Goal: Task Accomplishment & Management: Manage account settings

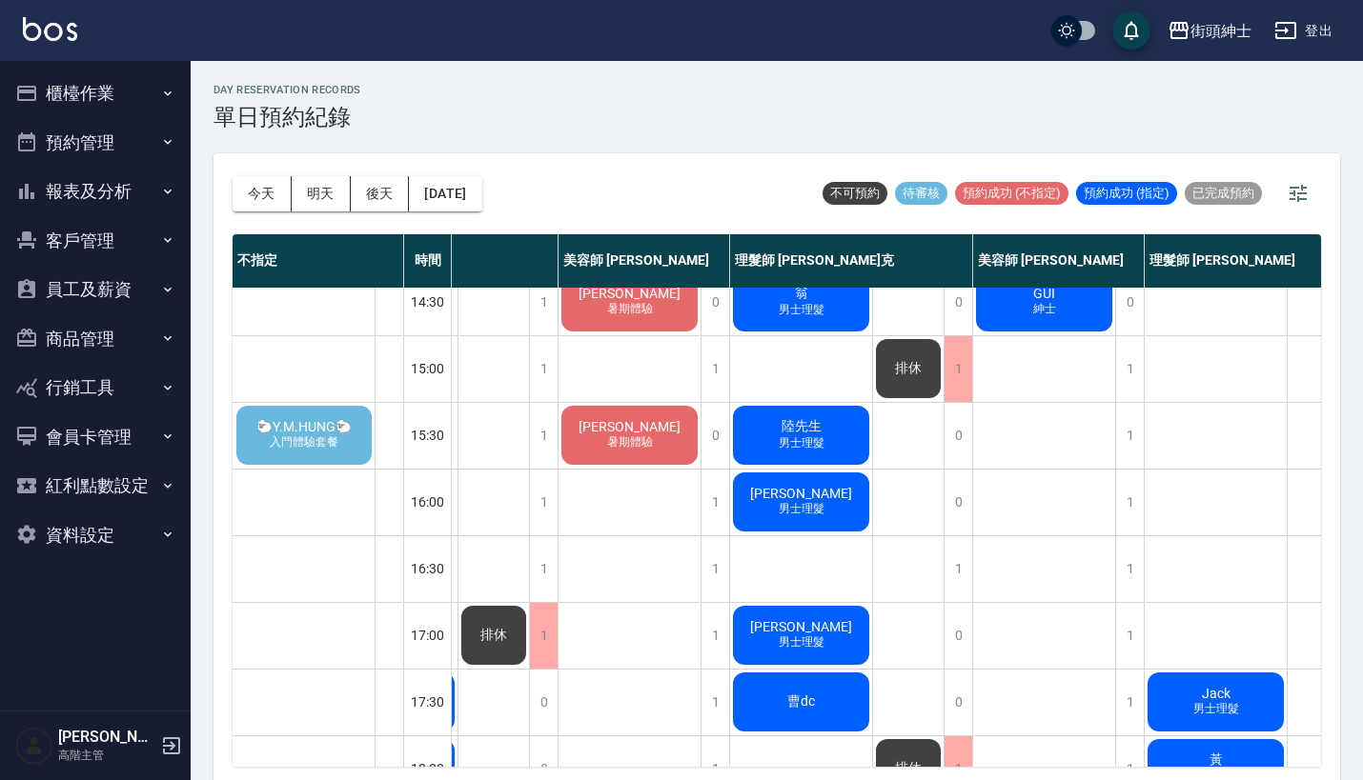
scroll to position [489, 137]
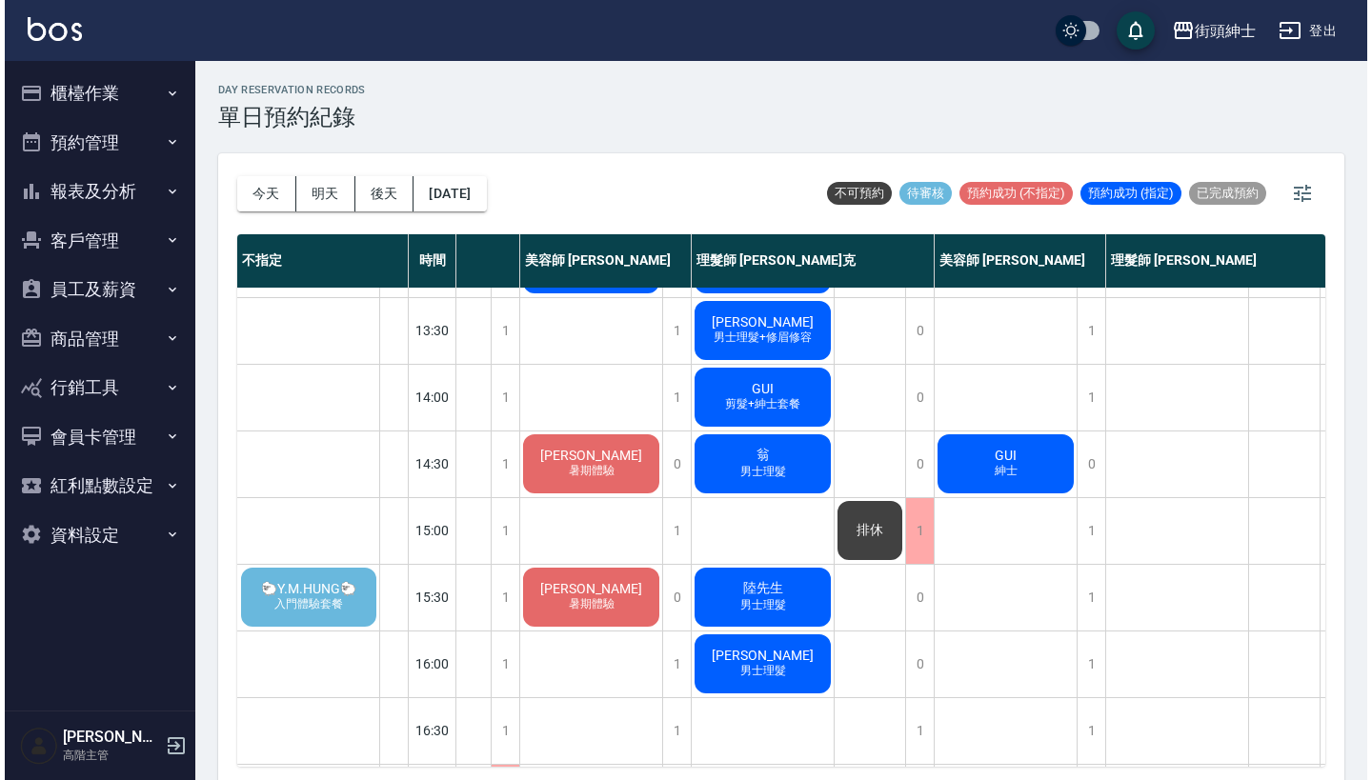
scroll to position [305, 179]
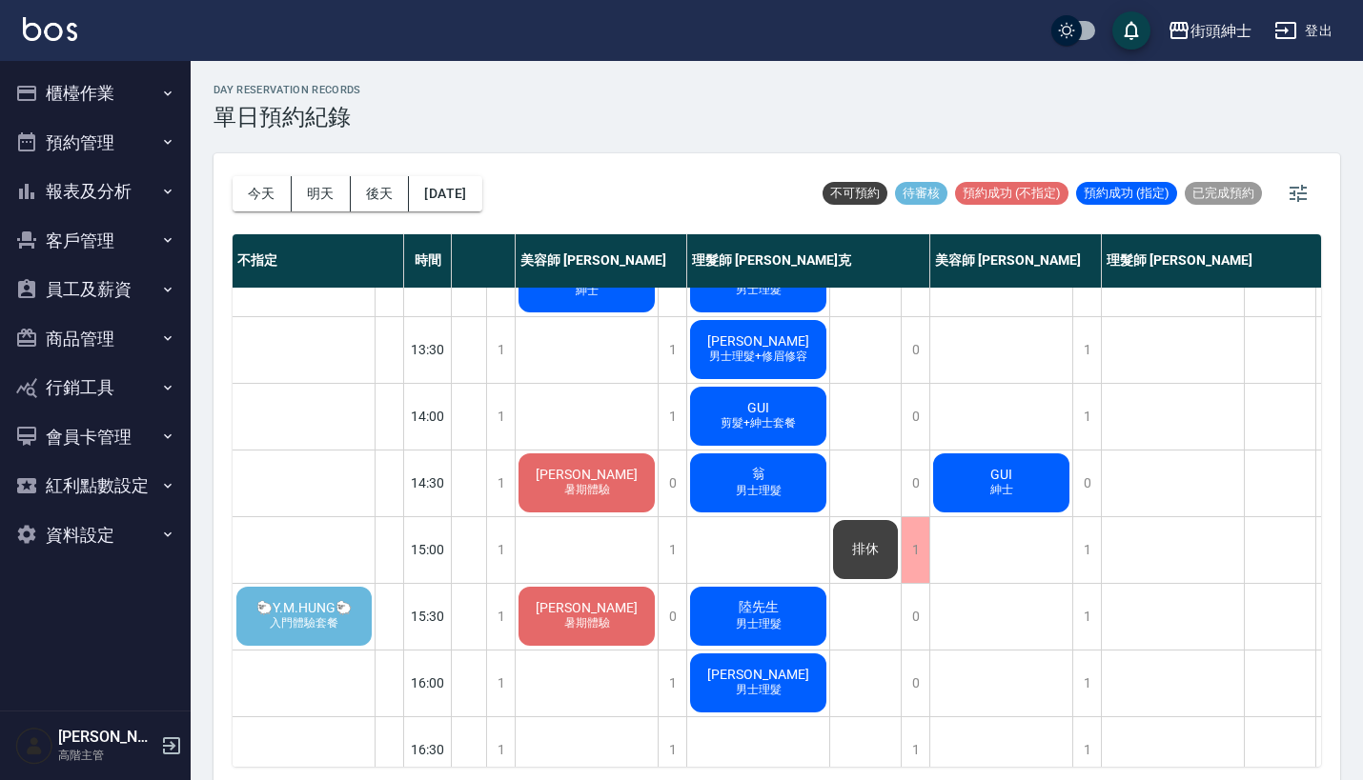
click at [311, 604] on span "🐑Y.M.HUNG🐑" at bounding box center [304, 607] width 103 height 15
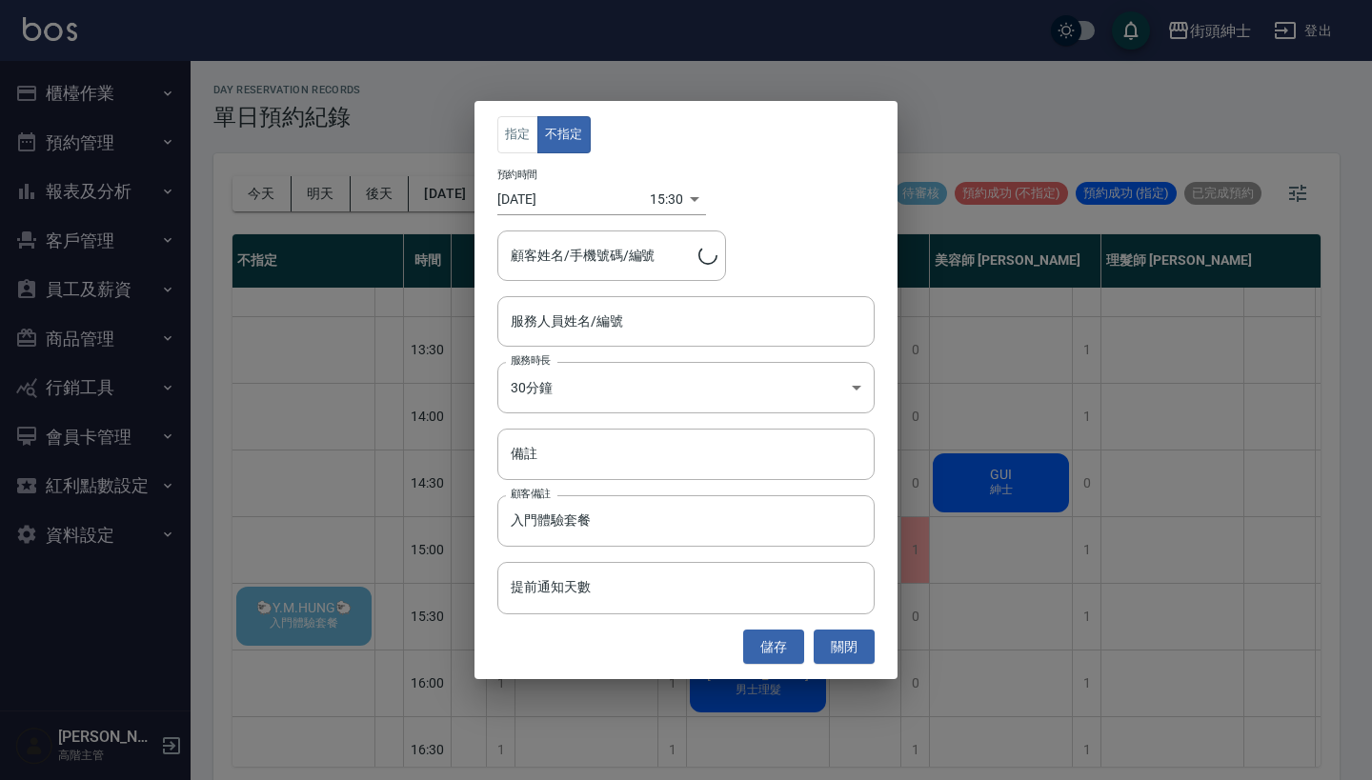
type input "🐑Y.M.HUNG🐑/0972912886"
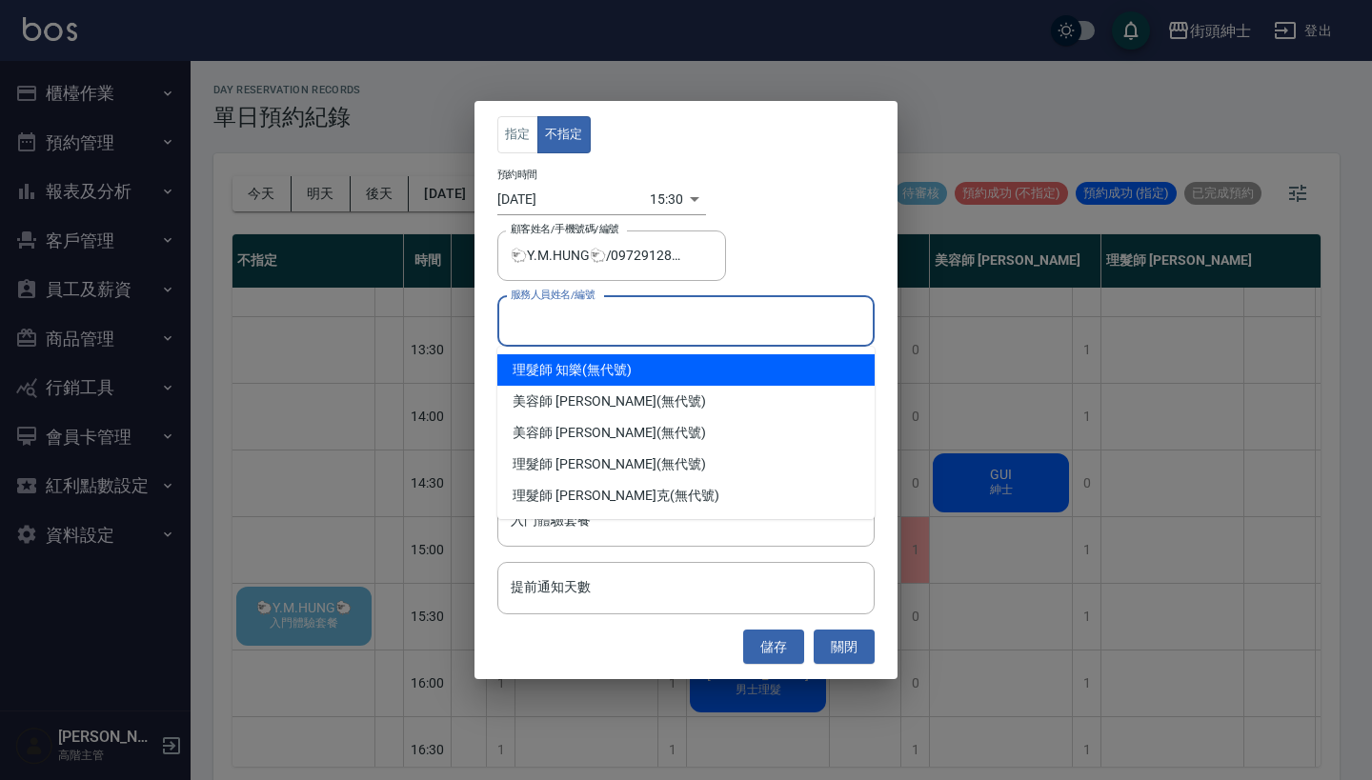
click at [688, 315] on input "服務人員姓名/編號" at bounding box center [686, 321] width 360 height 33
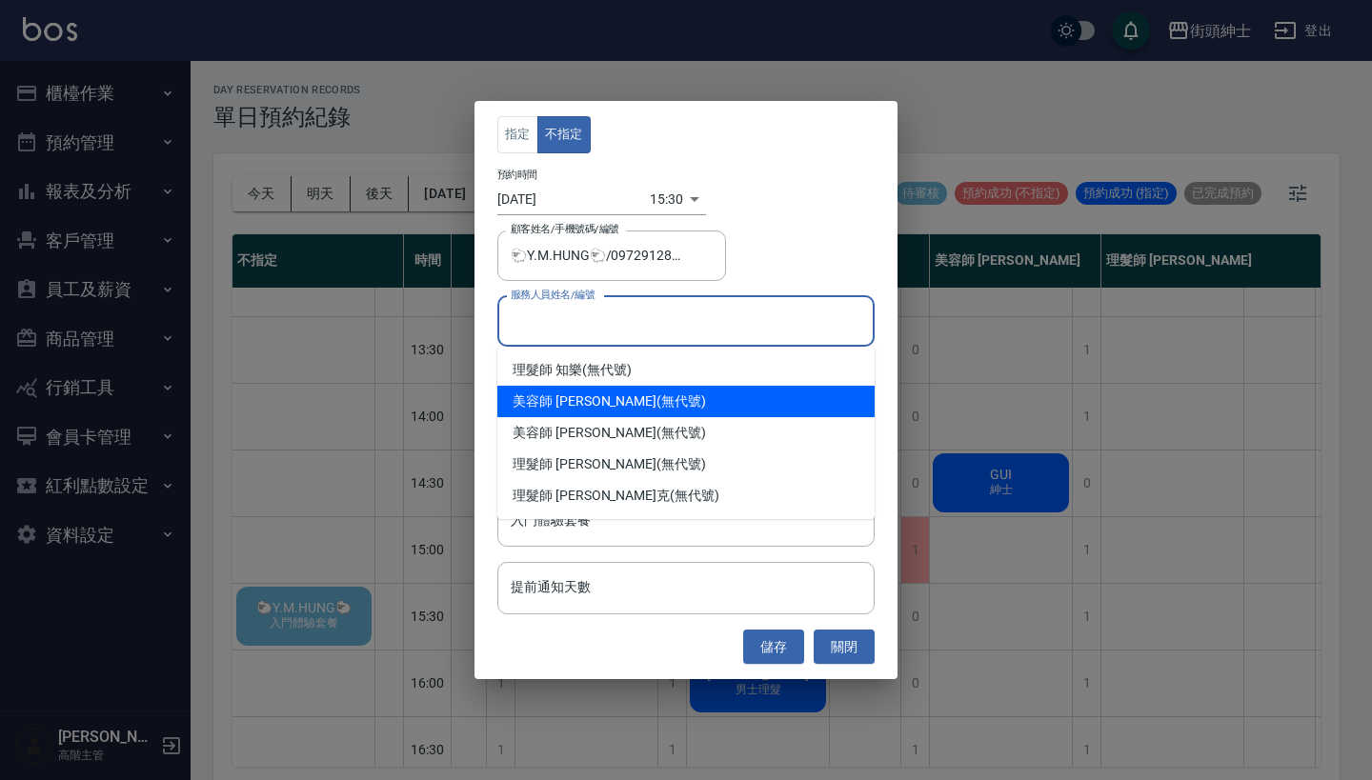
click at [682, 403] on div "美容師 [PERSON_NAME] (無代號)" at bounding box center [685, 401] width 377 height 31
type input "美容師 [PERSON_NAME](無代號)"
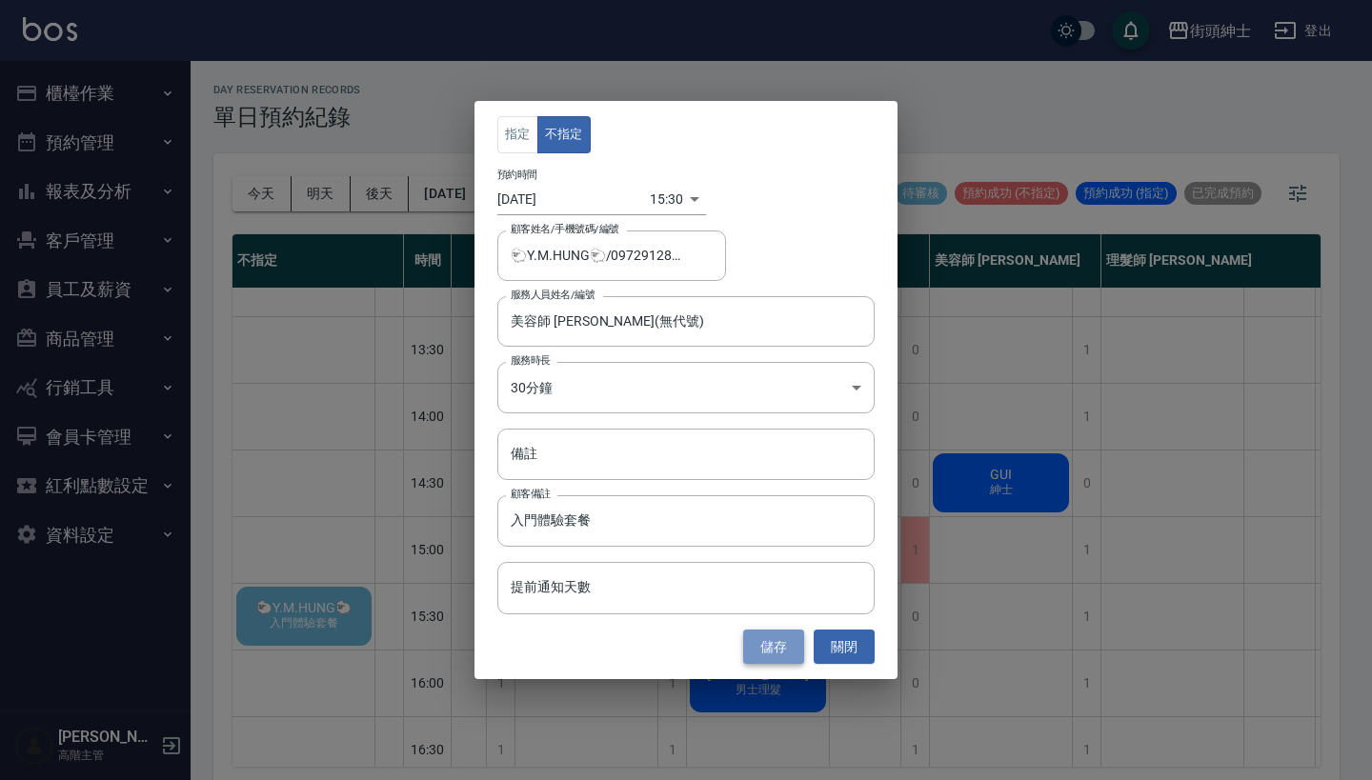
click at [767, 652] on button "儲存" at bounding box center [773, 647] width 61 height 35
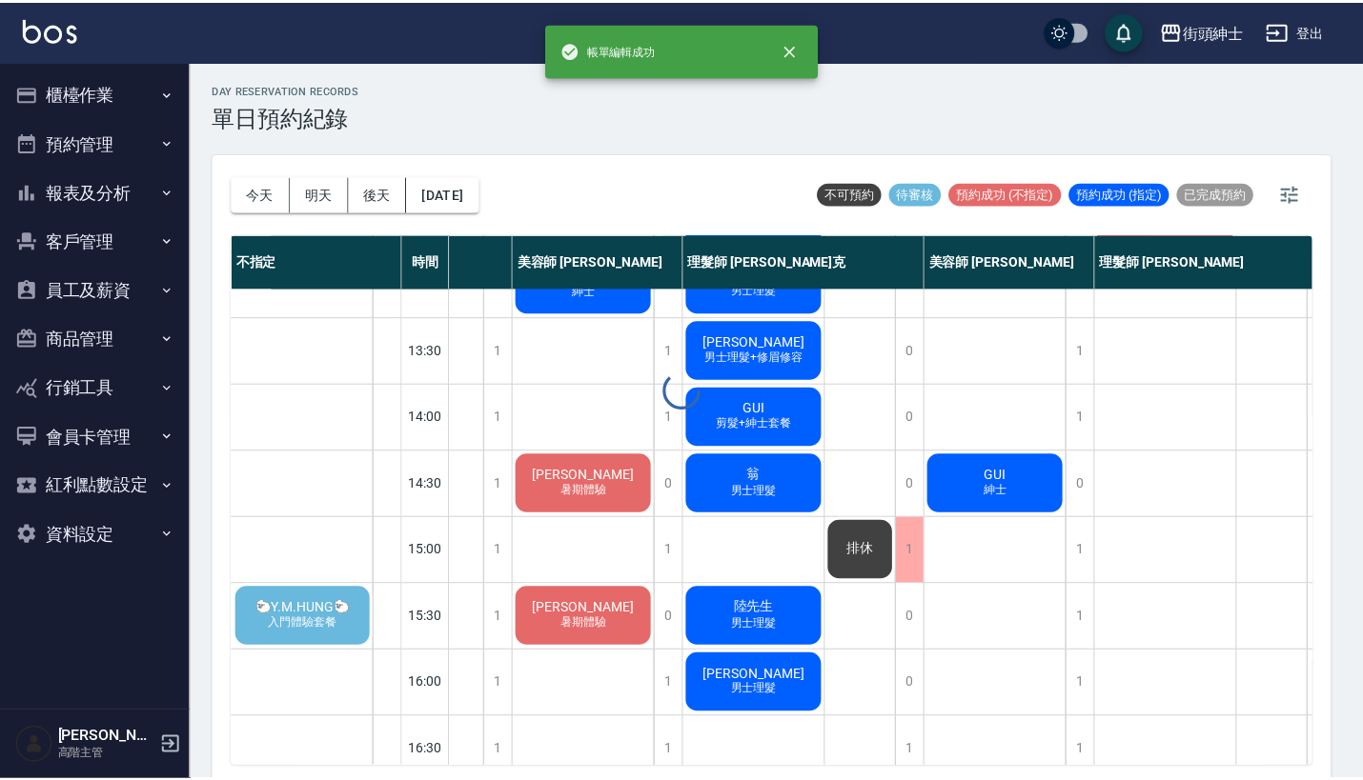
scroll to position [305, 89]
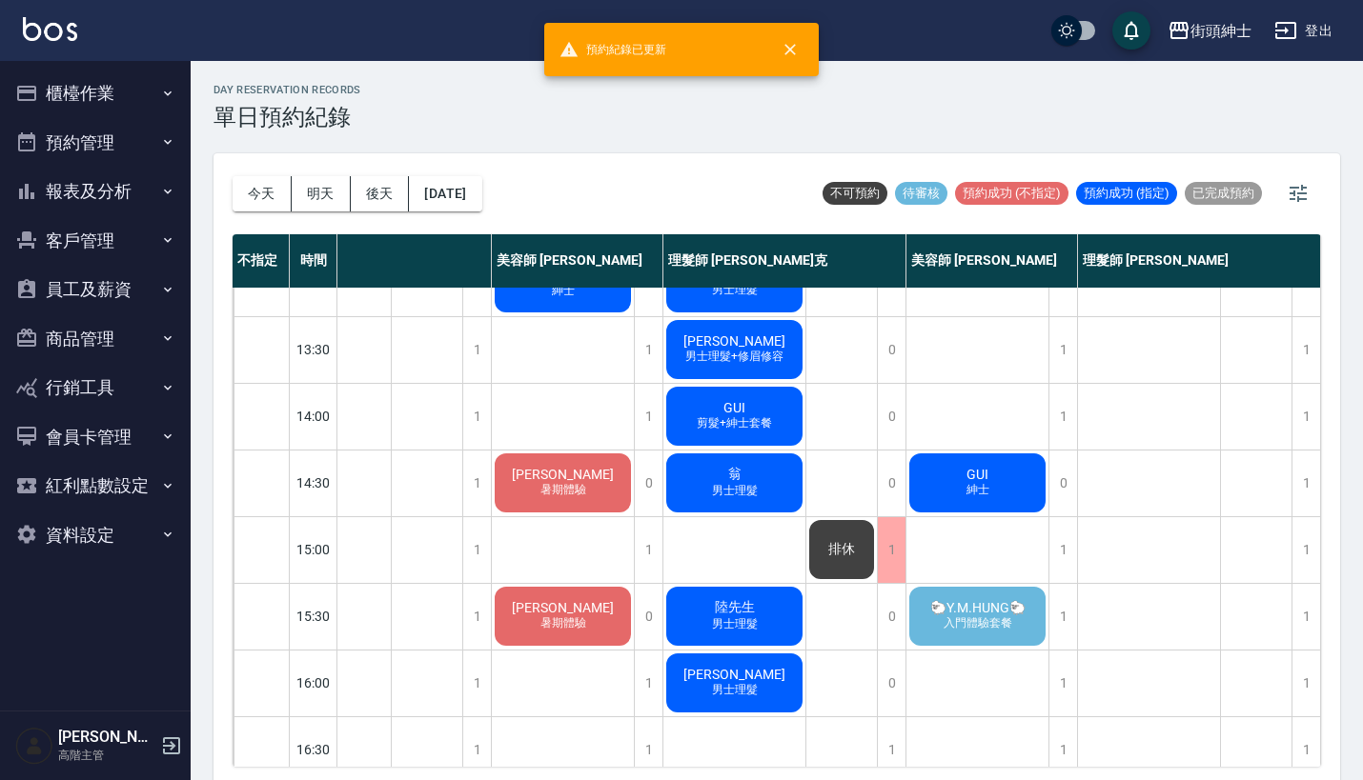
click at [976, 612] on span "🐑Y.M.HUNG🐑" at bounding box center [977, 607] width 103 height 15
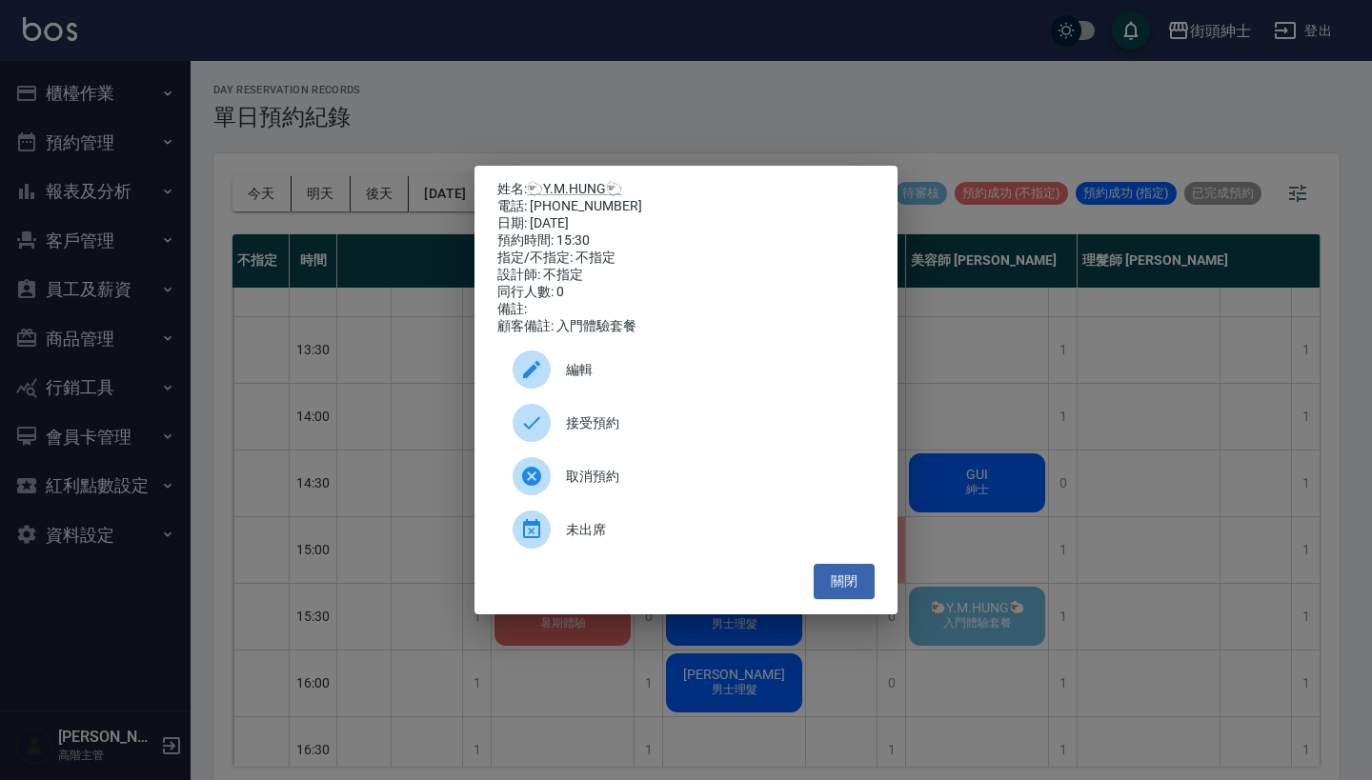
click at [675, 428] on span "接受預約" at bounding box center [712, 424] width 293 height 20
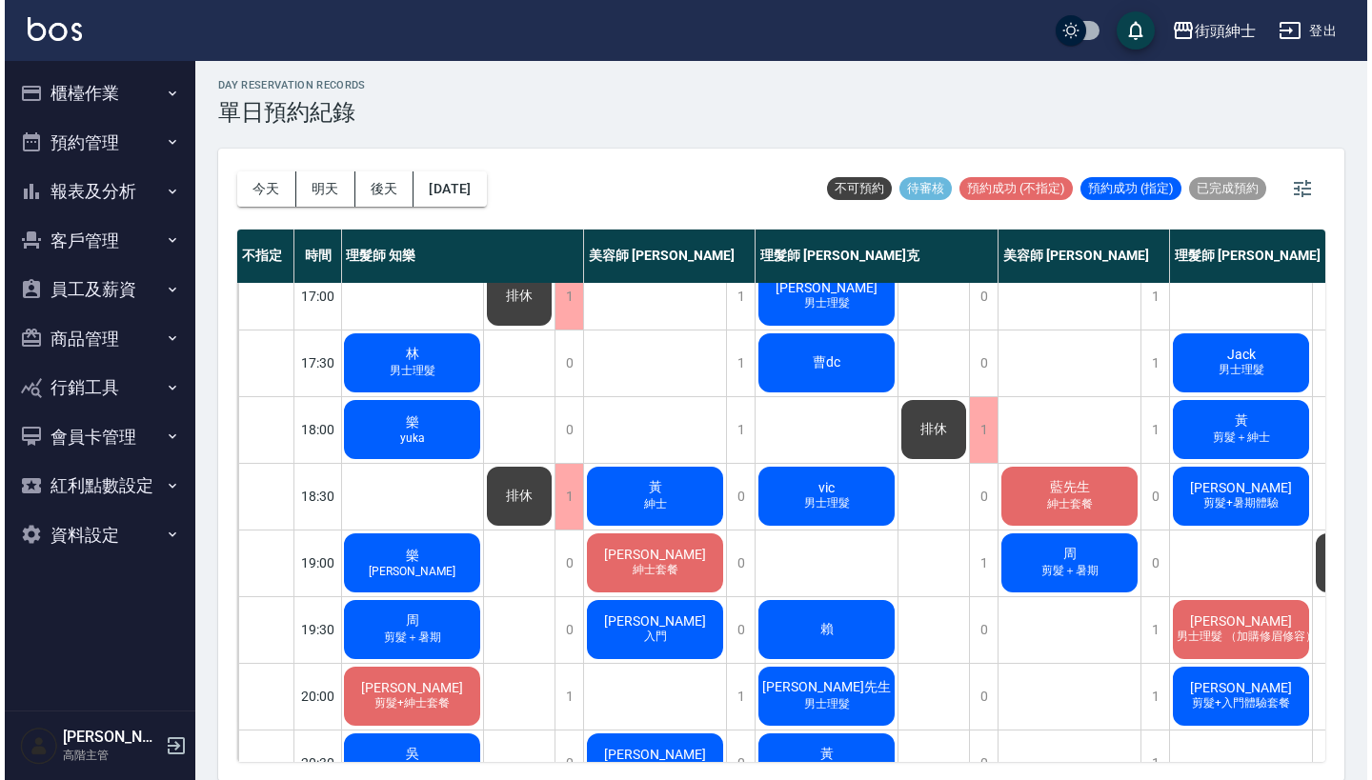
scroll to position [819, 1]
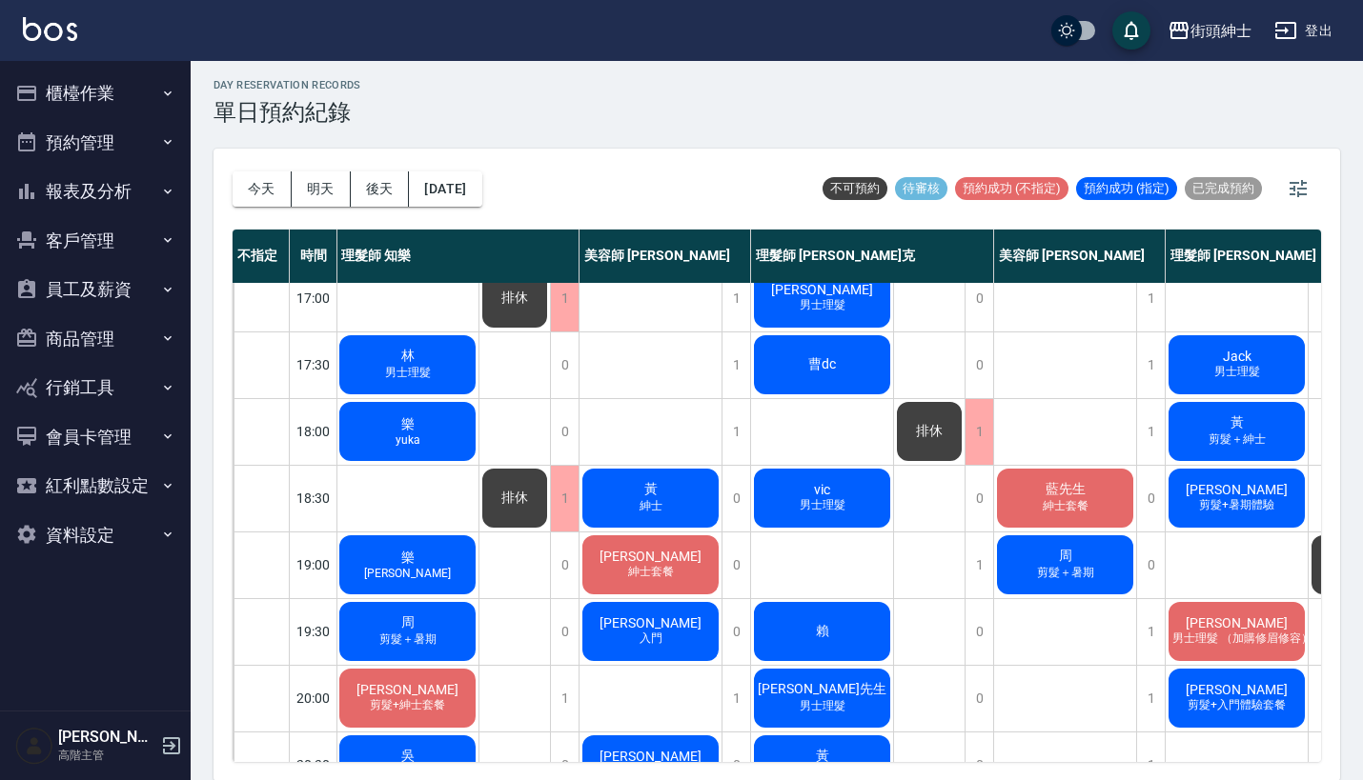
click at [677, 501] on div "[PERSON_NAME]" at bounding box center [650, 498] width 142 height 65
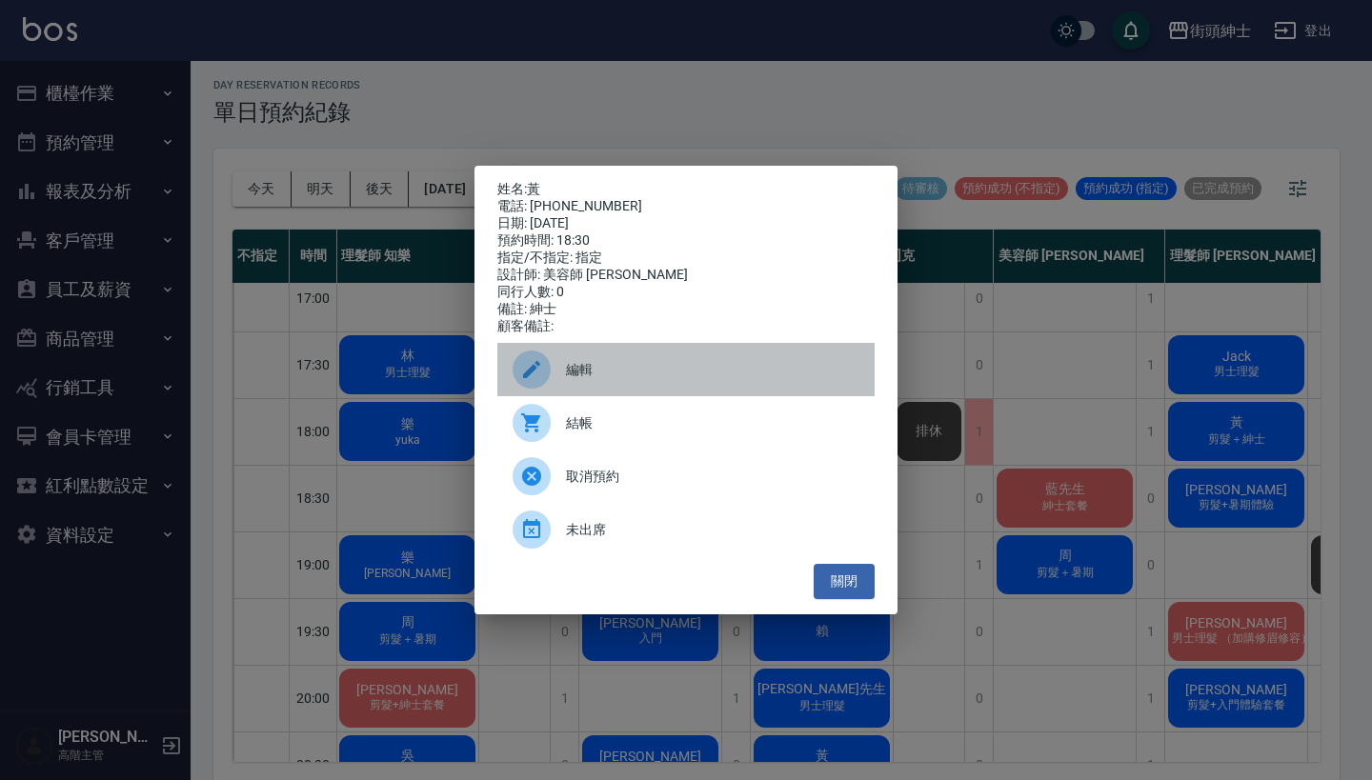
click at [673, 366] on div "編輯" at bounding box center [685, 369] width 377 height 53
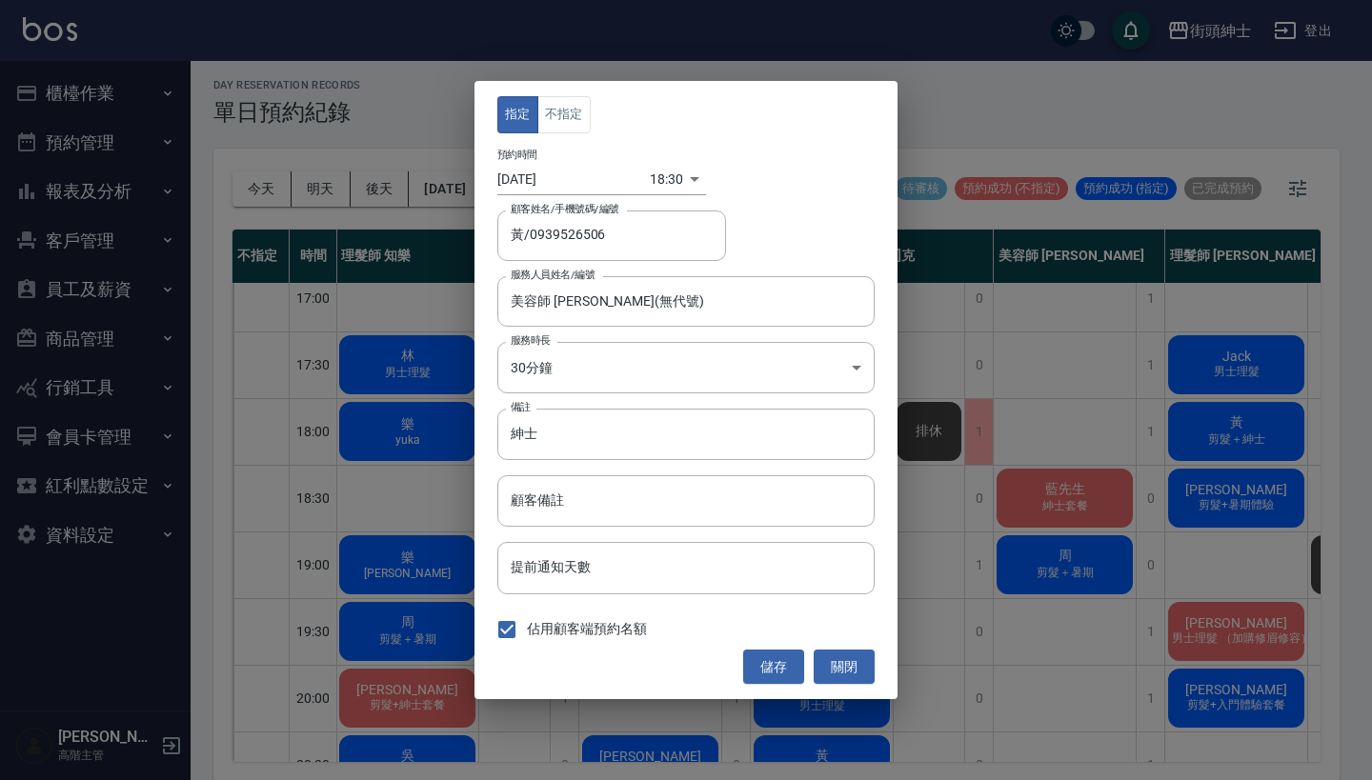
click at [658, 176] on body "街頭紳士 登出 櫃檯作業 打帳單 帳單列表 掛單列表 座位開單 營業儀表板 現金收支登錄 高階收支登錄 材料自購登錄 每日結帳 排班表 現場電腦打卡 掃碼打卡…" at bounding box center [686, 388] width 1372 height 786
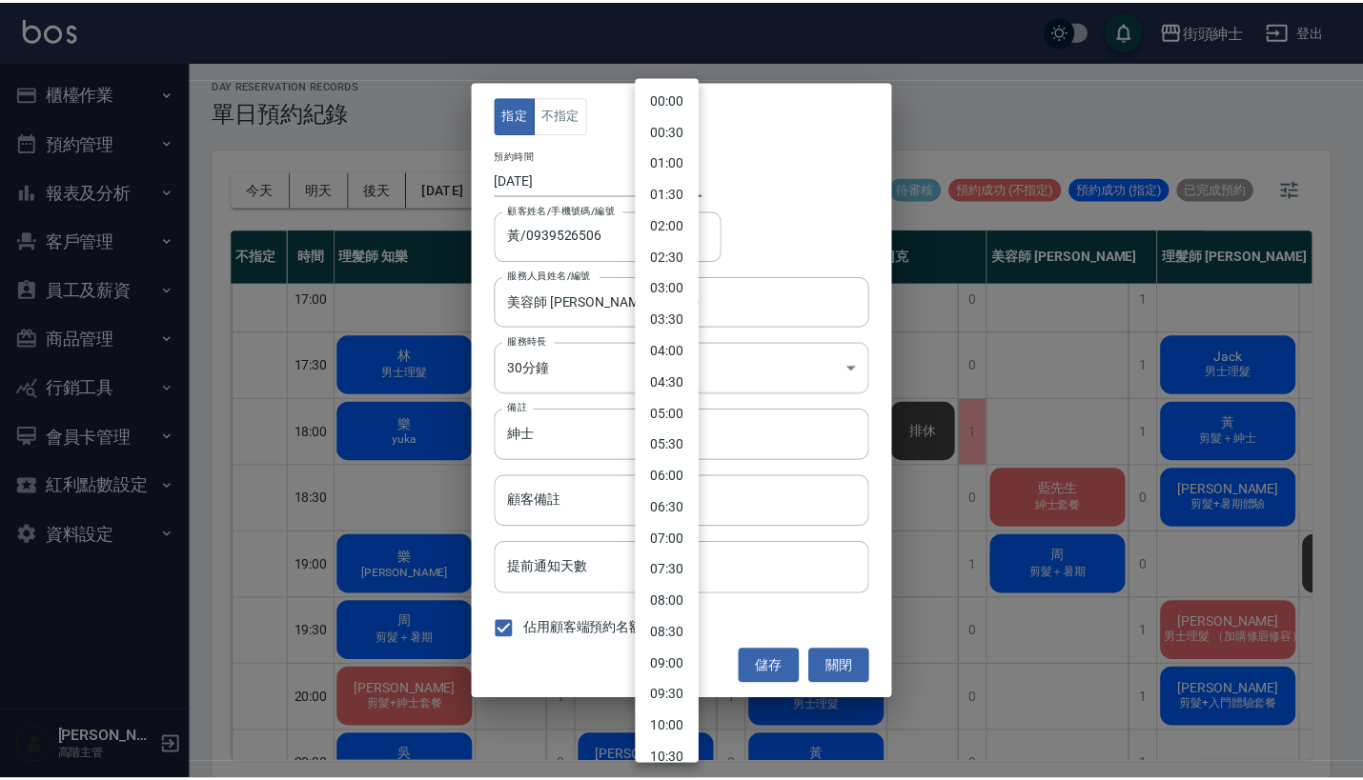
scroll to position [836, 0]
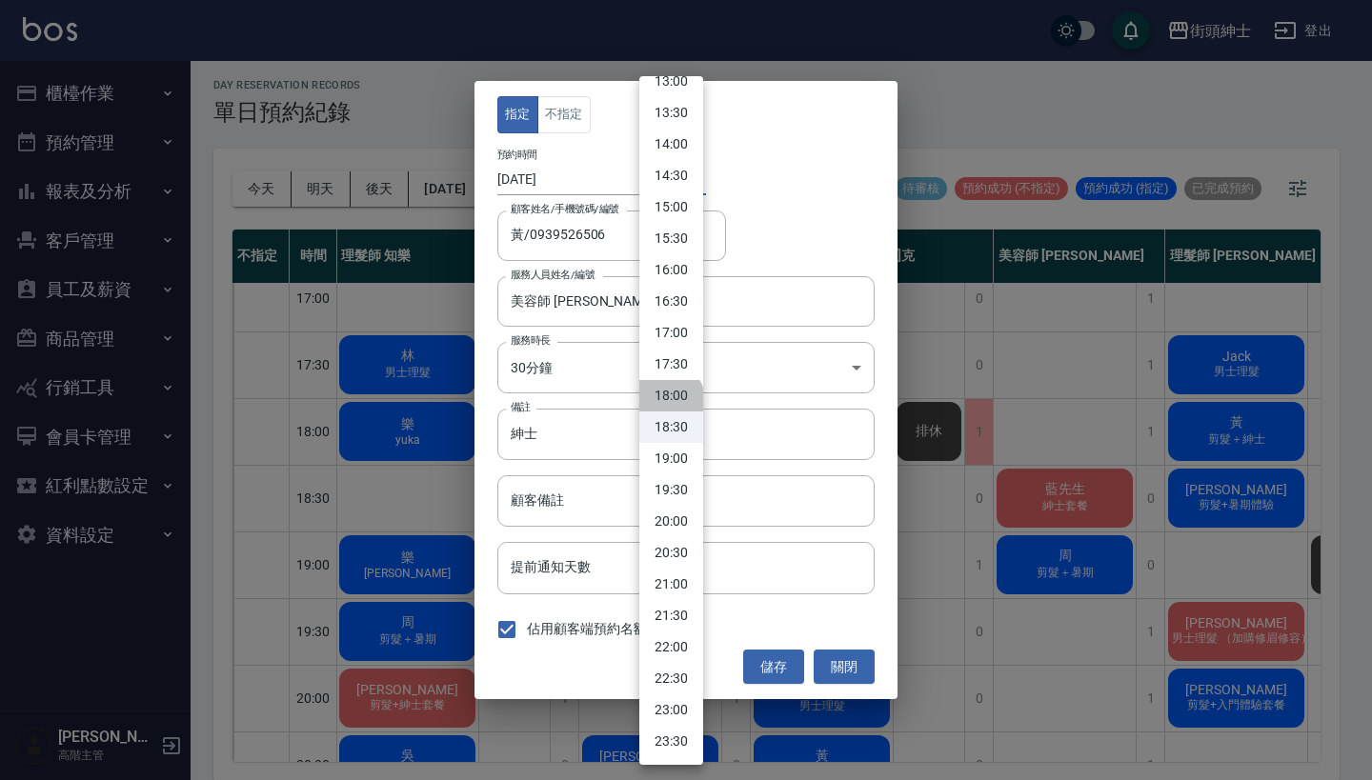
click at [669, 399] on li "18:00" at bounding box center [671, 395] width 64 height 31
type input "1757930400000"
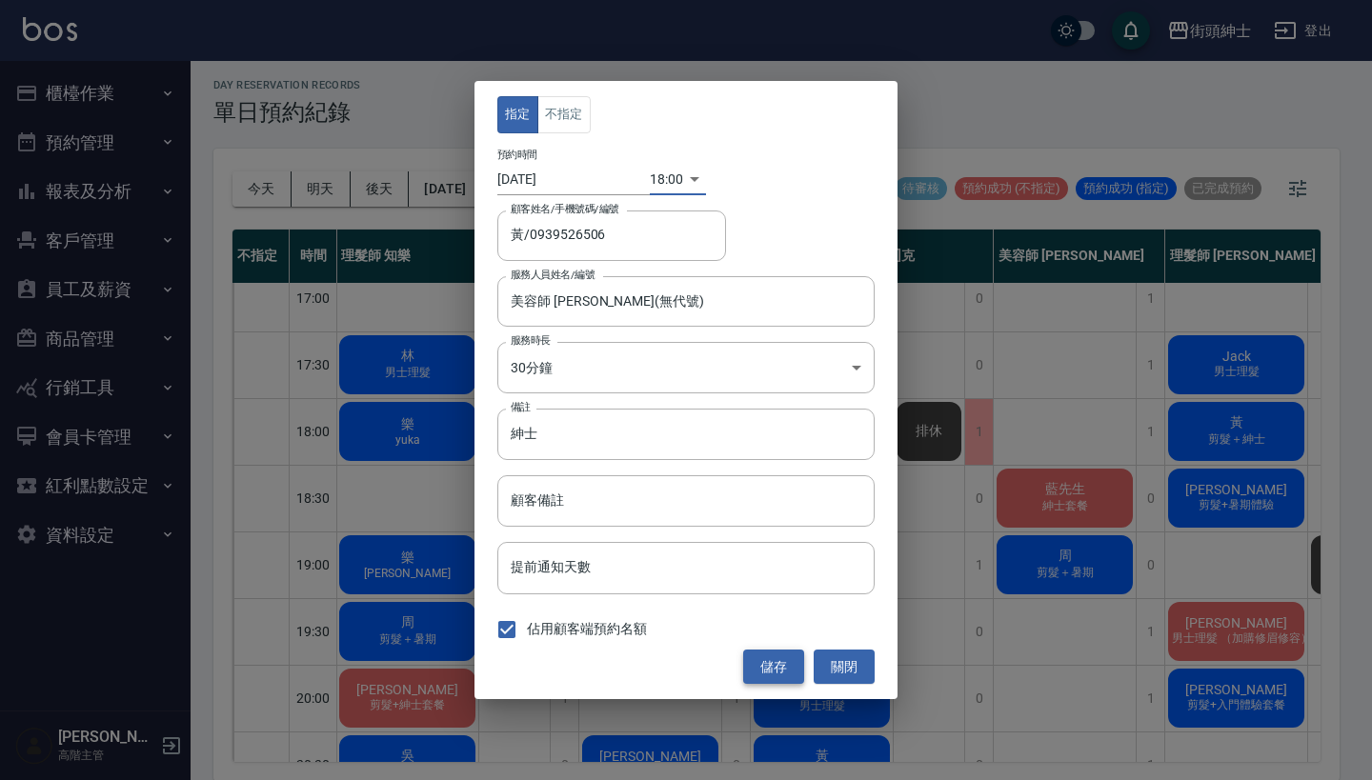
click at [771, 667] on button "儲存" at bounding box center [773, 667] width 61 height 35
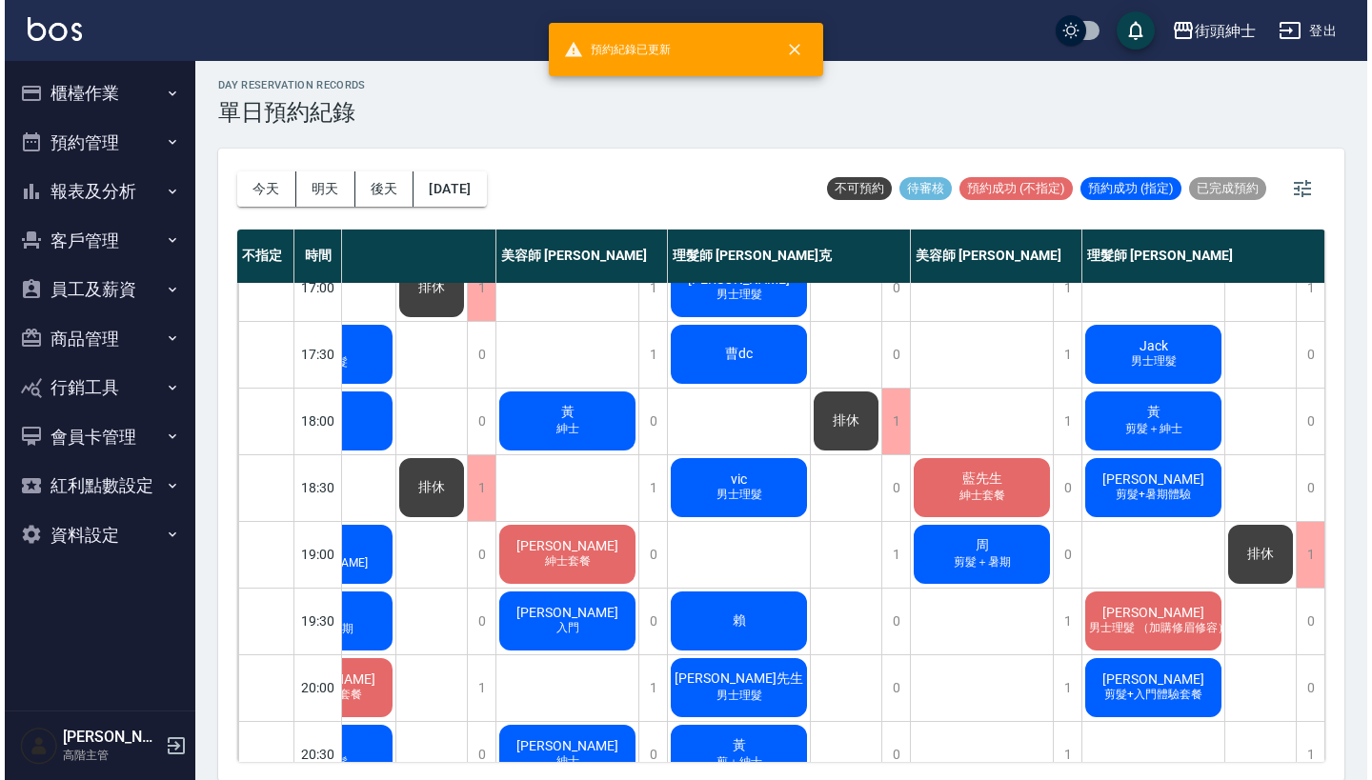
scroll to position [829, 98]
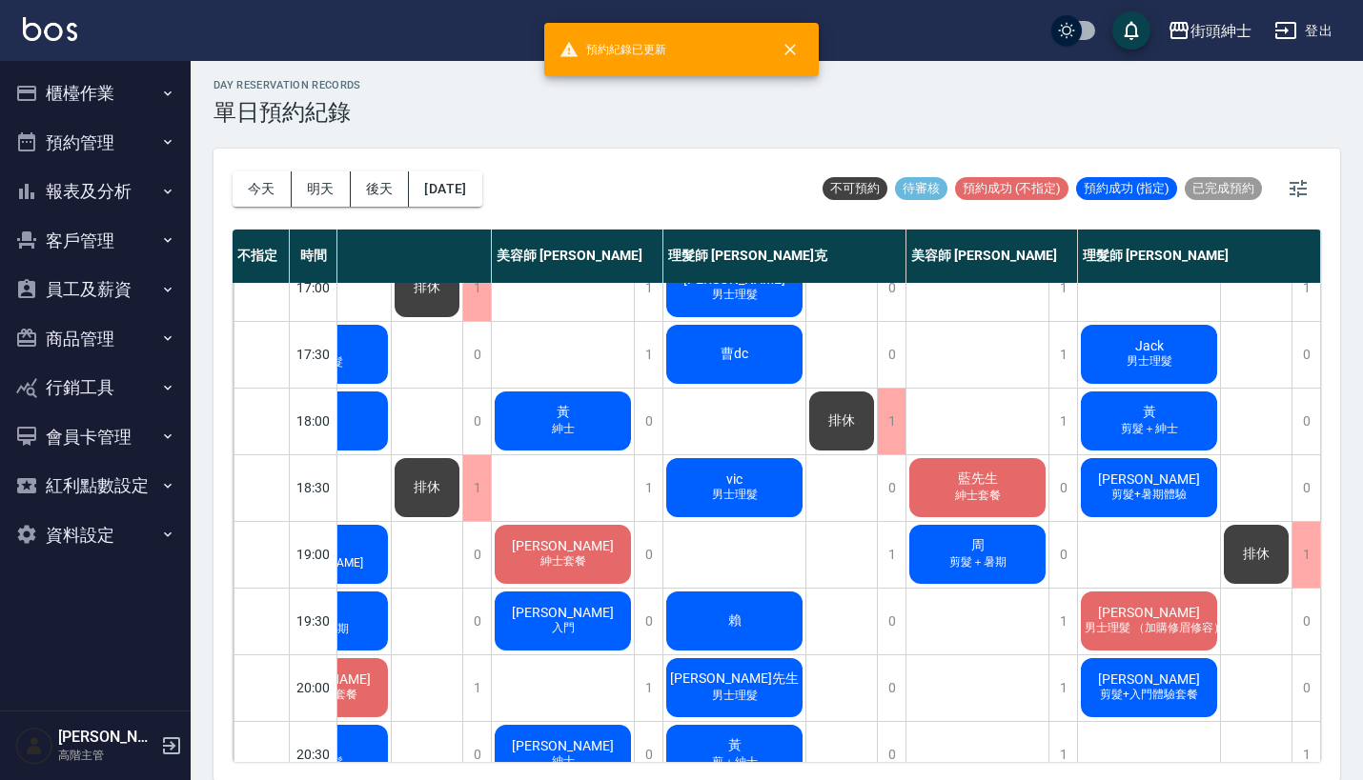
click at [1174, 405] on div "黃 剪髮＋紳士" at bounding box center [1149, 421] width 142 height 65
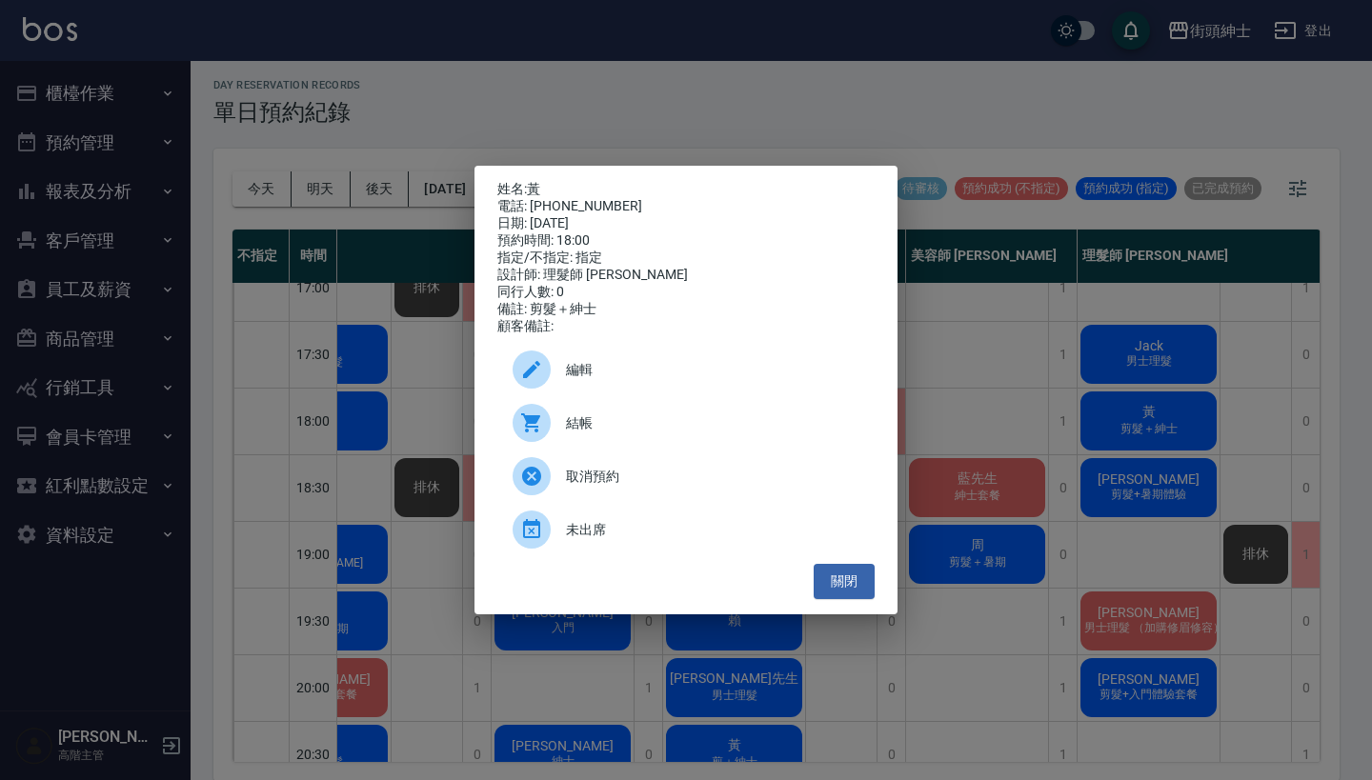
click at [625, 368] on div "編輯" at bounding box center [685, 369] width 377 height 53
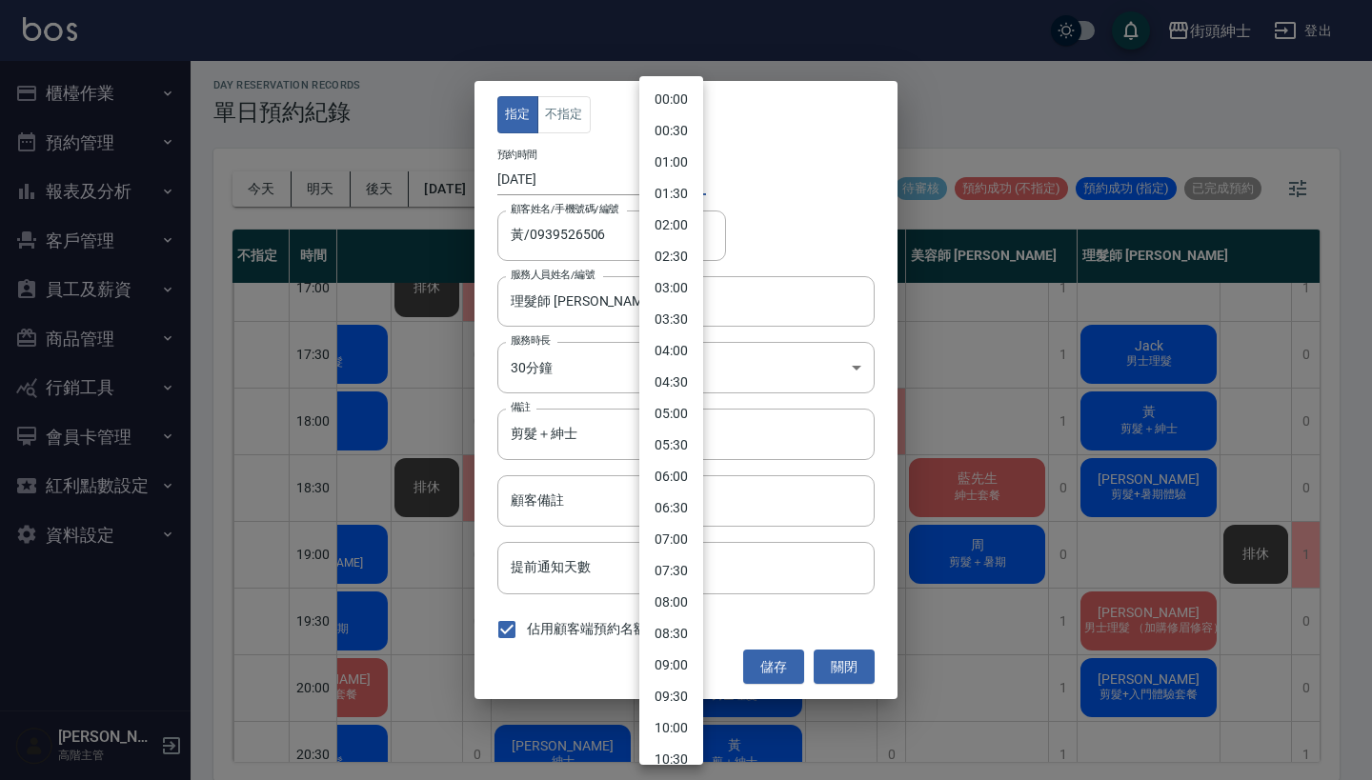
click at [670, 185] on body "街頭紳士 登出 櫃檯作業 打帳單 帳單列表 掛單列表 座位開單 營業儀表板 現金收支登錄 高階收支登錄 材料自購登錄 每日結帳 排班表 現場電腦打卡 掃碼打卡…" at bounding box center [686, 388] width 1372 height 786
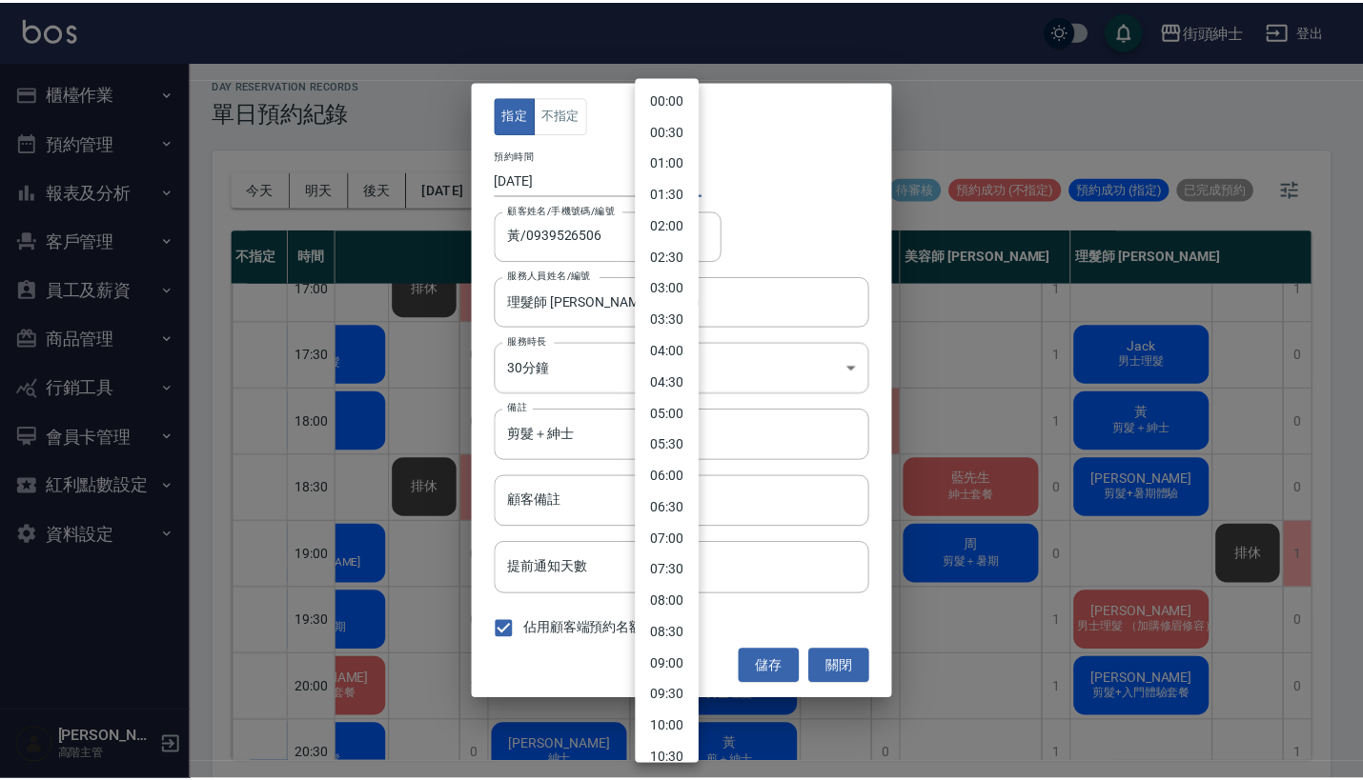
scroll to position [812, 0]
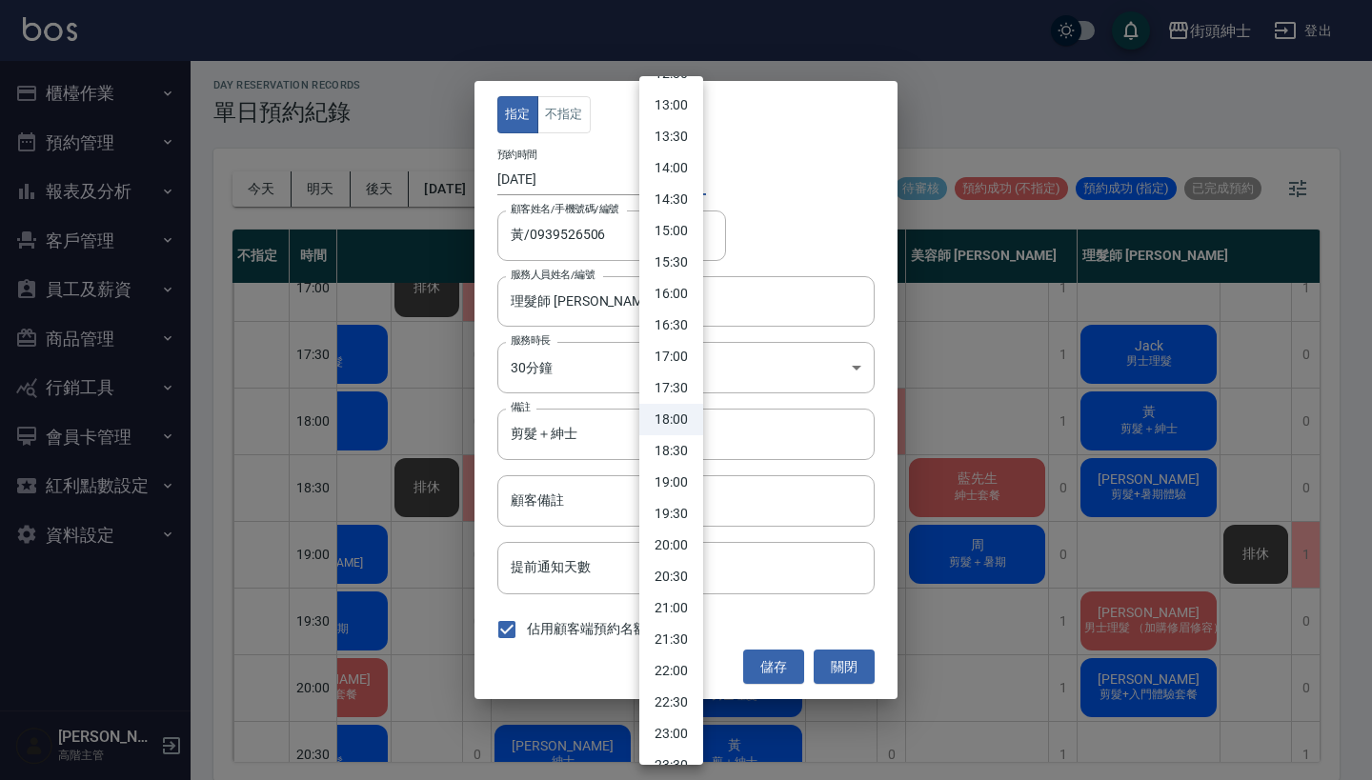
click at [678, 452] on li "18:30" at bounding box center [671, 450] width 64 height 31
type input "1757932200000"
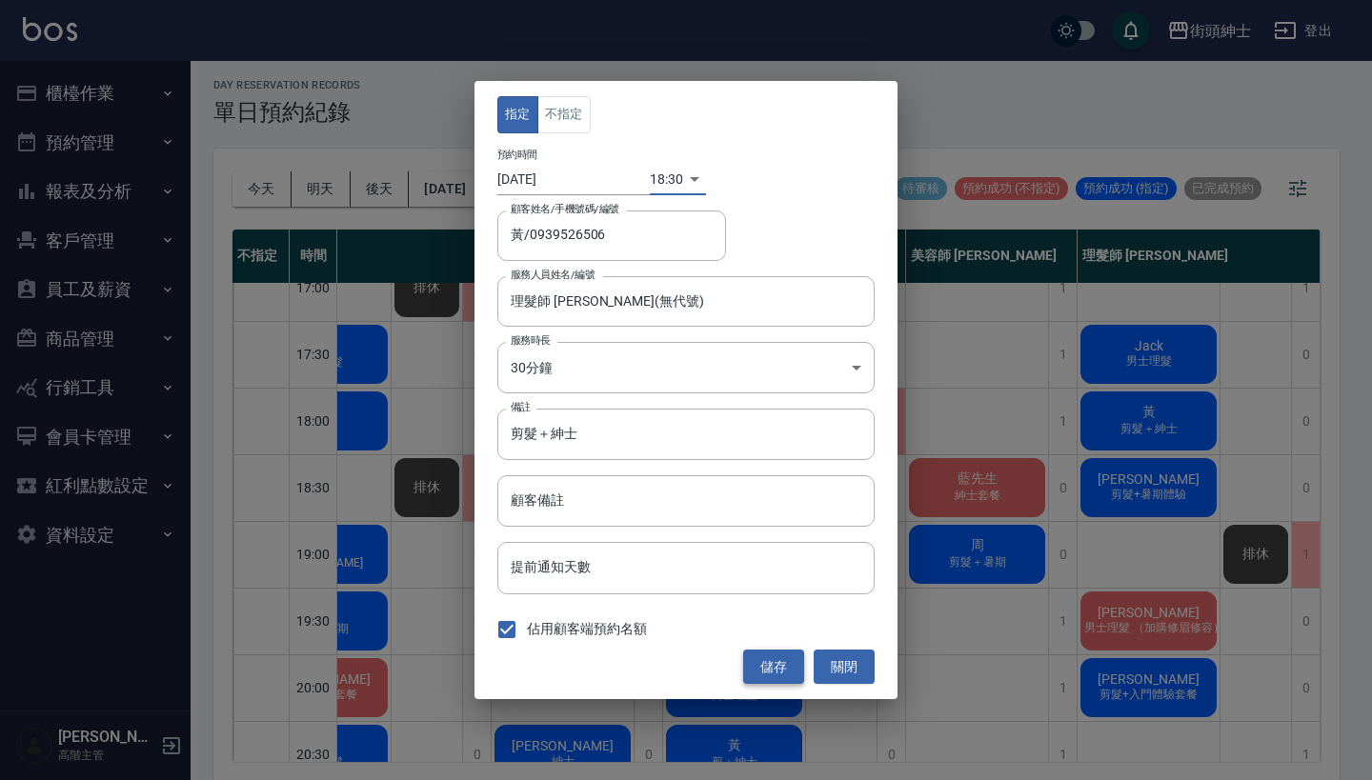
click at [764, 665] on button "儲存" at bounding box center [773, 667] width 61 height 35
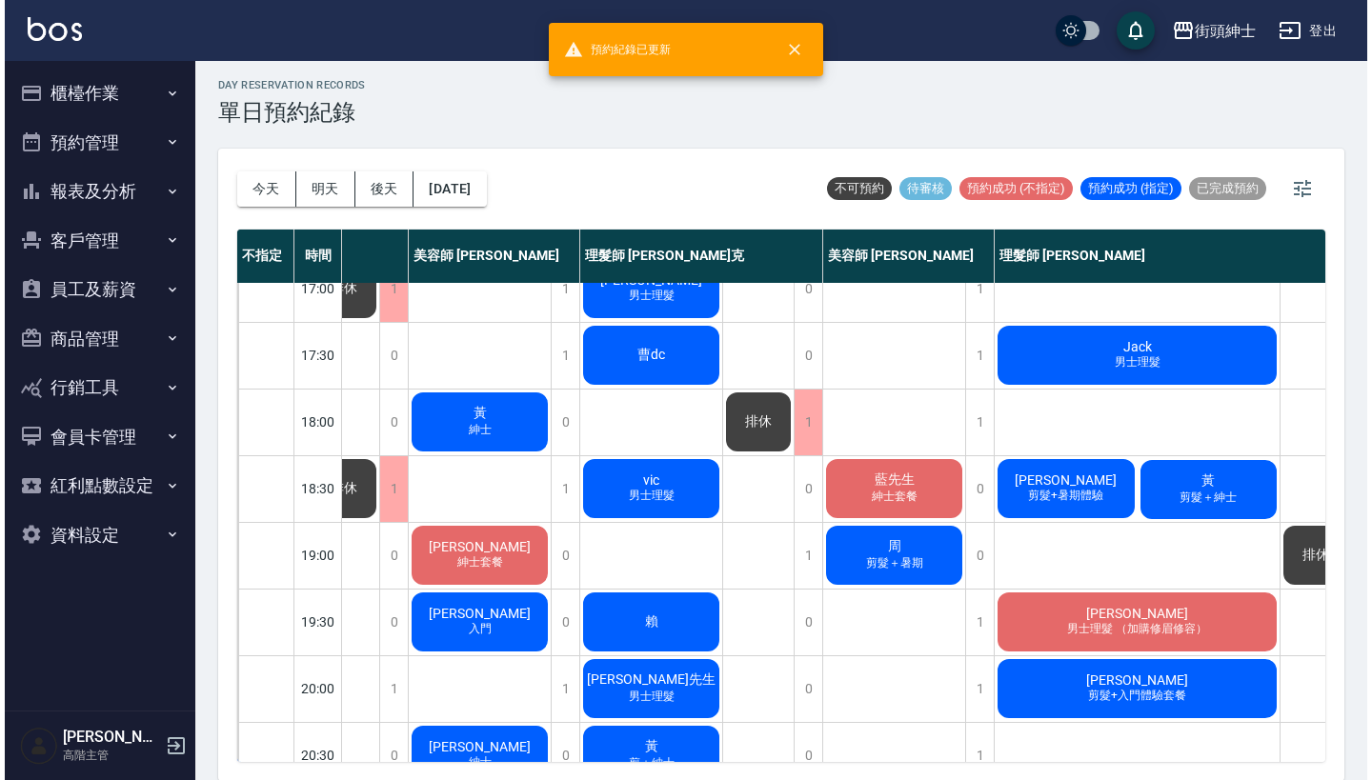
scroll to position [826, 176]
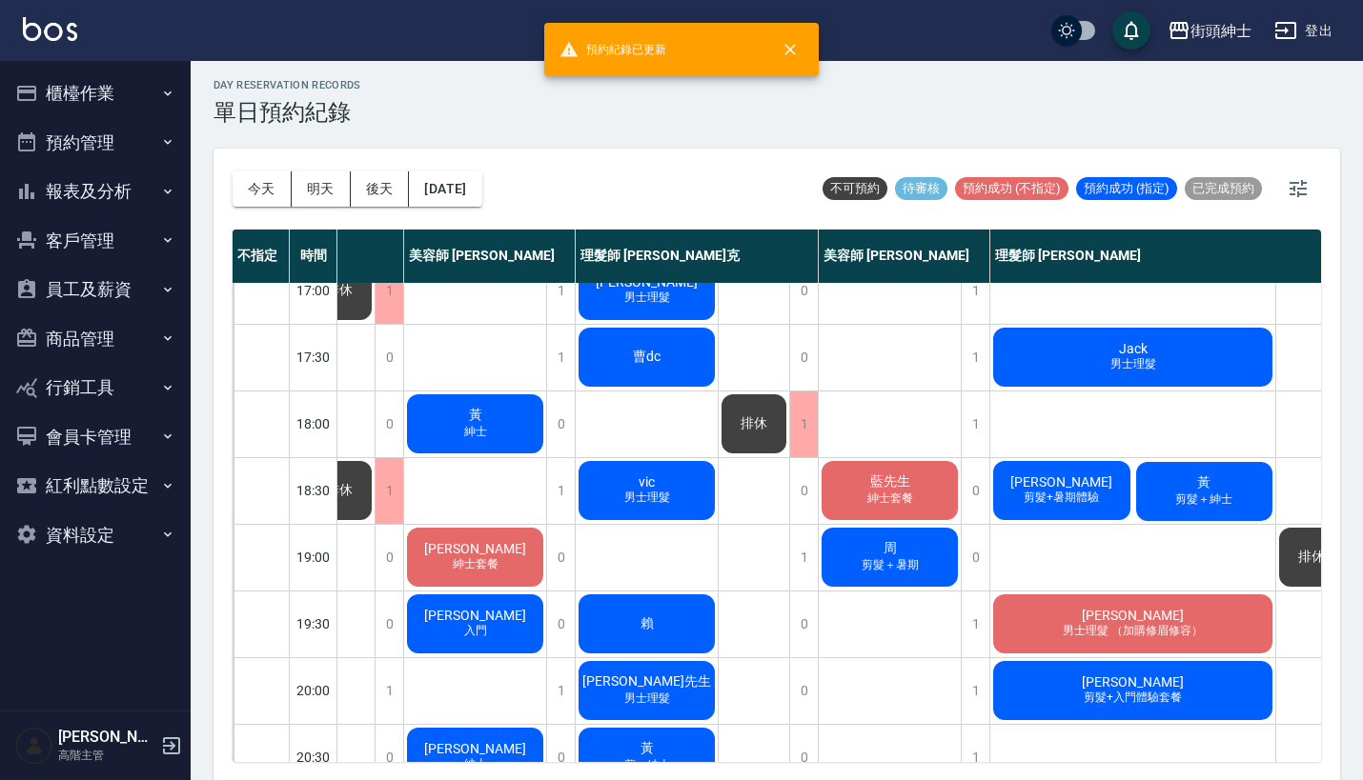
click at [1073, 491] on span "剪髮+暑期體驗" at bounding box center [1061, 498] width 83 height 16
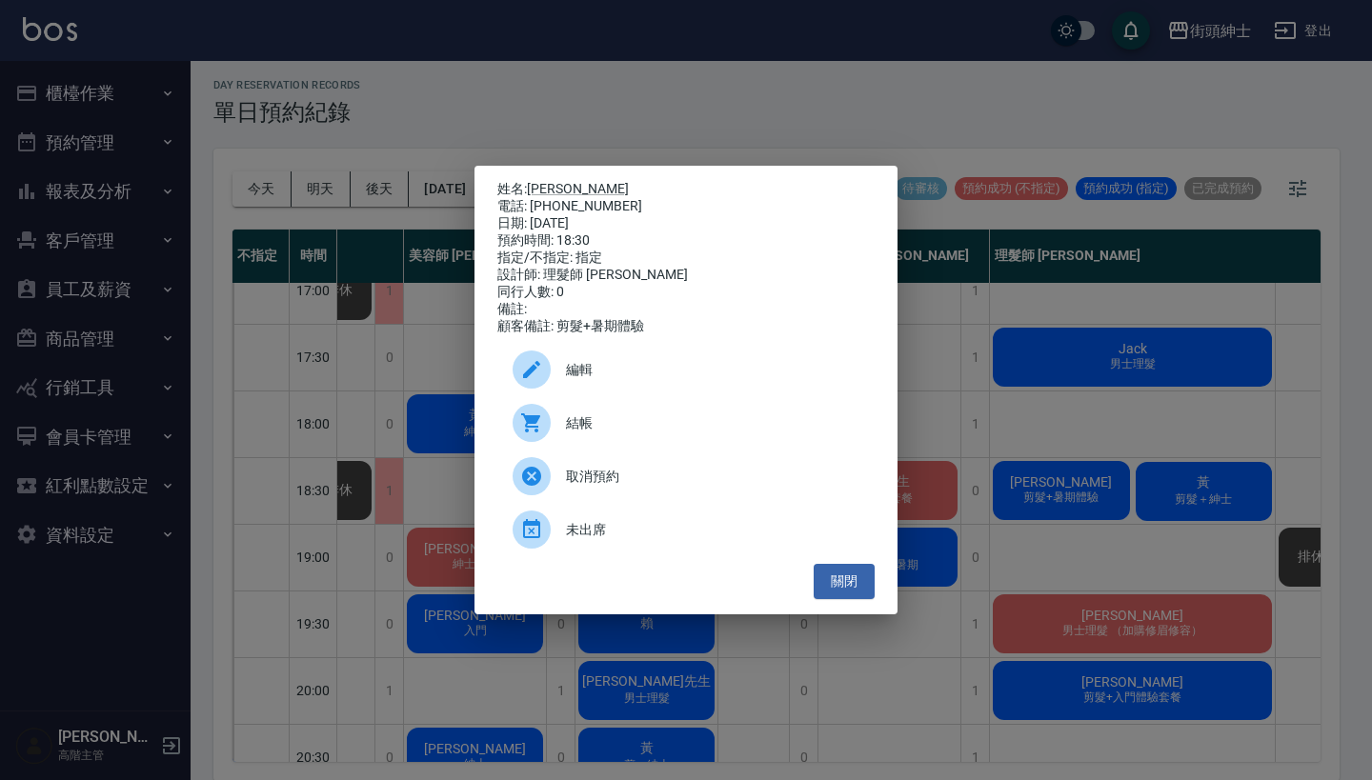
click at [619, 372] on span "編輯" at bounding box center [712, 370] width 293 height 20
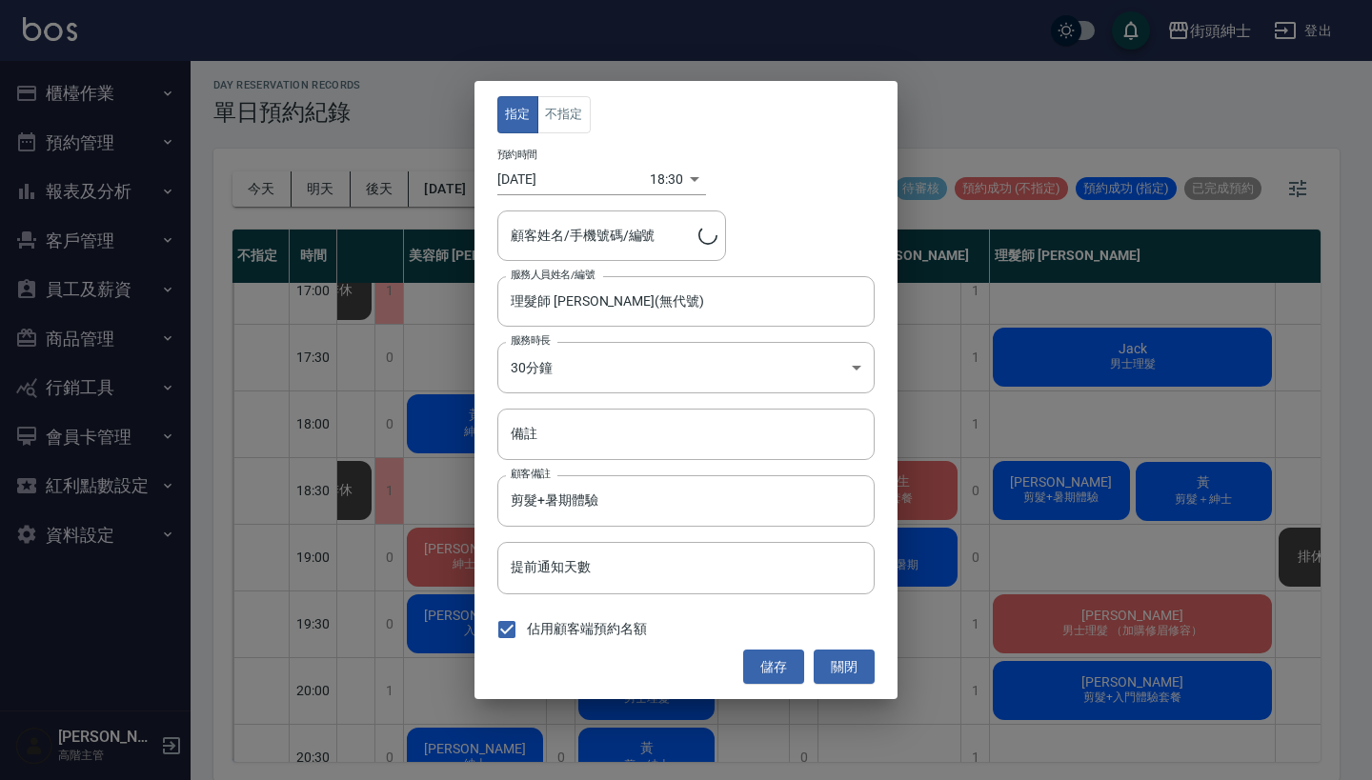
type input "[PERSON_NAME]/0968364419"
click at [624, 294] on input "理髮師 [PERSON_NAME](無代號)" at bounding box center [672, 301] width 332 height 33
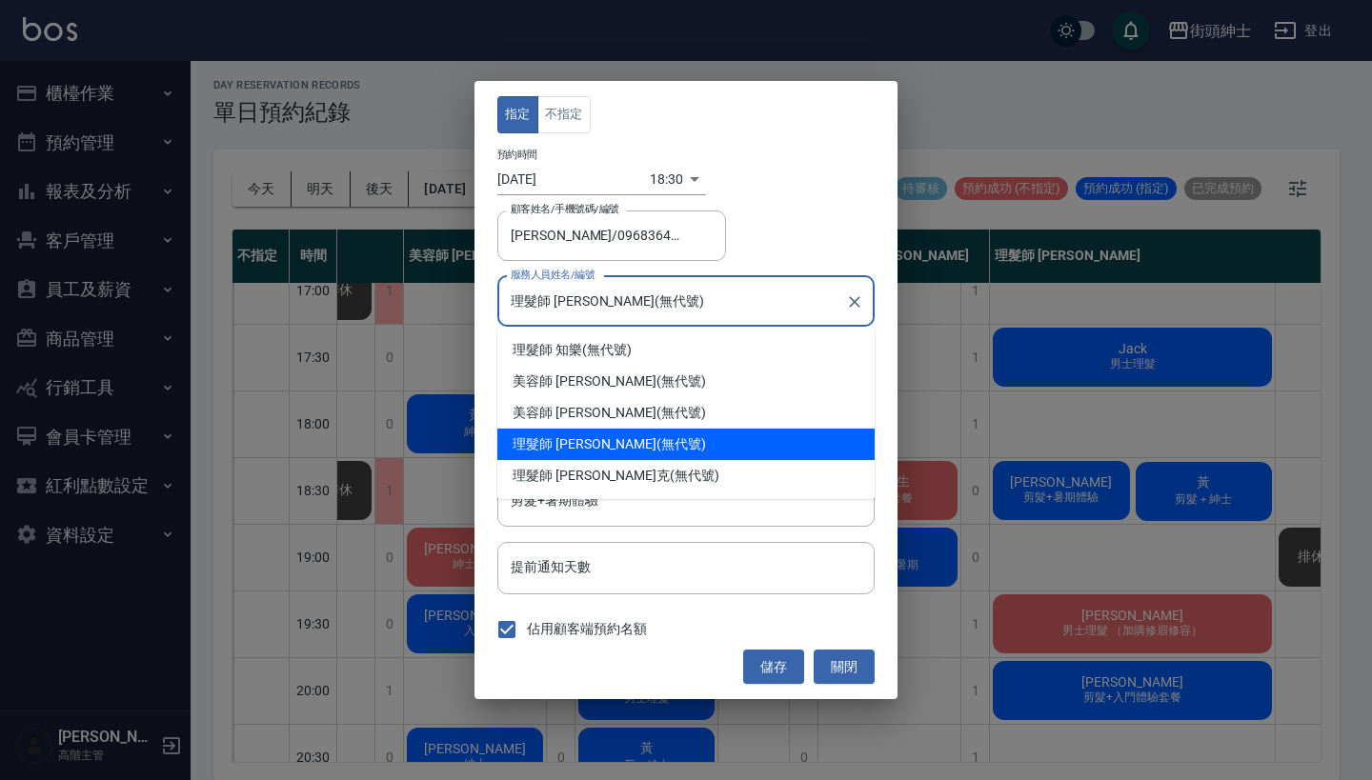
click at [637, 414] on div "美容師 [PERSON_NAME] (無代號)" at bounding box center [685, 412] width 377 height 31
type input "美容師 [PERSON_NAME](無代號)"
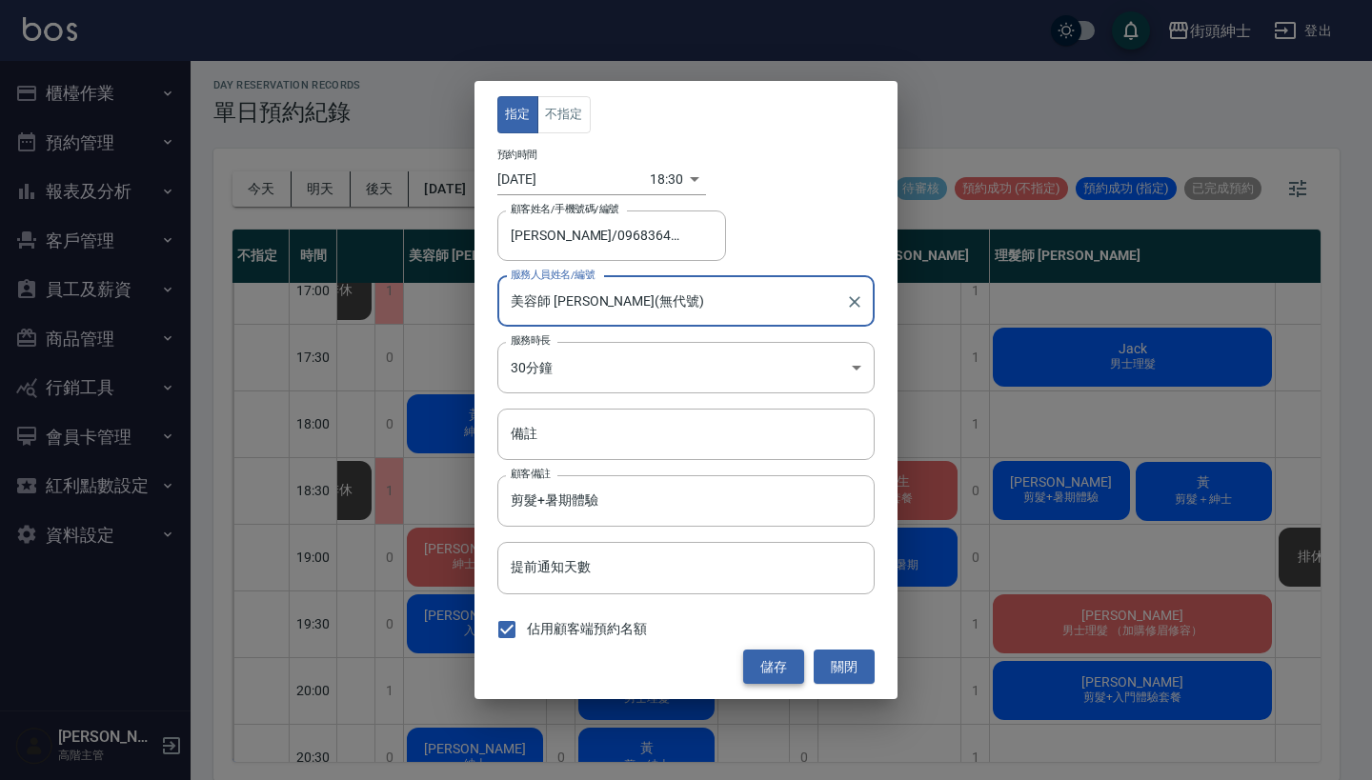
click at [775, 658] on button "儲存" at bounding box center [773, 667] width 61 height 35
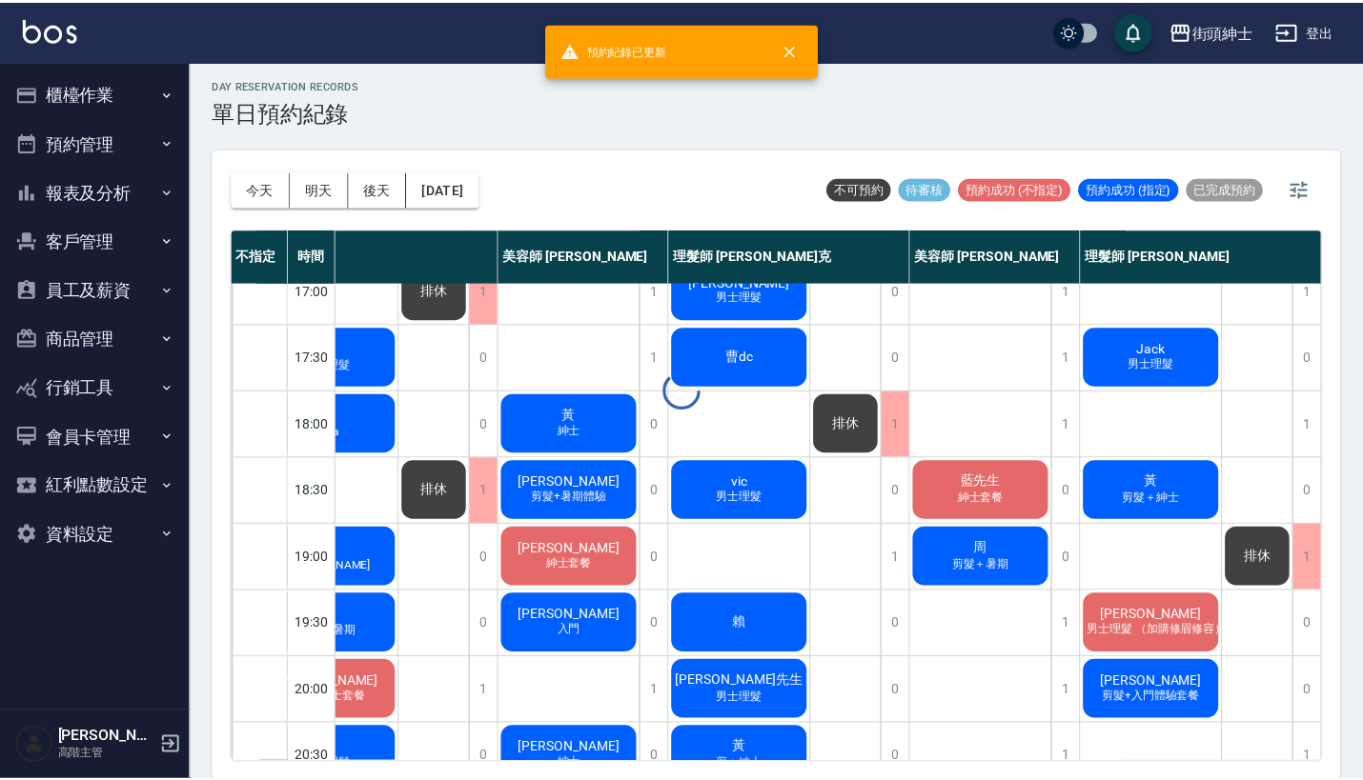
scroll to position [826, 89]
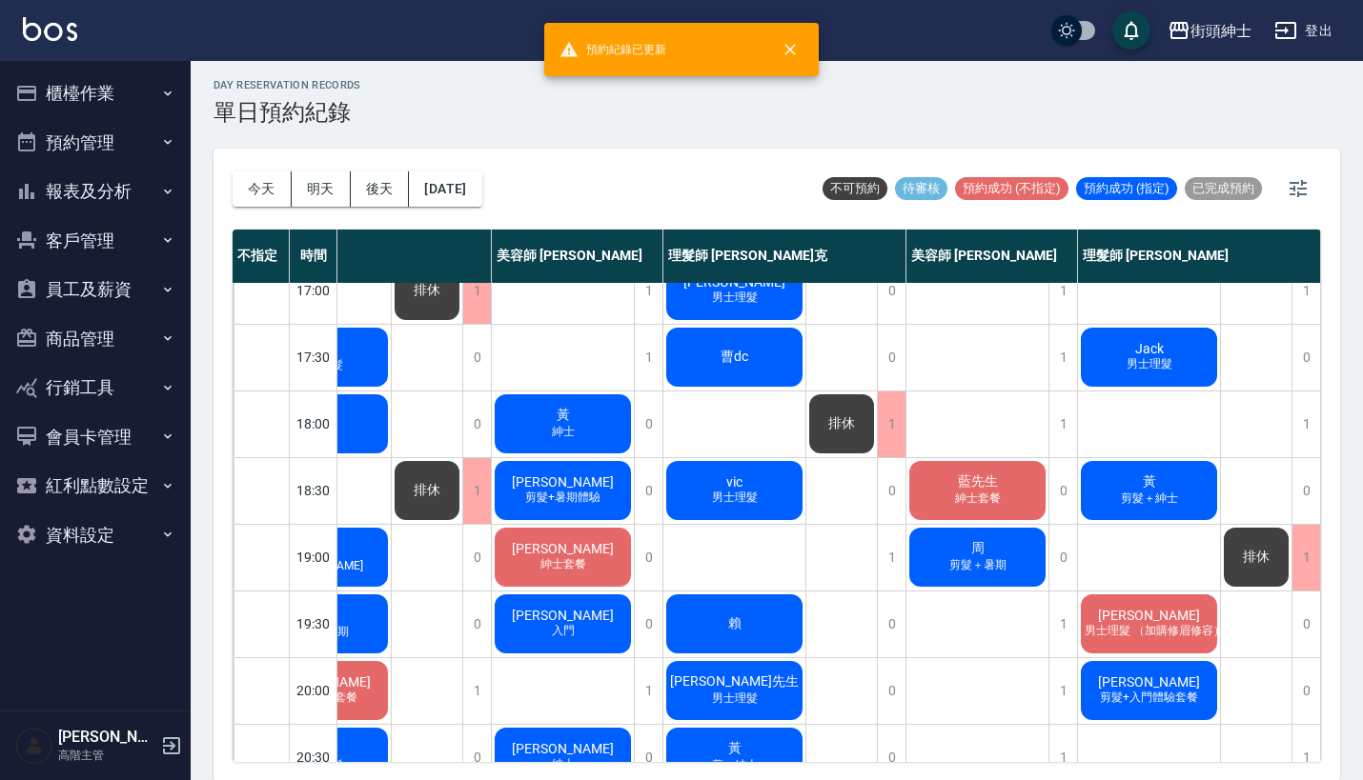
click at [562, 489] on span "[PERSON_NAME]" at bounding box center [563, 482] width 110 height 15
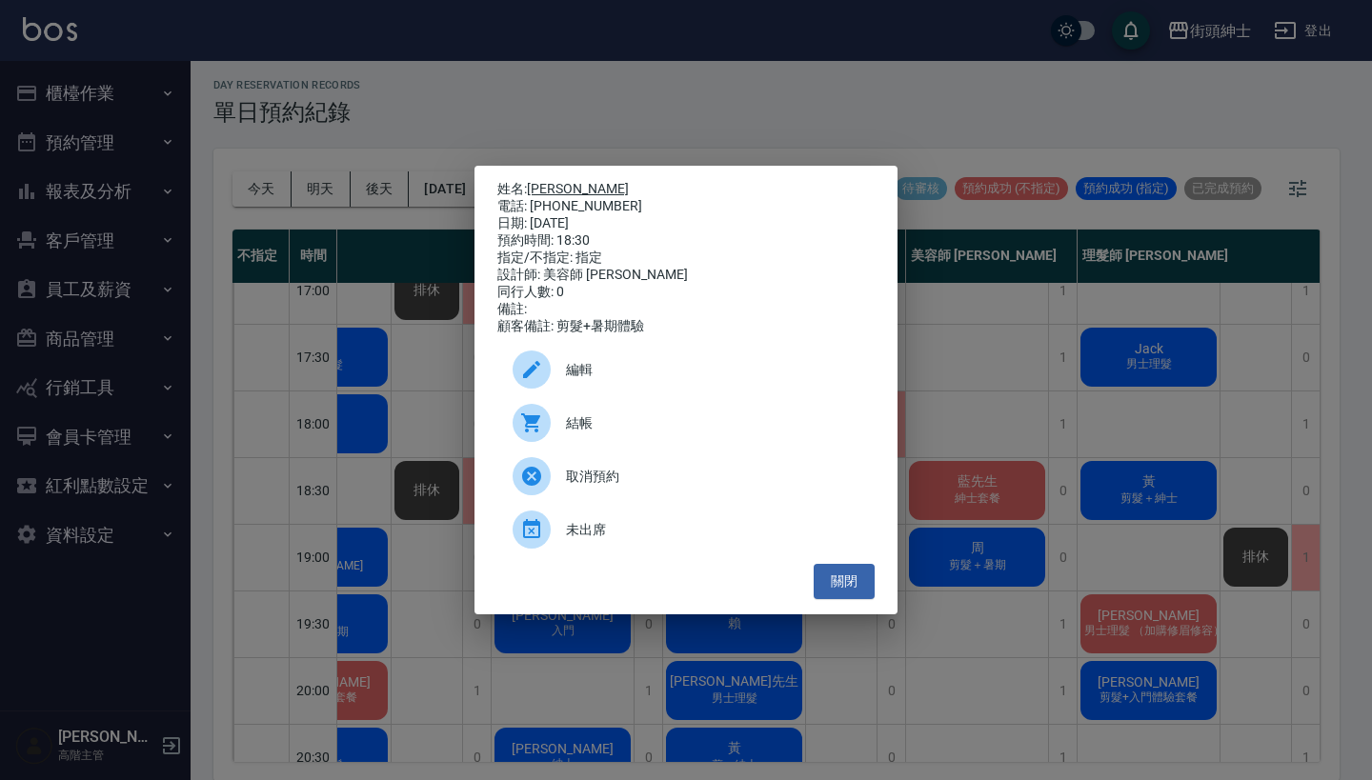
drag, startPoint x: 606, startPoint y: 196, endPoint x: 534, endPoint y: 185, distance: 73.3
click at [534, 185] on div "姓名: [PERSON_NAME] 電話: [PHONE_NUMBER] 日期: [DATE] 預約時間: 18:30 指定/不指定: 指定 設計師: 美容師…" at bounding box center [685, 258] width 377 height 154
copy div "姓名: [PERSON_NAME] 電話: [PHONE_NUMBER]"
click at [1247, 370] on div "姓名: [PERSON_NAME] 電話: [PHONE_NUMBER] 日期: [DATE] 預約時間: 18:30 指定/不指定: 指定 設計師: 美容師…" at bounding box center [686, 390] width 1372 height 780
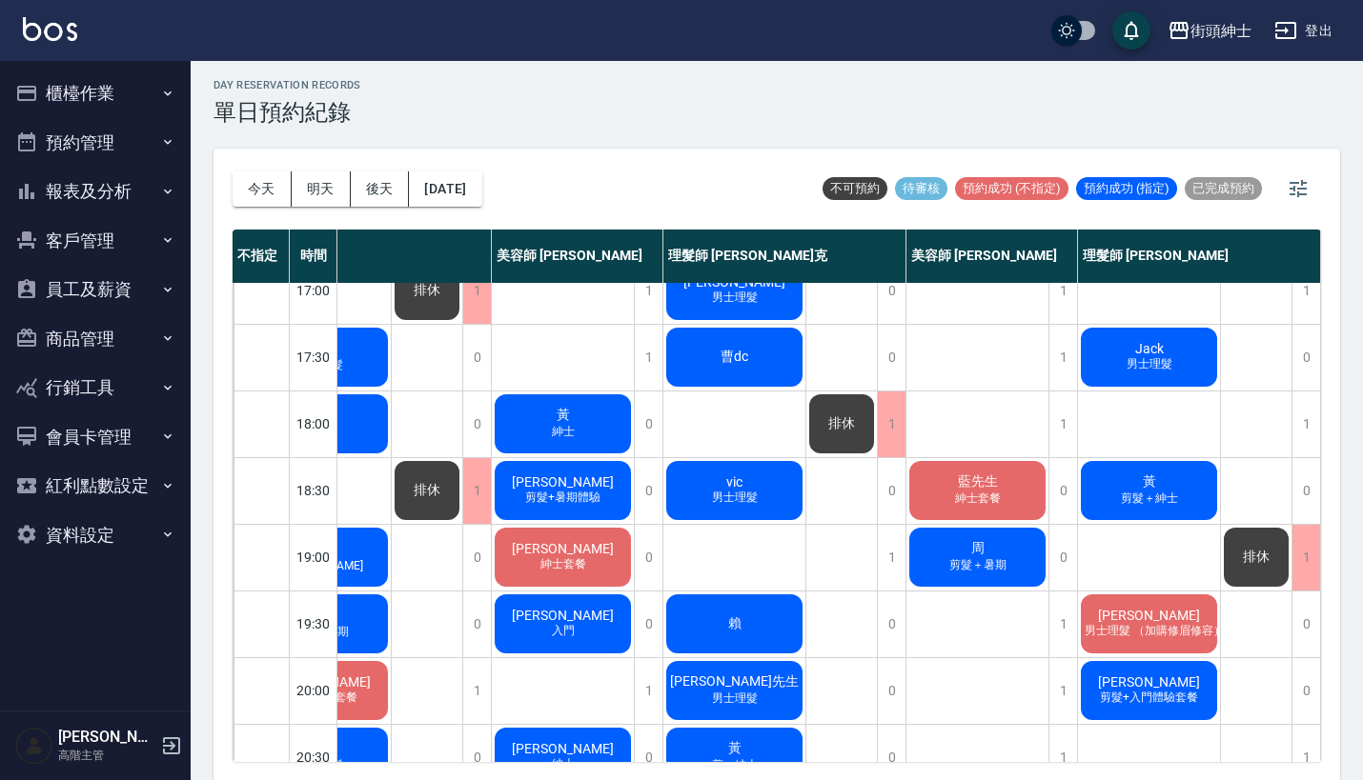
click at [1245, 554] on span "排休" at bounding box center [1256, 557] width 34 height 17
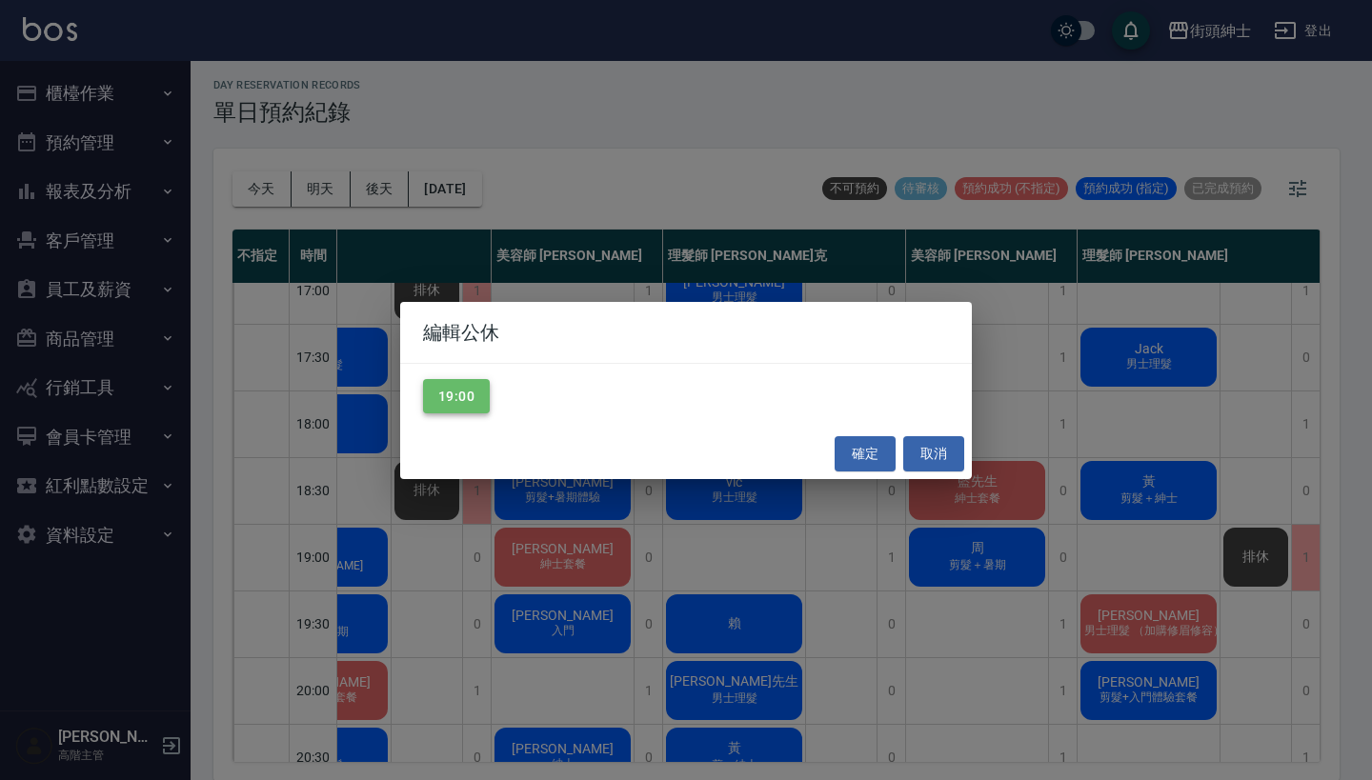
click at [476, 396] on button "19:00" at bounding box center [456, 396] width 67 height 35
click at [858, 444] on button "確定" at bounding box center [865, 453] width 61 height 35
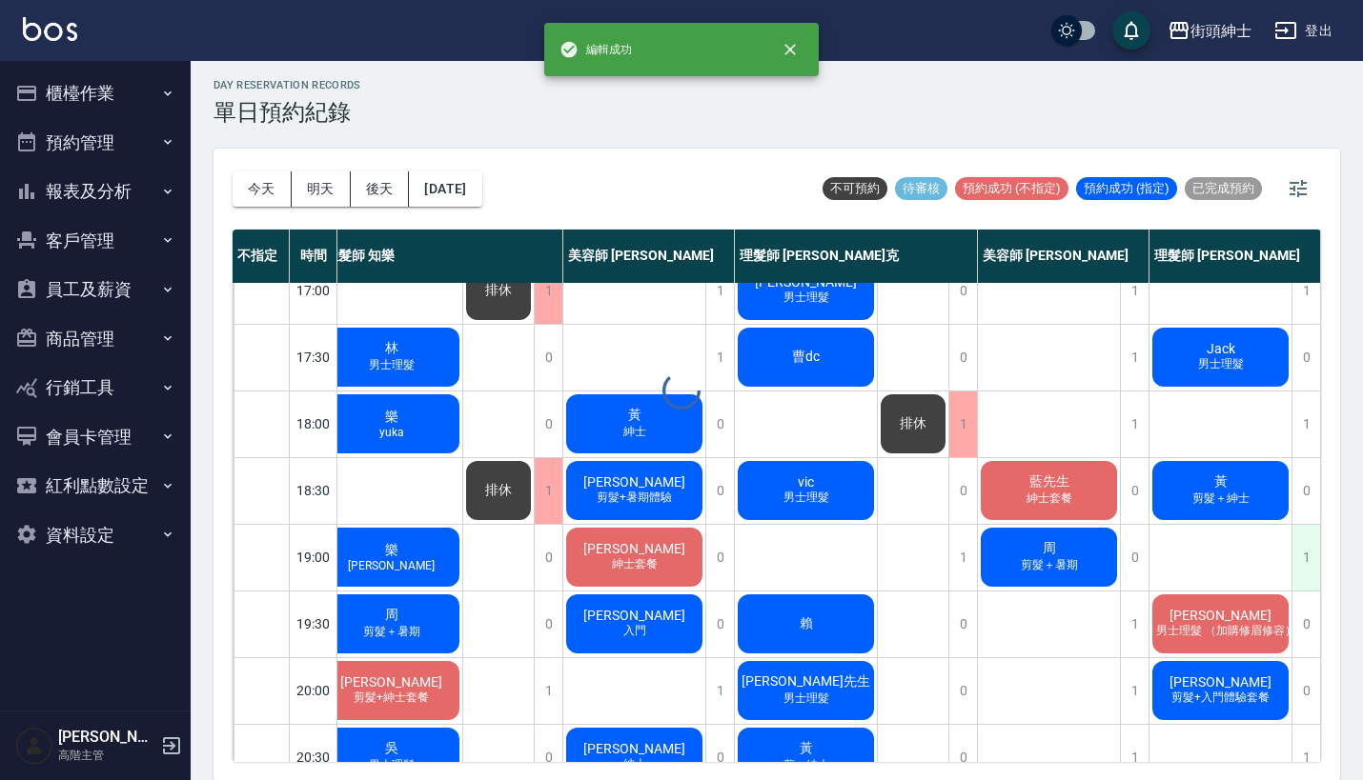
scroll to position [826, 27]
click at [1296, 556] on div "1" at bounding box center [1305, 558] width 29 height 66
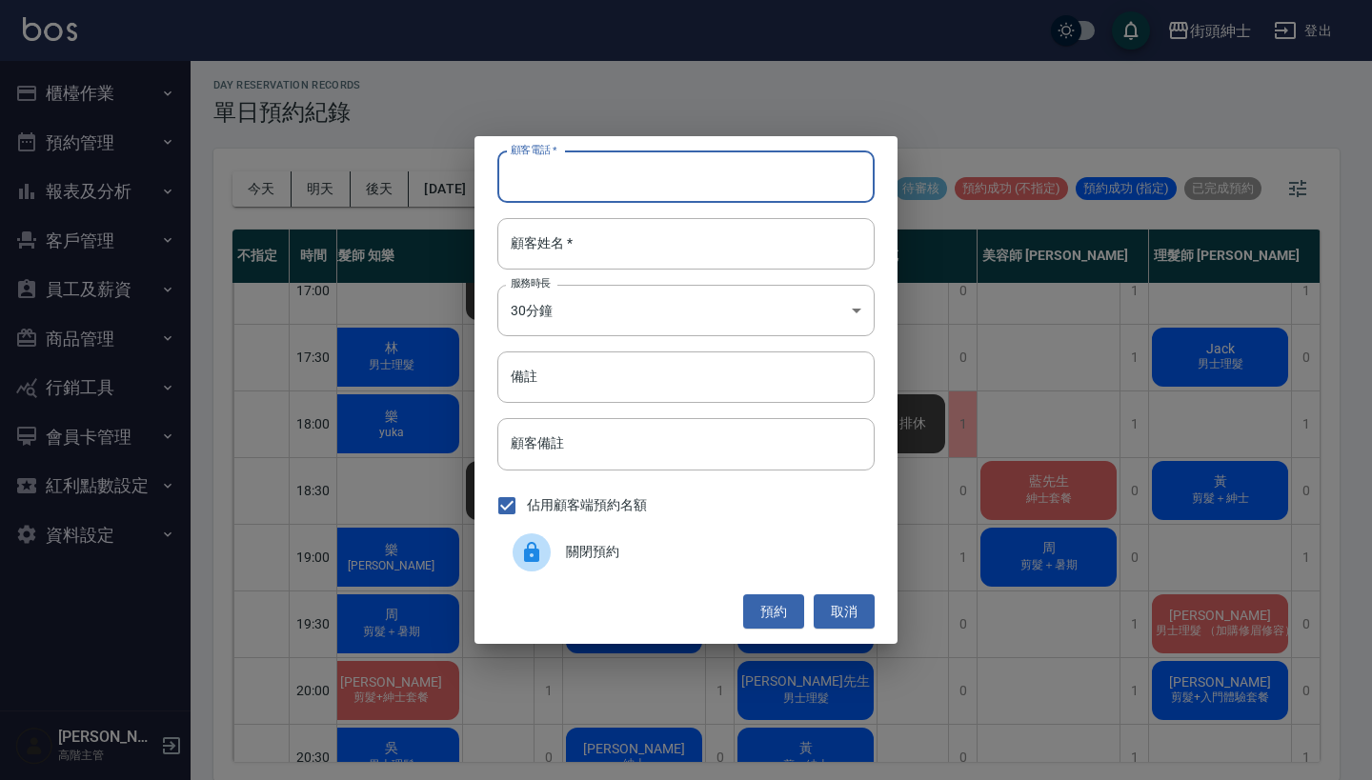
paste input "[PERSON_NAME] 電話: [PHONE_NUMBER]"
type input "[PERSON_NAME] 電話: [PHONE_NUMBER]"
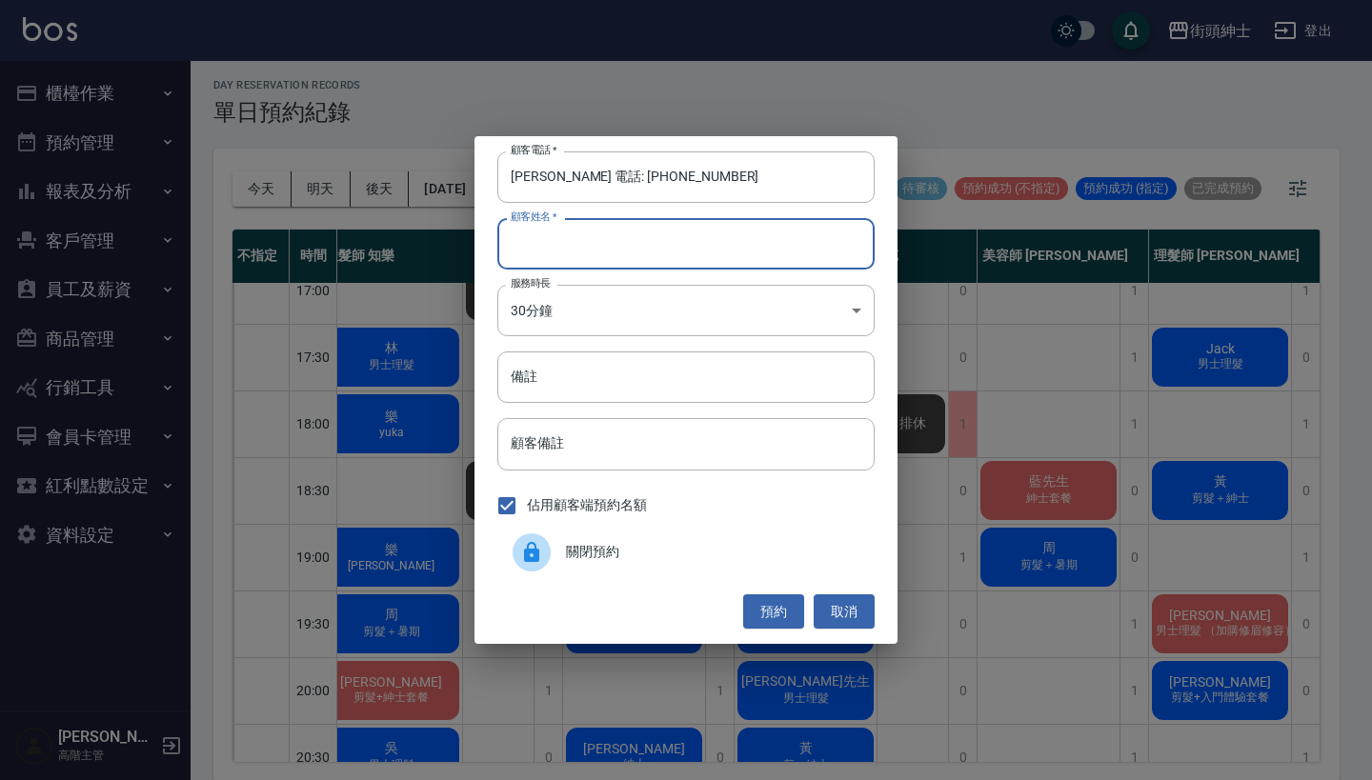
paste input "[PERSON_NAME] 電話: [PHONE_NUMBER]"
type input "[PERSON_NAME] 電話: [PHONE_NUMBER]"
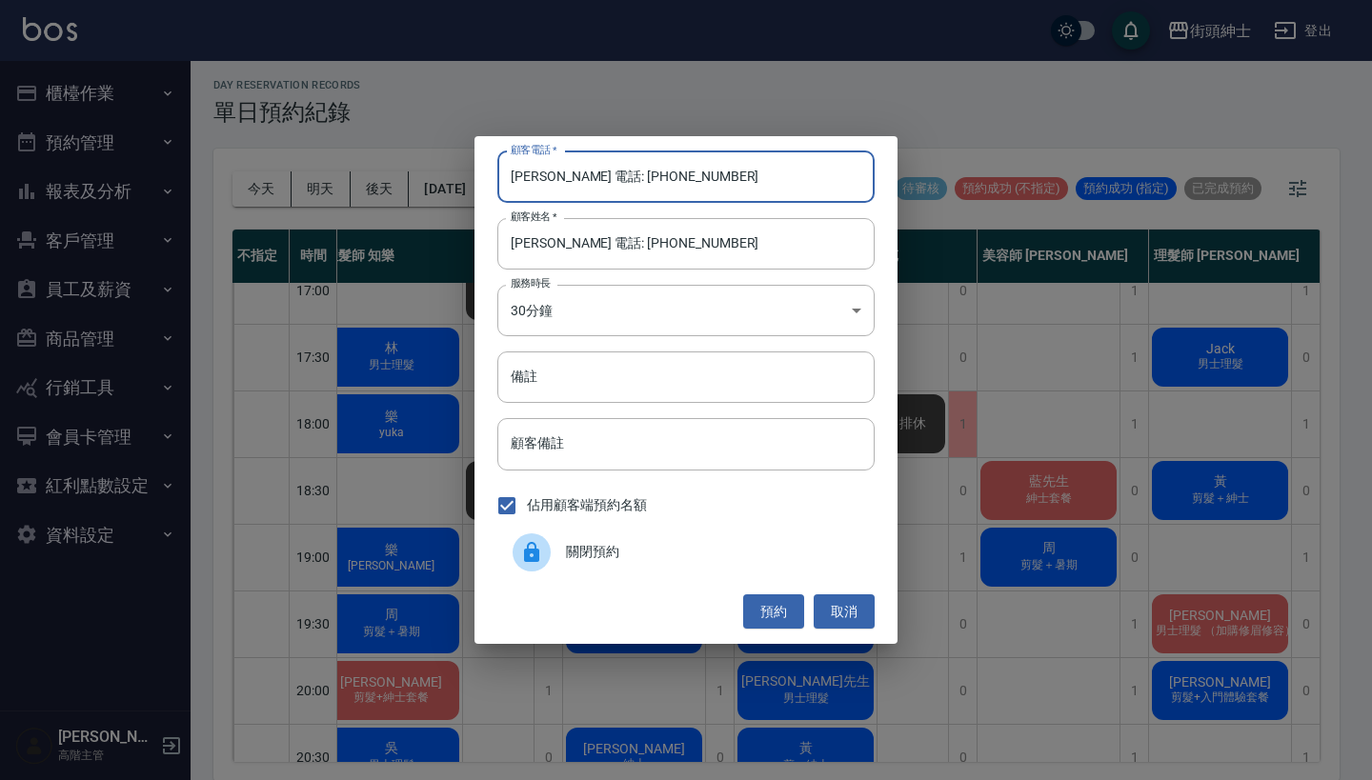
drag, startPoint x: 589, startPoint y: 189, endPoint x: 553, endPoint y: 186, distance: 36.3
click at [552, 186] on input "[PERSON_NAME] 電話: [PHONE_NUMBER]" at bounding box center [685, 177] width 377 height 51
click at [591, 174] on input "[PERSON_NAME] 電話: [PHONE_NUMBER]" at bounding box center [685, 177] width 377 height 51
click at [584, 175] on input "[PERSON_NAME] 電話: [PHONE_NUMBER]" at bounding box center [685, 177] width 377 height 51
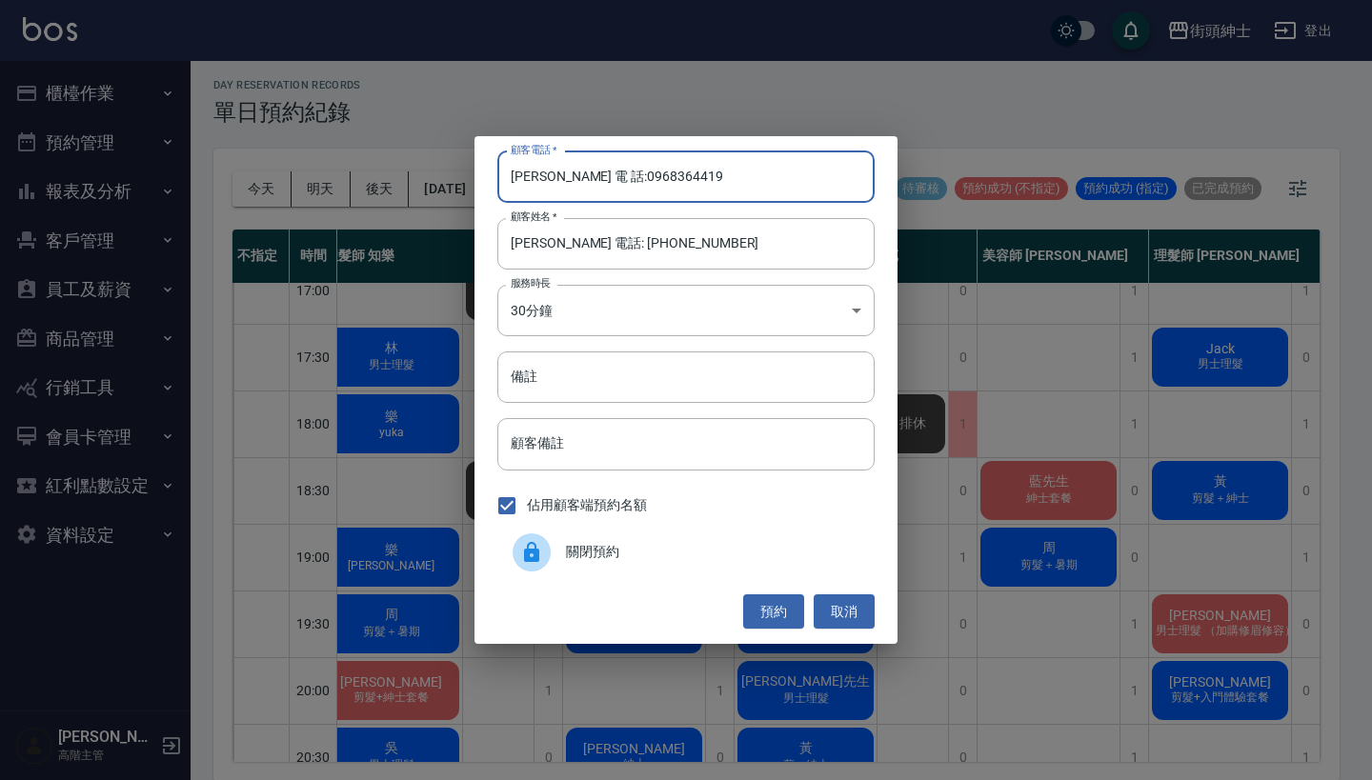
click at [574, 175] on input "[PERSON_NAME] 電 話:0968364419" at bounding box center [685, 177] width 377 height 51
drag, startPoint x: 587, startPoint y: 175, endPoint x: 310, endPoint y: 175, distance: 277.3
click at [323, 175] on div "顧客電話   * [PERSON_NAME] 電 話:[PHONE_NUMBER] 顧客電話   * 顧客姓名   * [PERSON_NAME] 電話: […" at bounding box center [686, 390] width 1372 height 780
type input "0968364419"
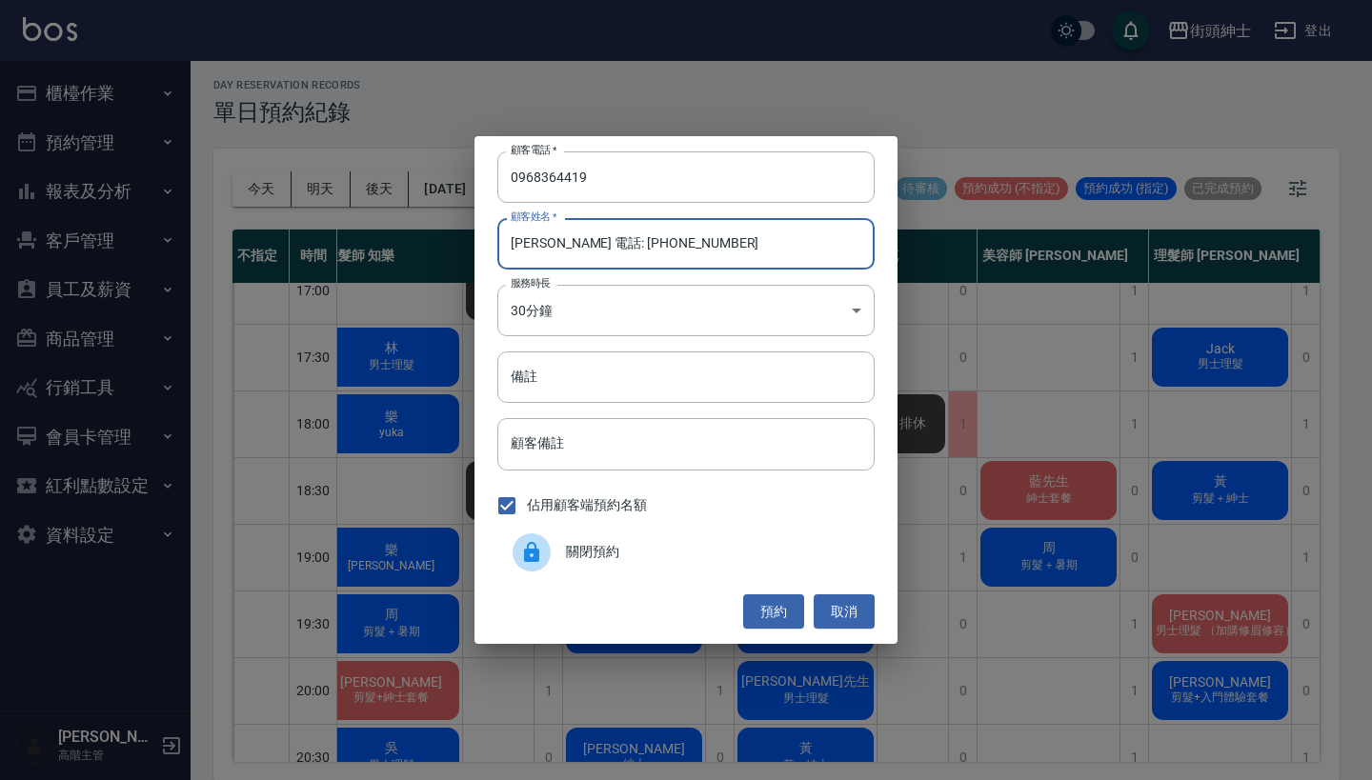
drag, startPoint x: 681, startPoint y: 253, endPoint x: 549, endPoint y: 239, distance: 133.2
click at [549, 239] on input "[PERSON_NAME] 電話: [PHONE_NUMBER]" at bounding box center [685, 243] width 377 height 51
type input "[PERSON_NAME]"
click at [761, 617] on button "預約" at bounding box center [773, 612] width 61 height 35
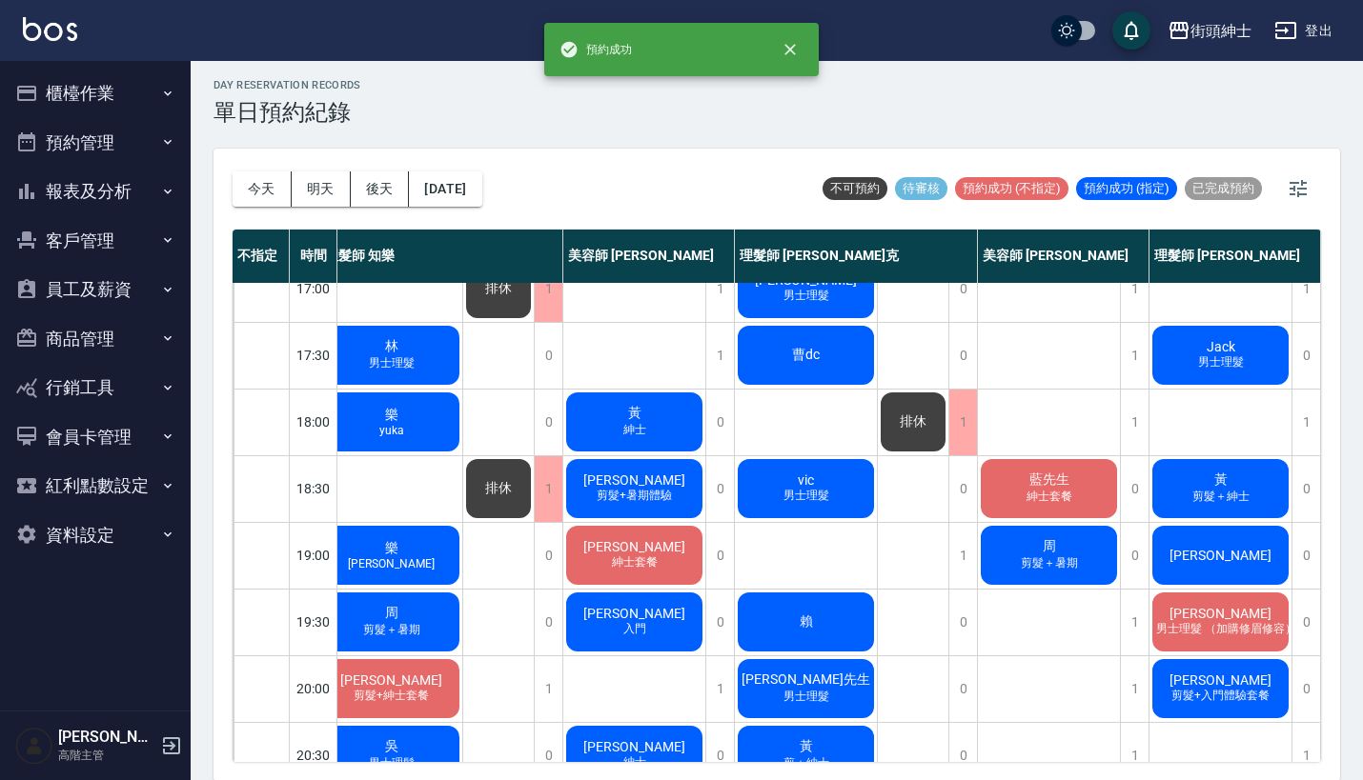
scroll to position [828, 27]
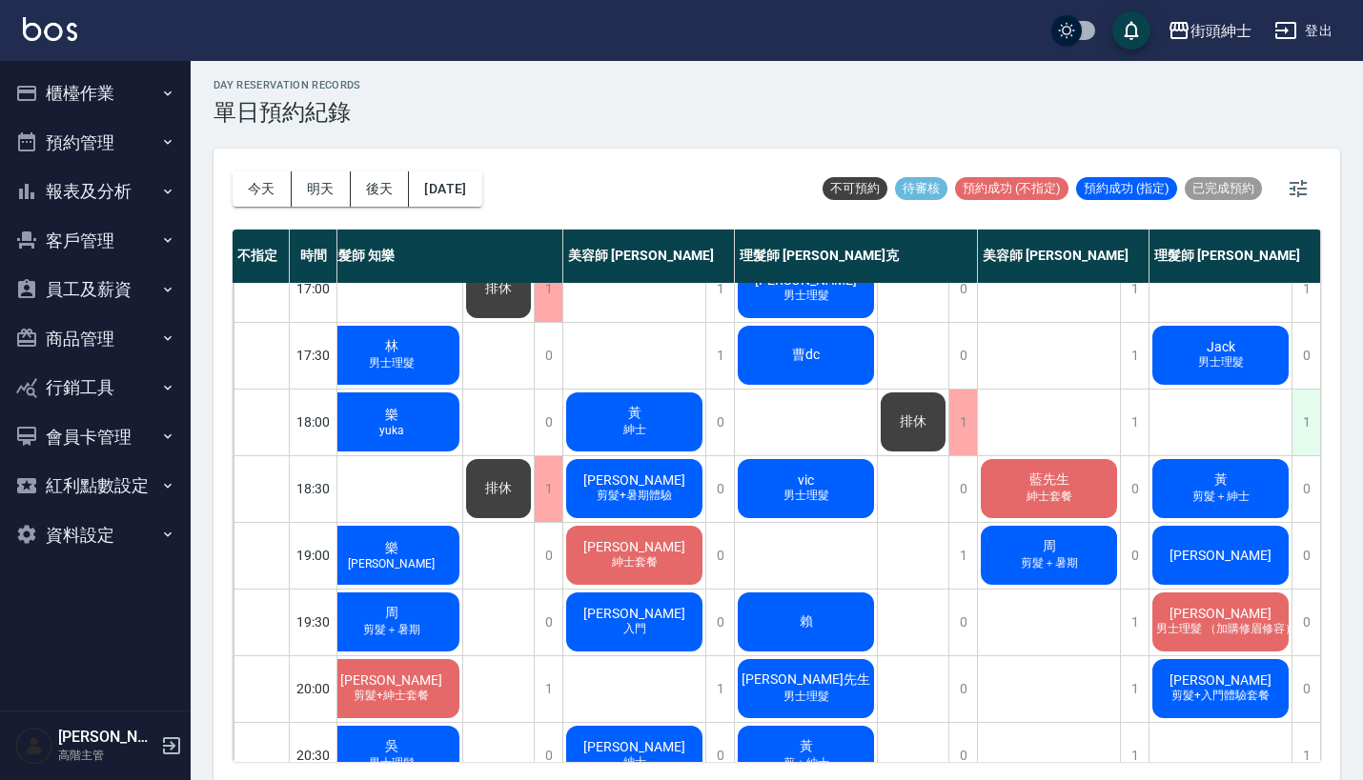
click at [1294, 430] on div "1" at bounding box center [1305, 423] width 29 height 66
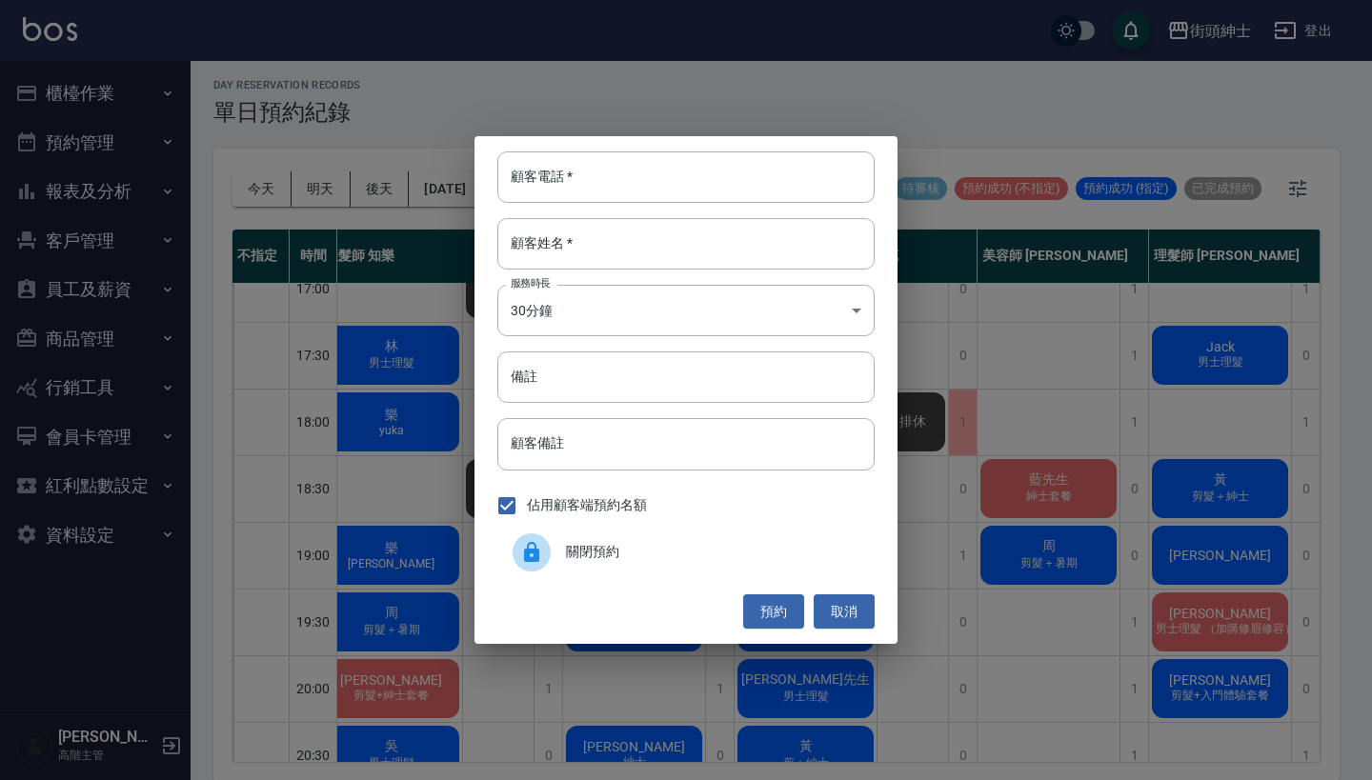
click at [619, 546] on span "關閉預約" at bounding box center [712, 552] width 293 height 20
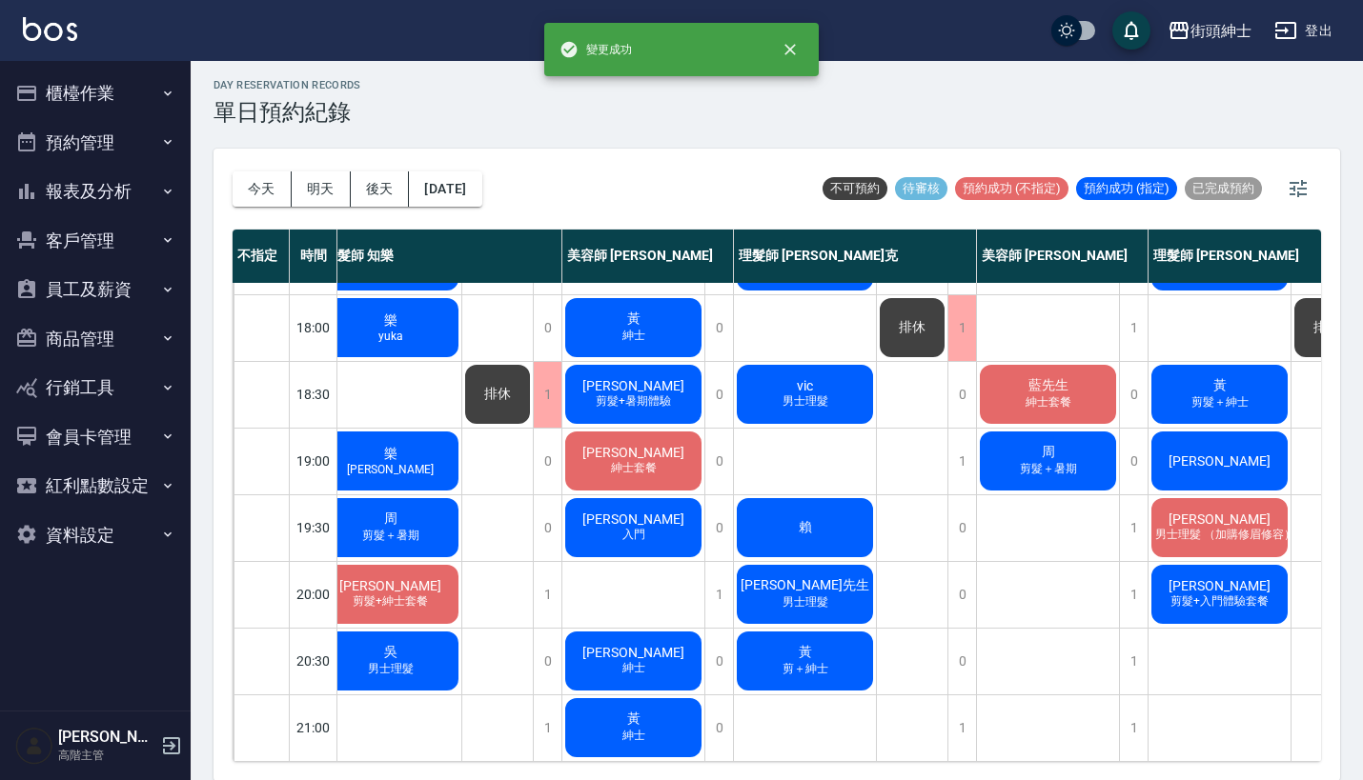
scroll to position [938, 18]
click at [1298, 637] on div "排休" at bounding box center [1326, 61] width 71 height 1401
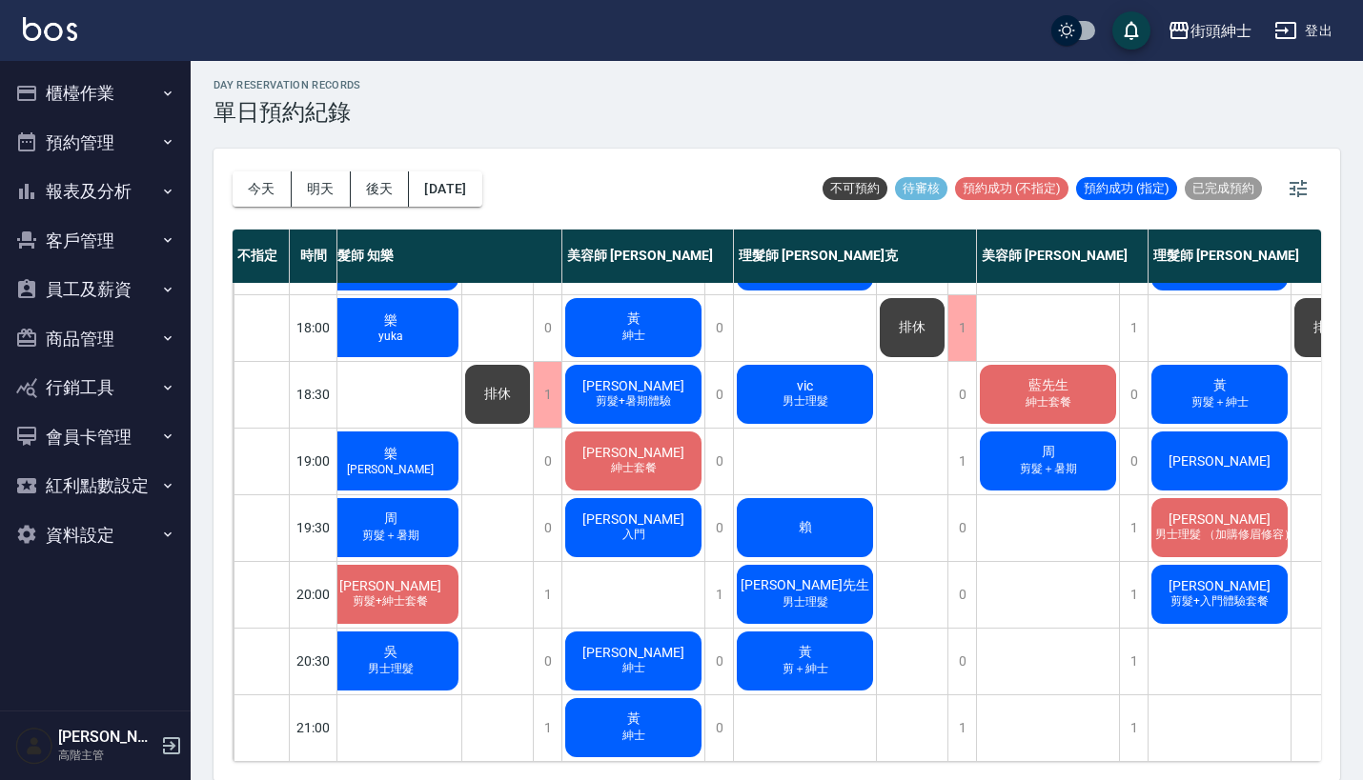
click at [1302, 628] on div "排休" at bounding box center [1326, 61] width 71 height 1401
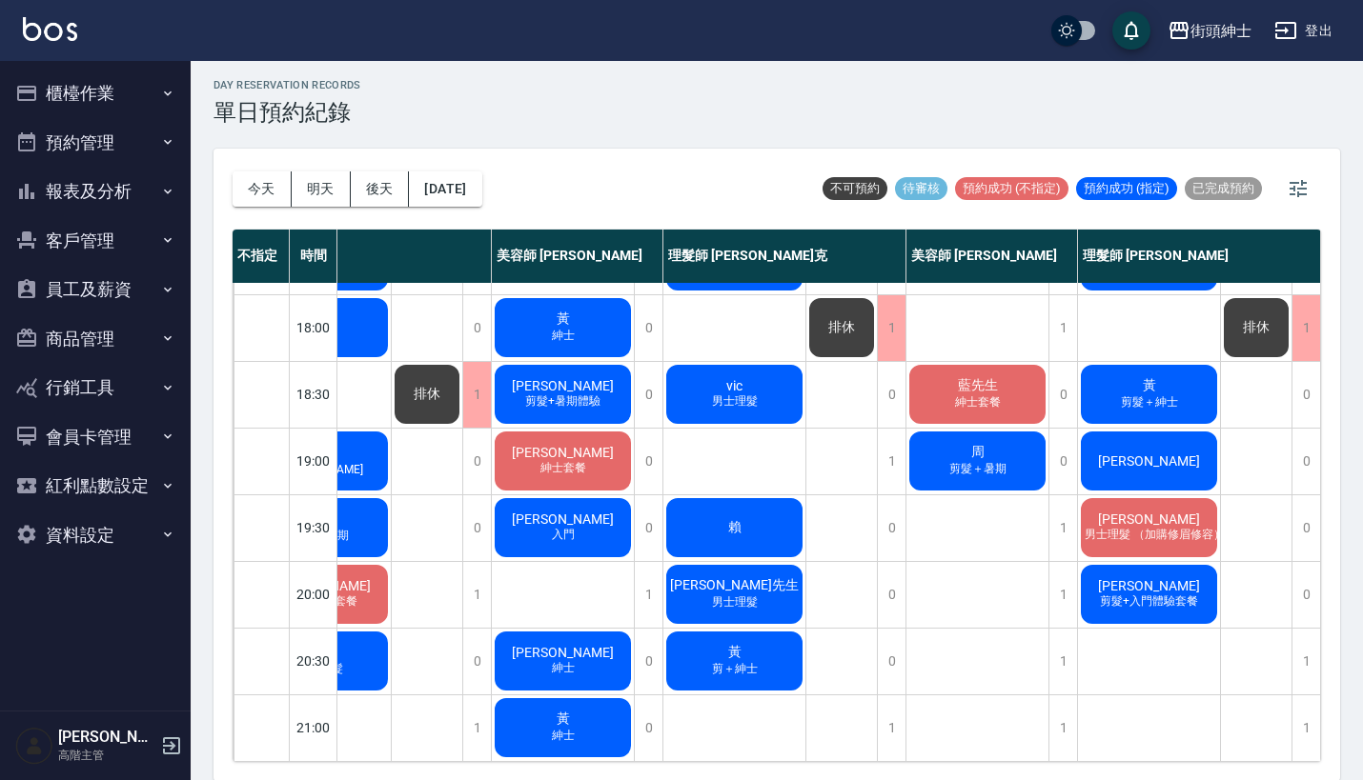
scroll to position [925, 98]
click at [1305, 661] on div "1" at bounding box center [1305, 662] width 29 height 66
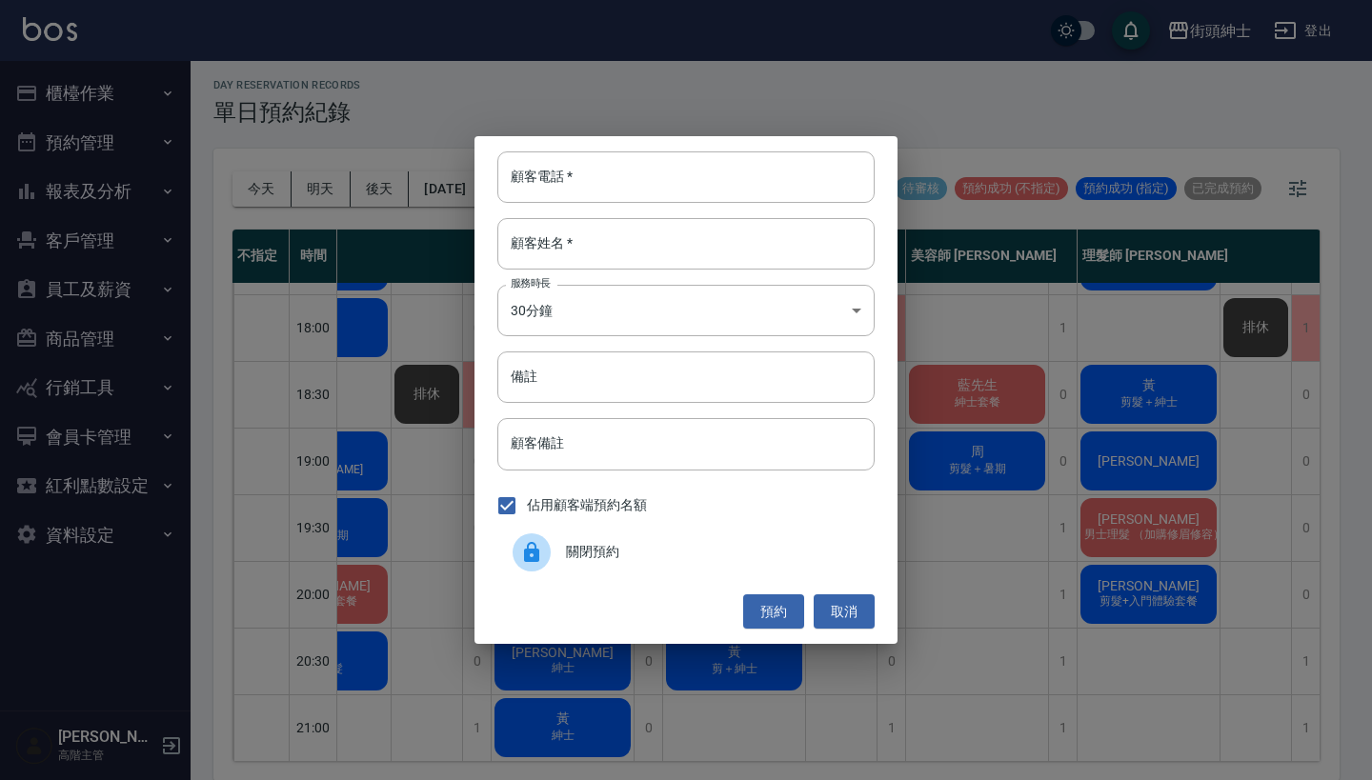
click at [599, 551] on span "關閉預約" at bounding box center [712, 552] width 293 height 20
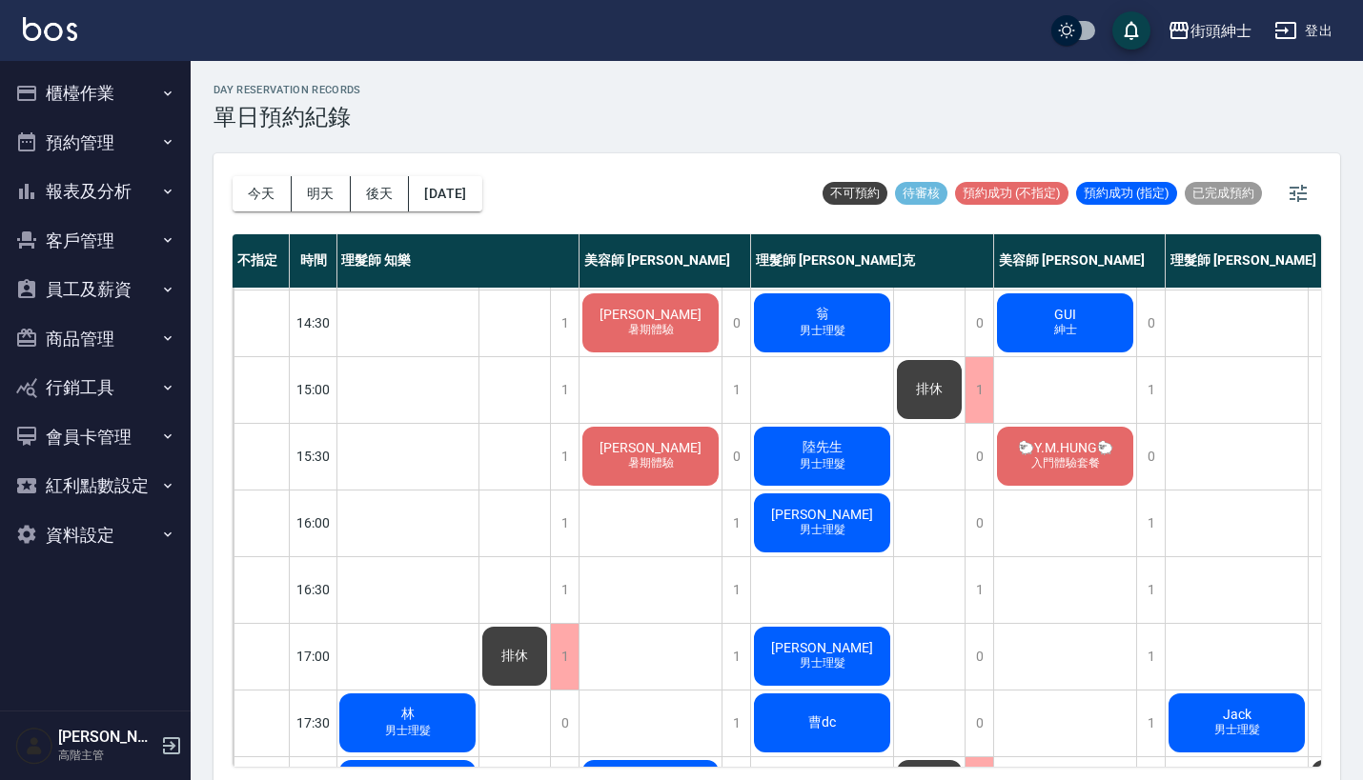
scroll to position [426, 1]
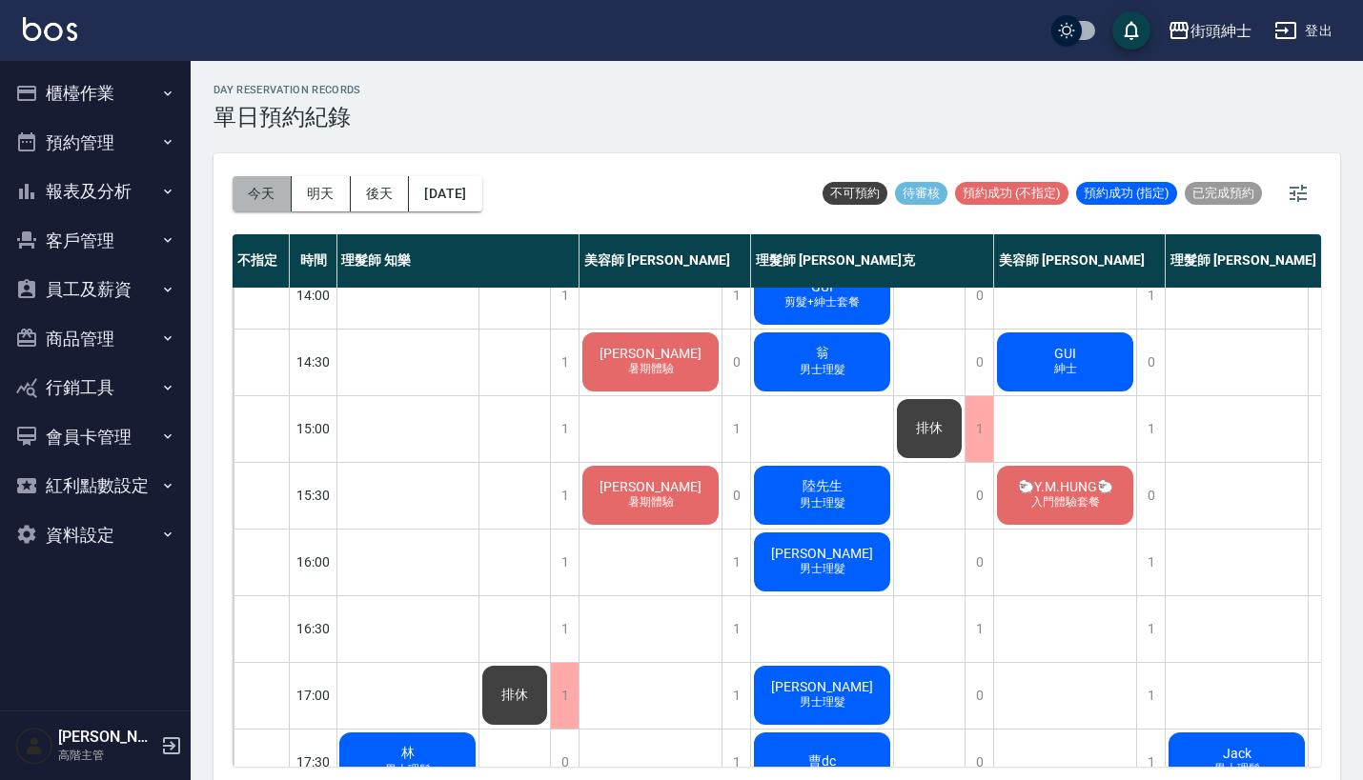
click at [265, 203] on button "今天" at bounding box center [262, 193] width 59 height 35
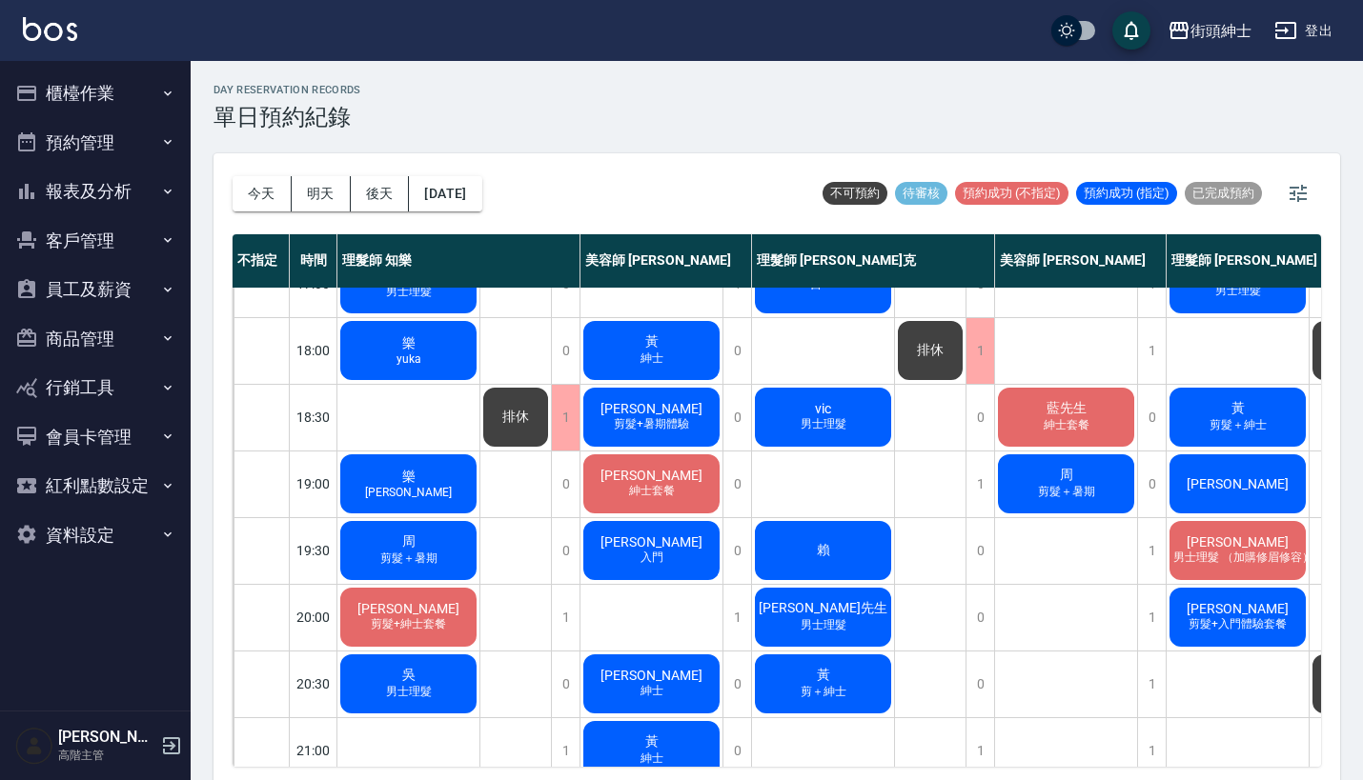
scroll to position [904, 0]
click at [321, 183] on button "明天" at bounding box center [321, 193] width 59 height 35
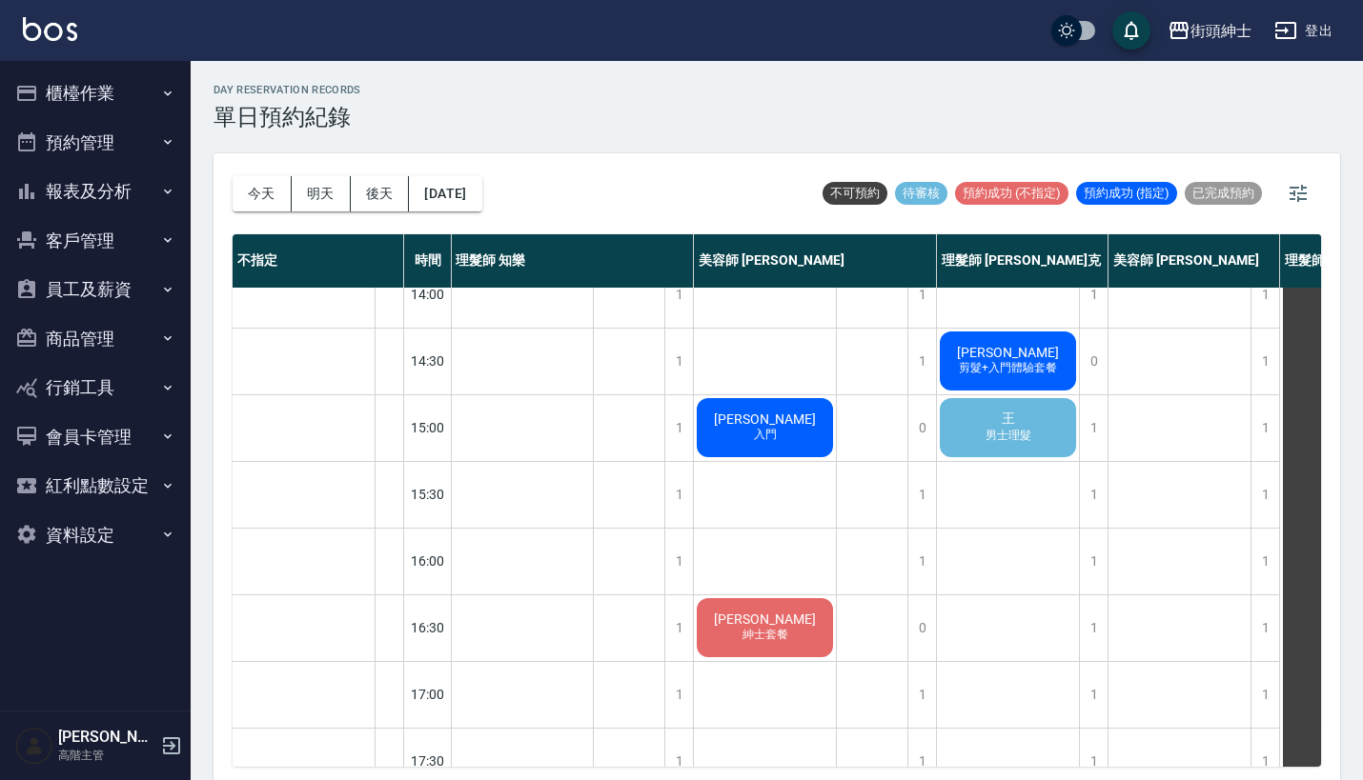
scroll to position [432, 1]
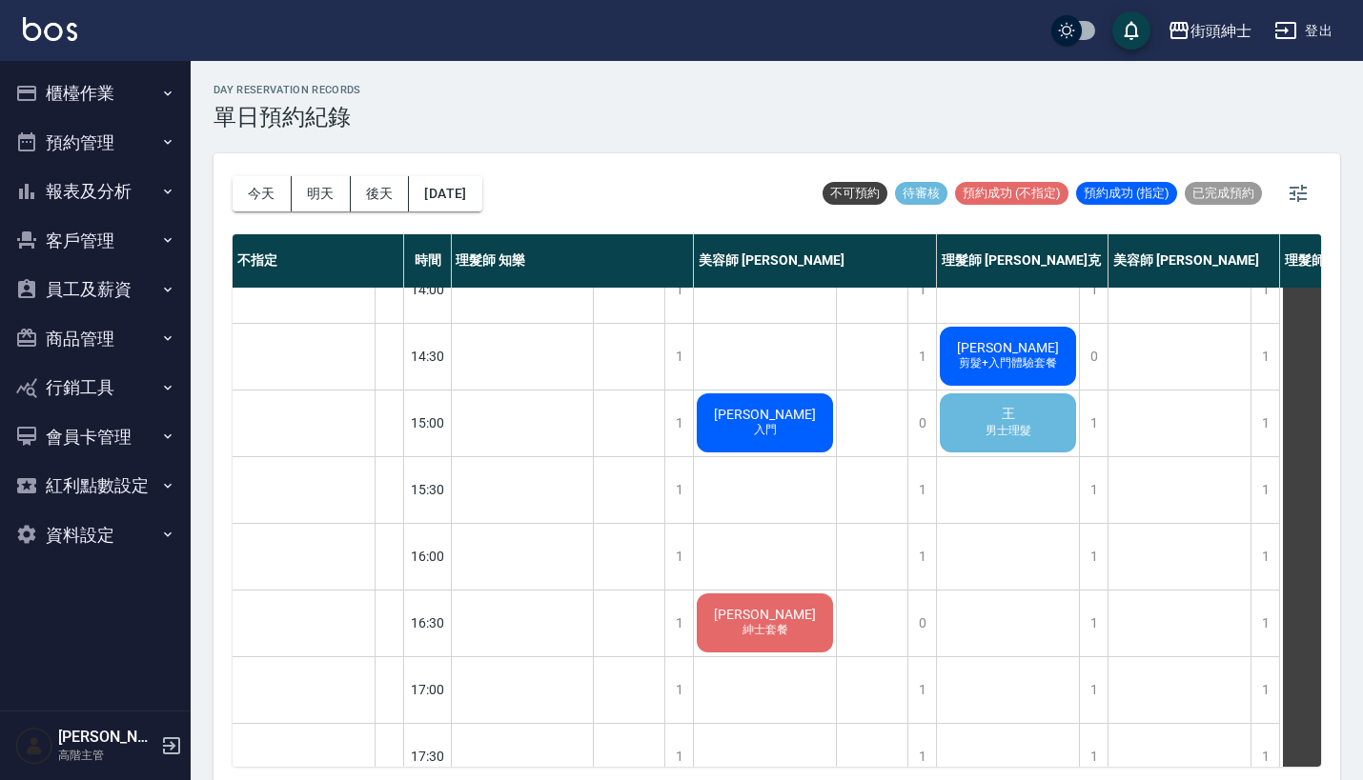
click at [997, 396] on div "王 男士理髮" at bounding box center [1008, 423] width 142 height 65
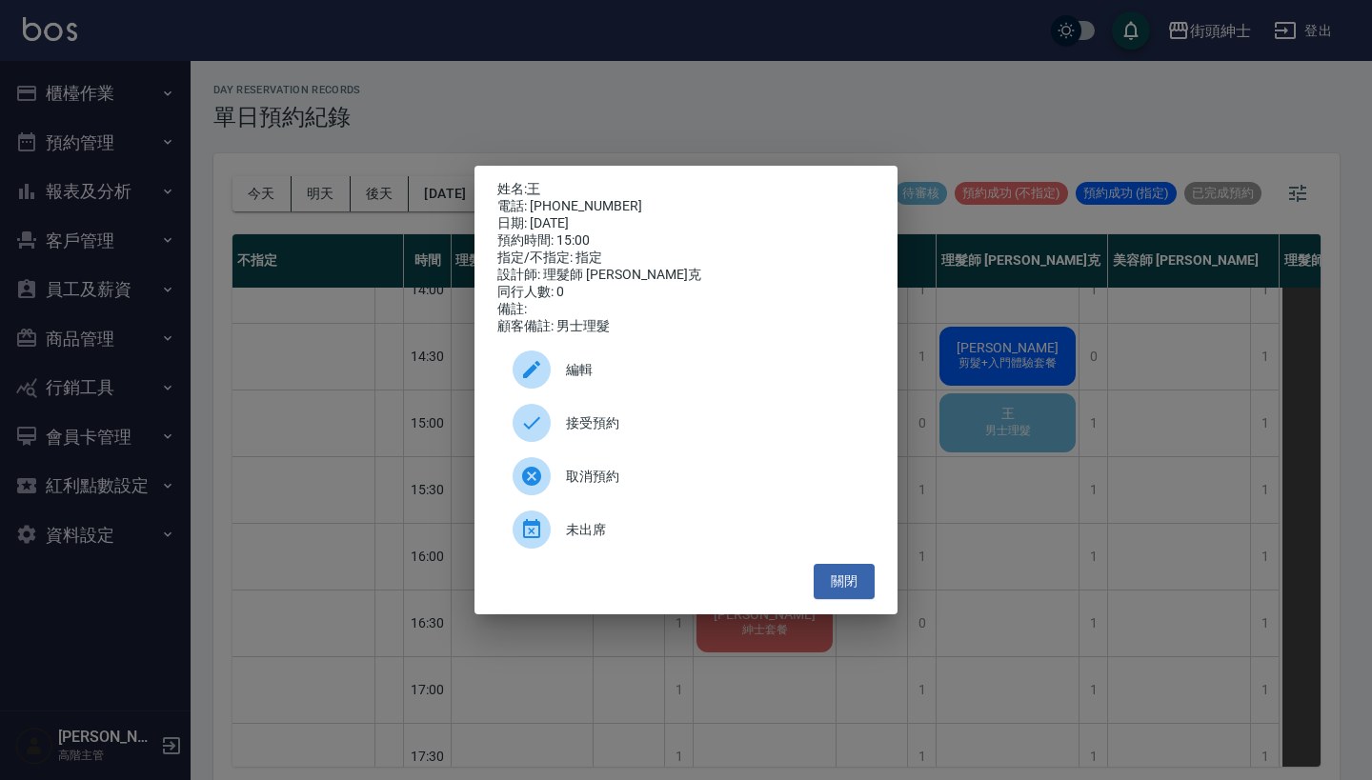
click at [653, 434] on span "接受預約" at bounding box center [712, 424] width 293 height 20
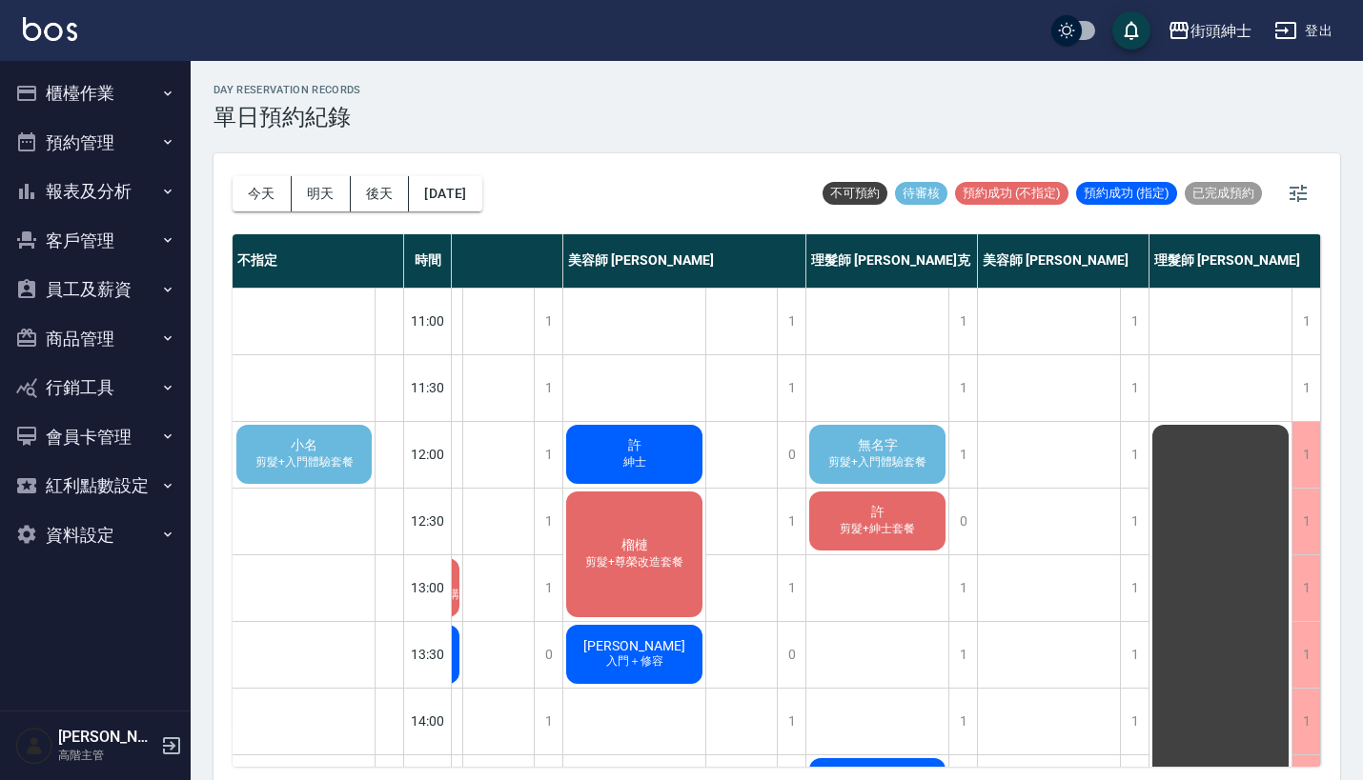
scroll to position [0, 141]
click at [260, 199] on button "今天" at bounding box center [262, 193] width 59 height 35
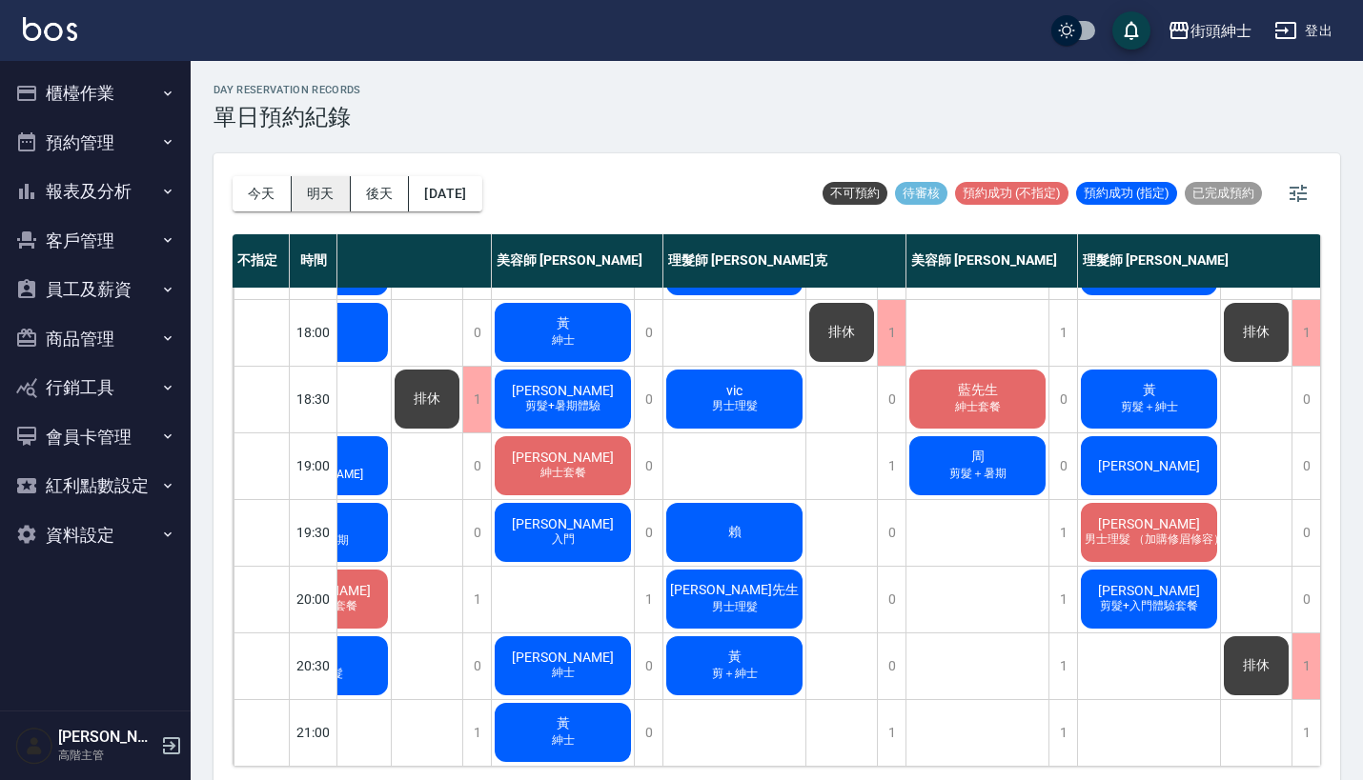
click at [321, 198] on button "明天" at bounding box center [321, 193] width 59 height 35
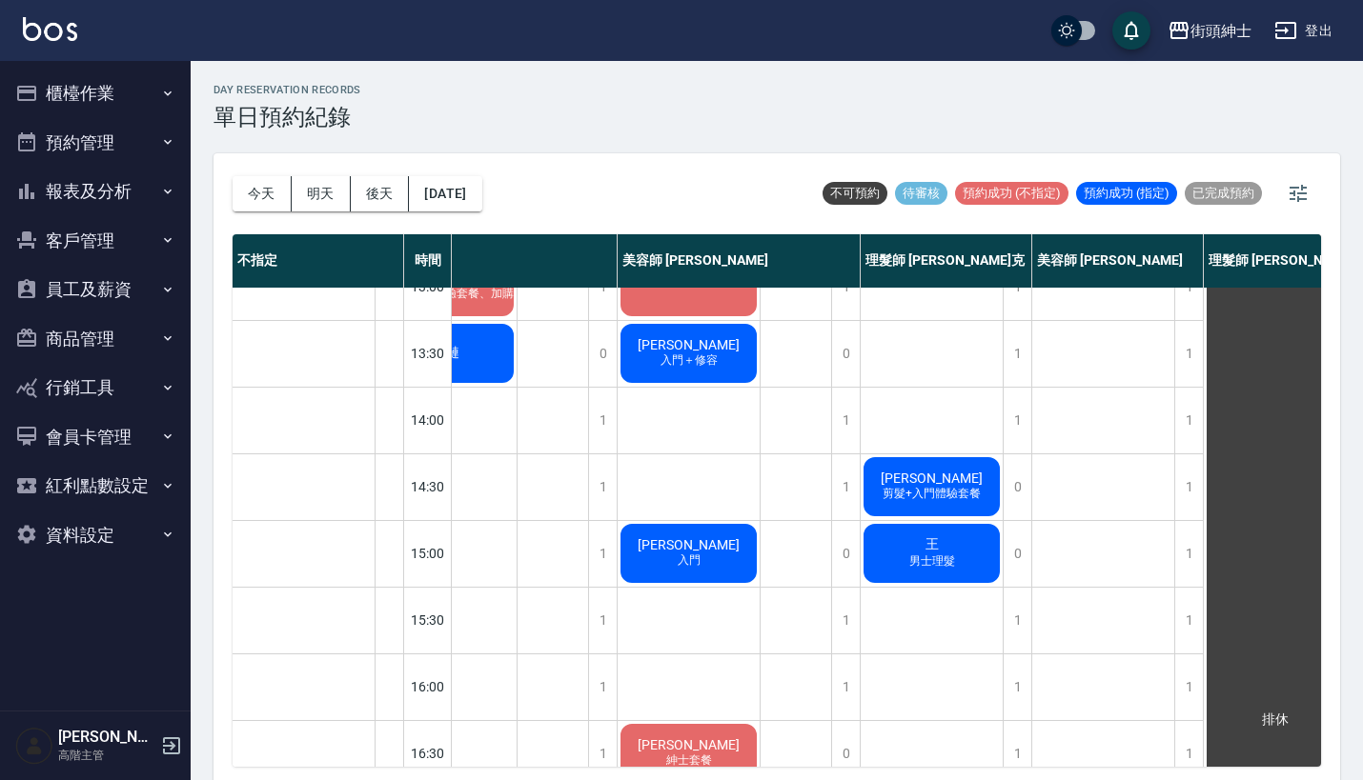
scroll to position [430, 77]
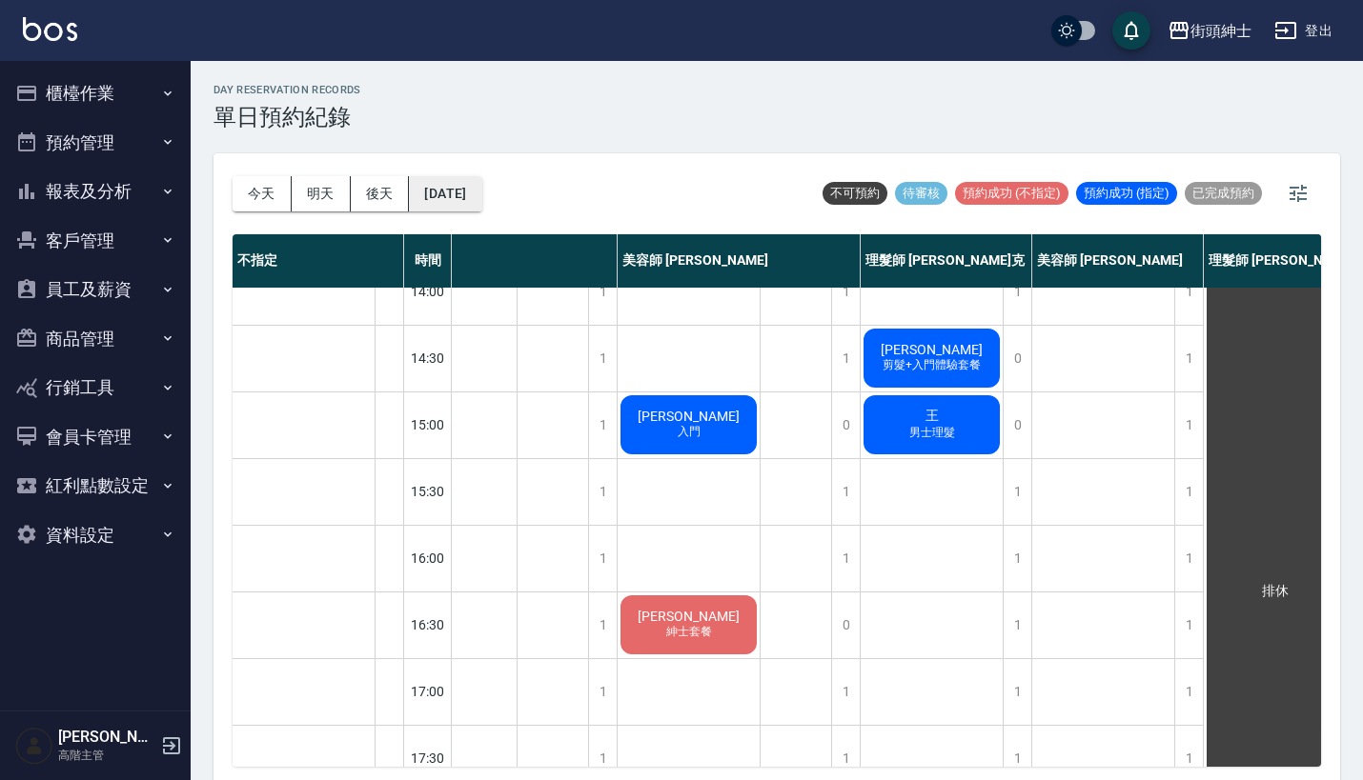
click at [437, 194] on button "[DATE]" at bounding box center [445, 193] width 72 height 35
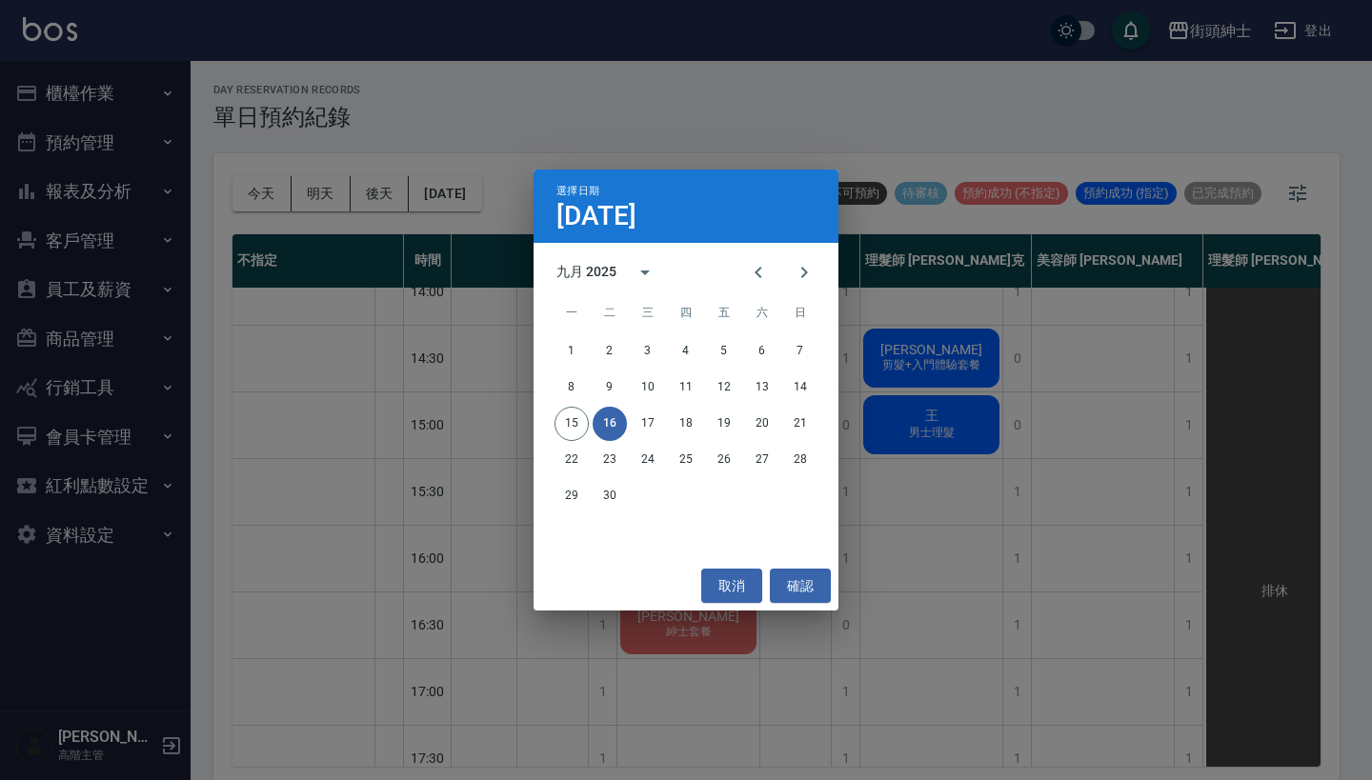
click at [1007, 584] on div "選擇日期 [DATE] 九月 2025 一 二 三 四 五 六 日 1 2 3 4 5 6 7 8 9 10 11 12 13 14 15 16 17 18 …" at bounding box center [686, 390] width 1372 height 780
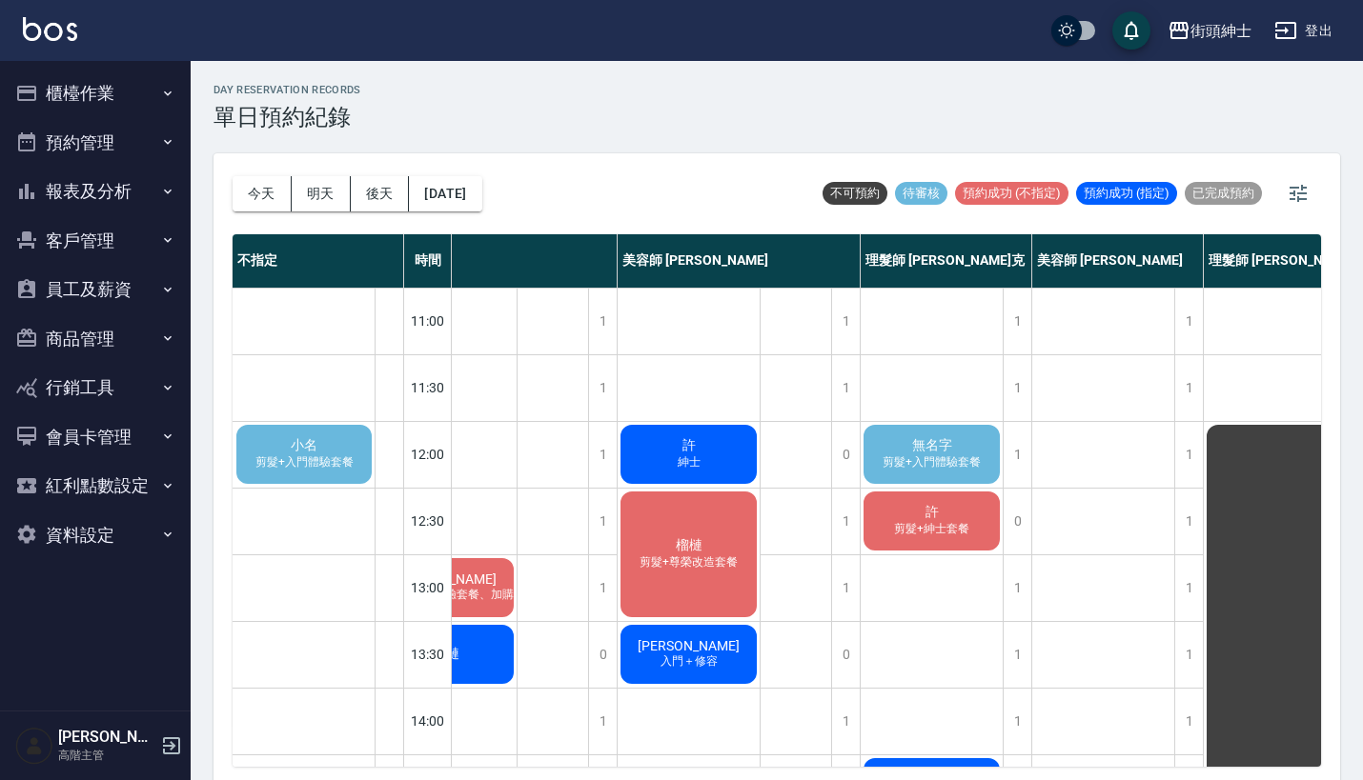
scroll to position [0, 0]
click at [482, 212] on div "[DATE] [DATE] [DATE] [DATE]" at bounding box center [358, 193] width 250 height 81
click at [481, 192] on button "[DATE]" at bounding box center [445, 193] width 72 height 35
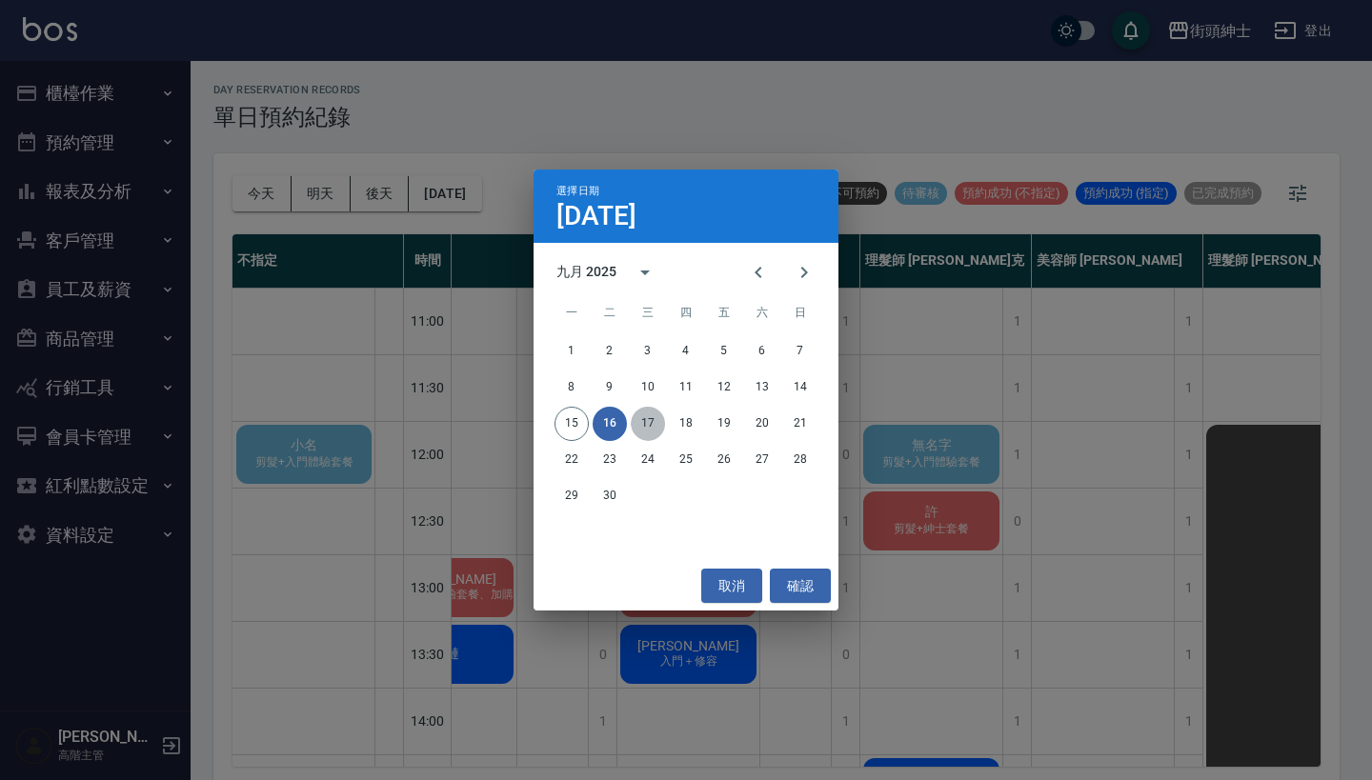
click at [644, 424] on button "17" at bounding box center [648, 424] width 34 height 34
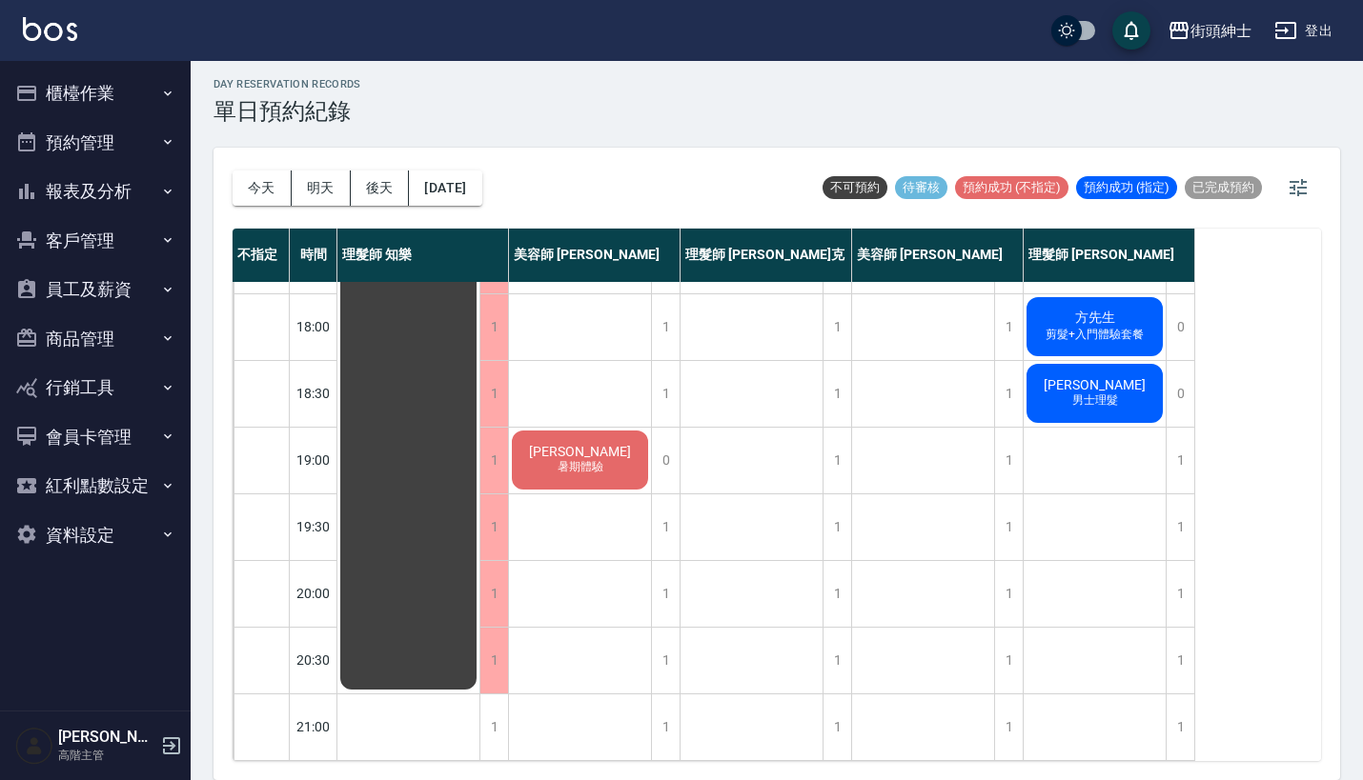
scroll to position [5, 0]
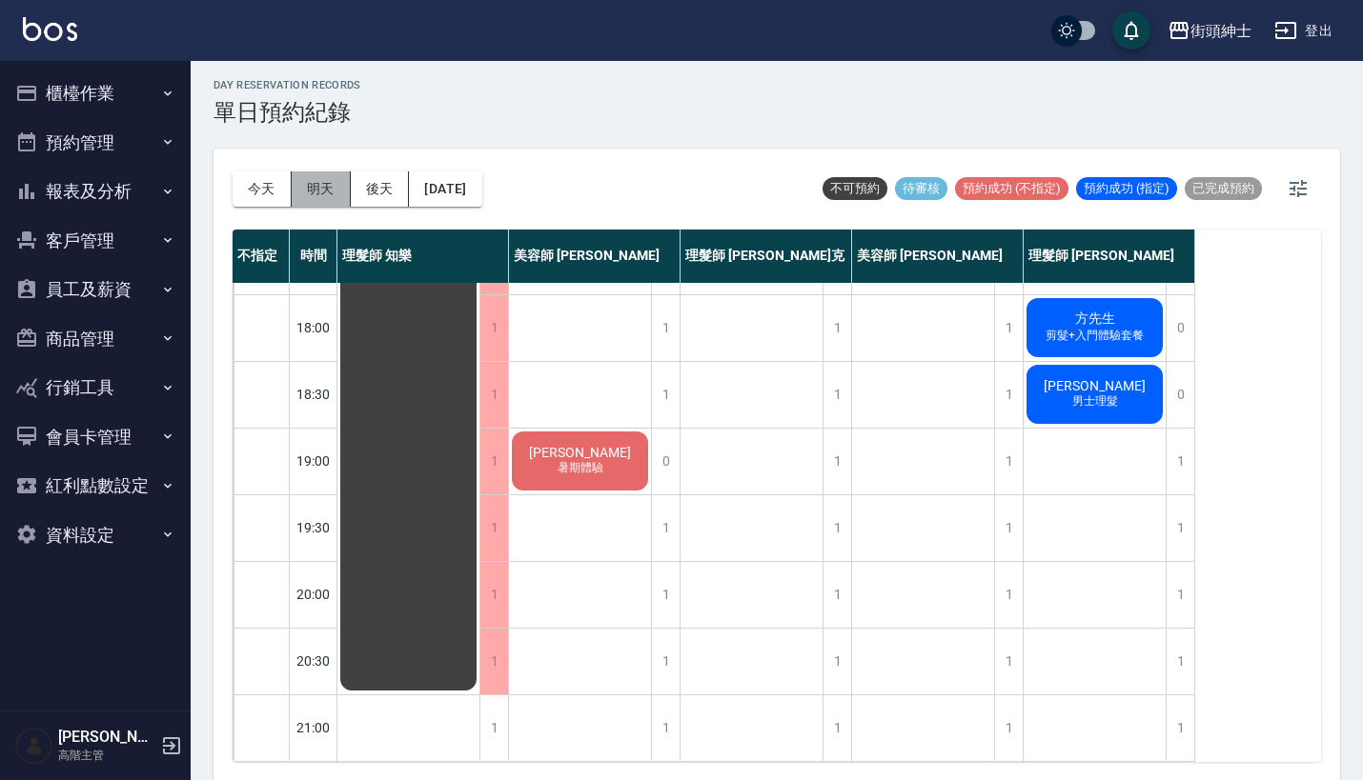
click at [299, 188] on button "明天" at bounding box center [321, 189] width 59 height 35
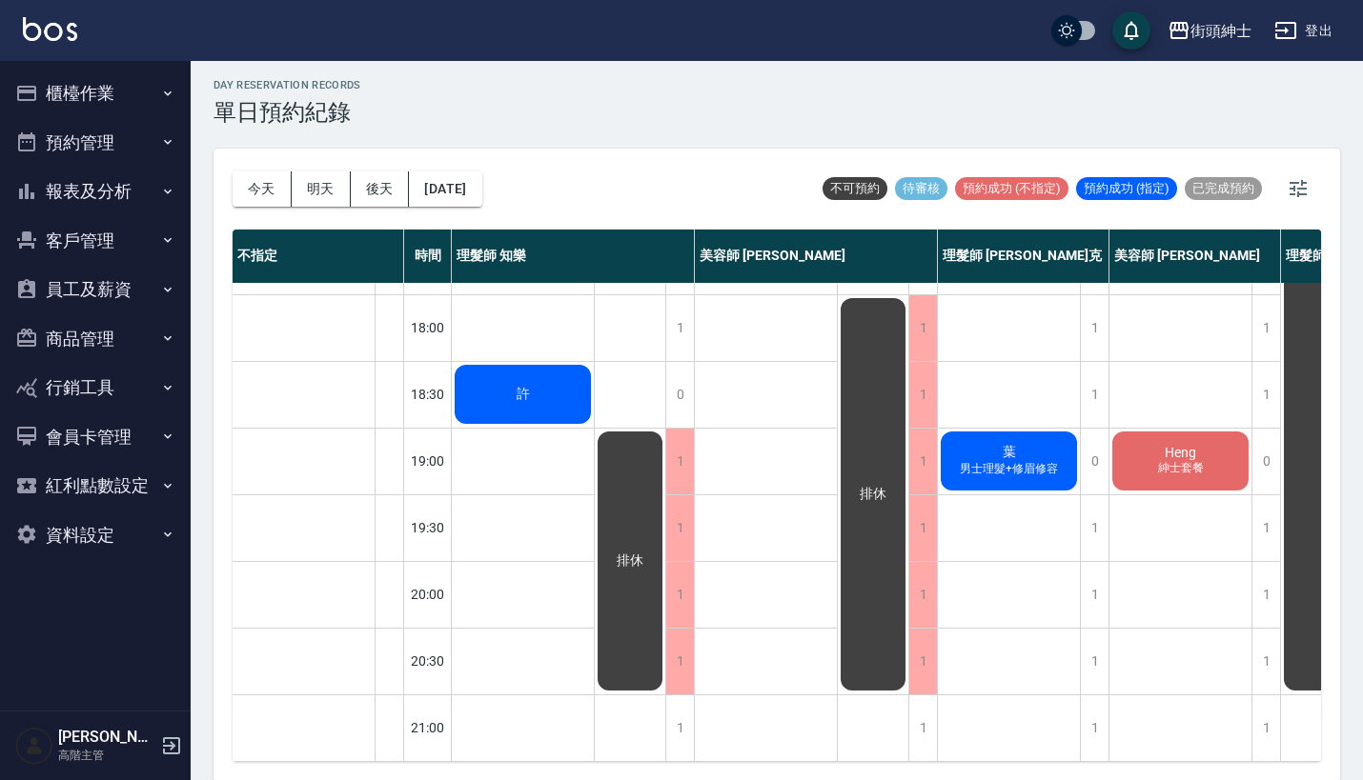
scroll to position [938, 0]
click at [466, 197] on button "[DATE]" at bounding box center [445, 189] width 72 height 35
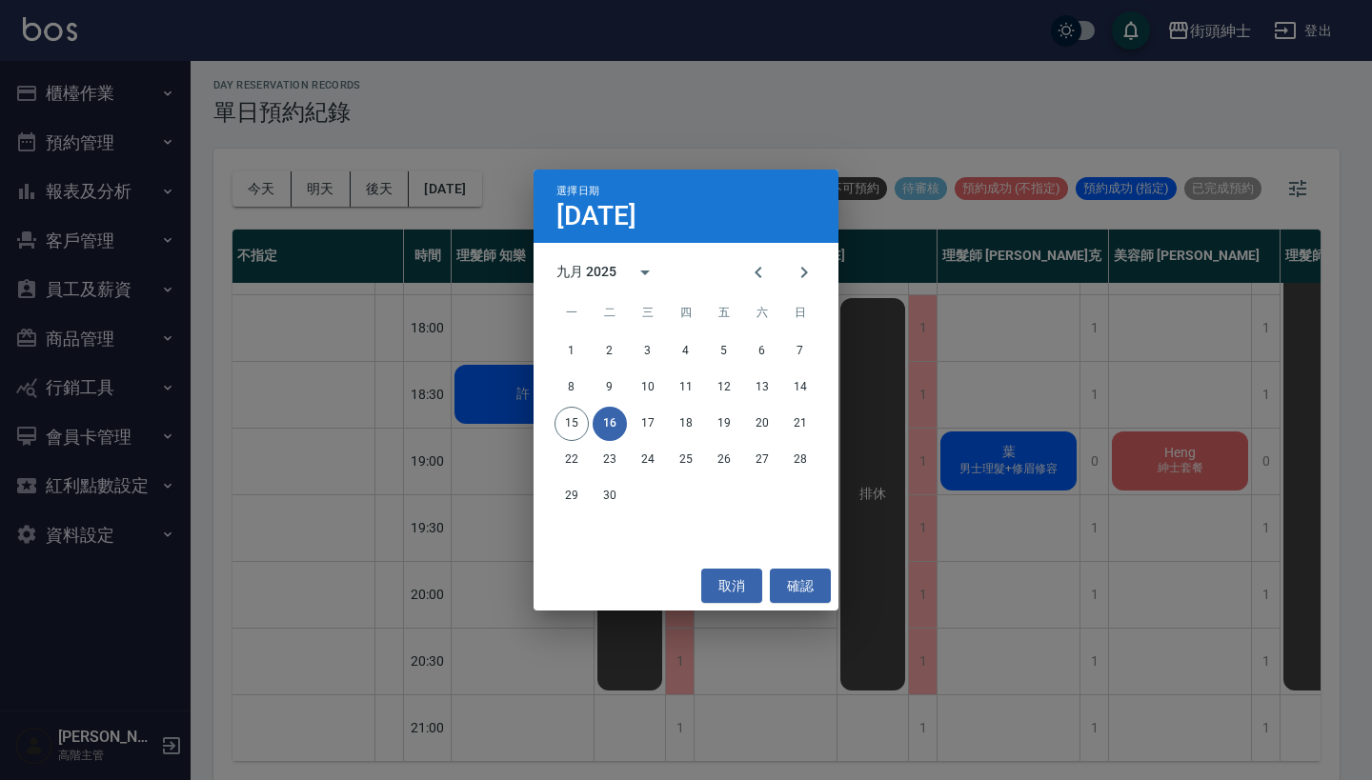
click at [631, 93] on div "選擇日期 [DATE] 九月 2025 一 二 三 四 五 六 日 1 2 3 4 5 6 7 8 9 10 11 12 13 14 15 16 17 18 …" at bounding box center [686, 390] width 1372 height 780
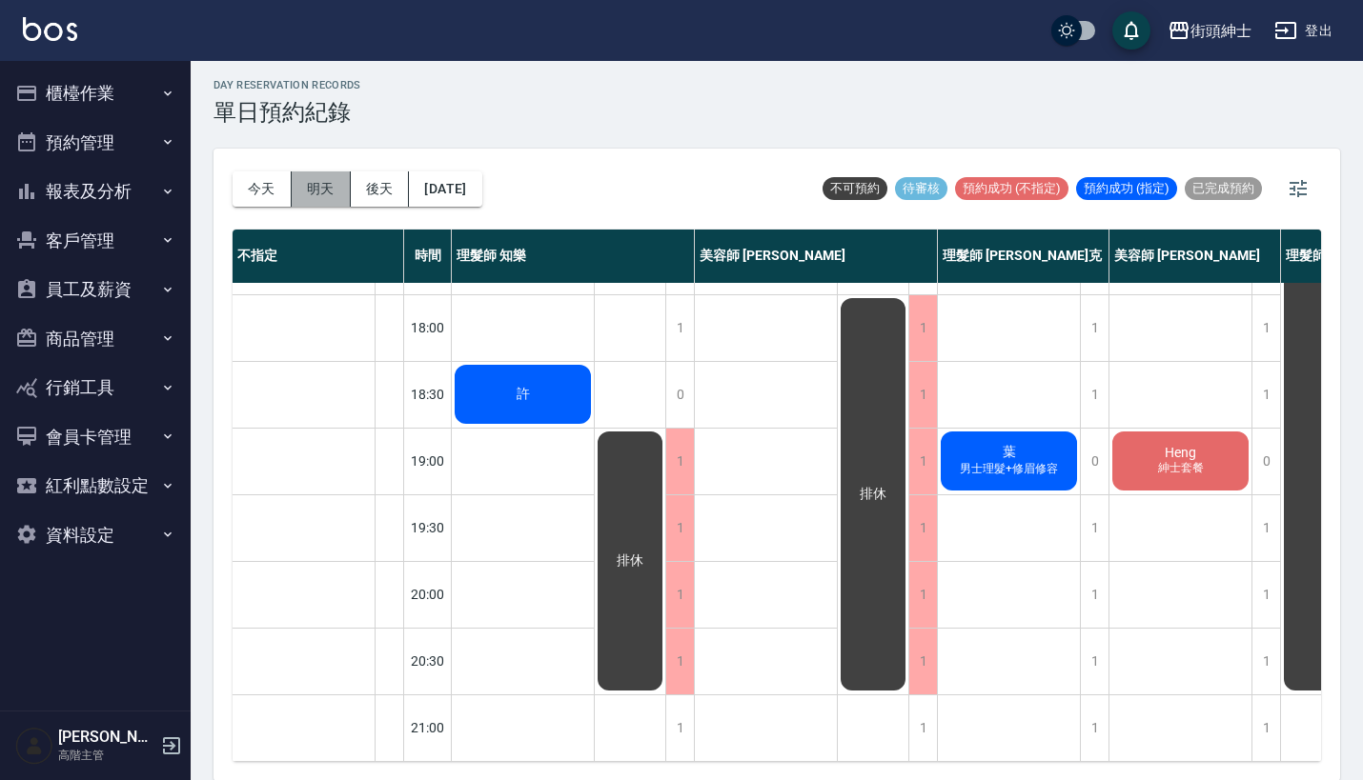
click at [332, 179] on button "明天" at bounding box center [321, 189] width 59 height 35
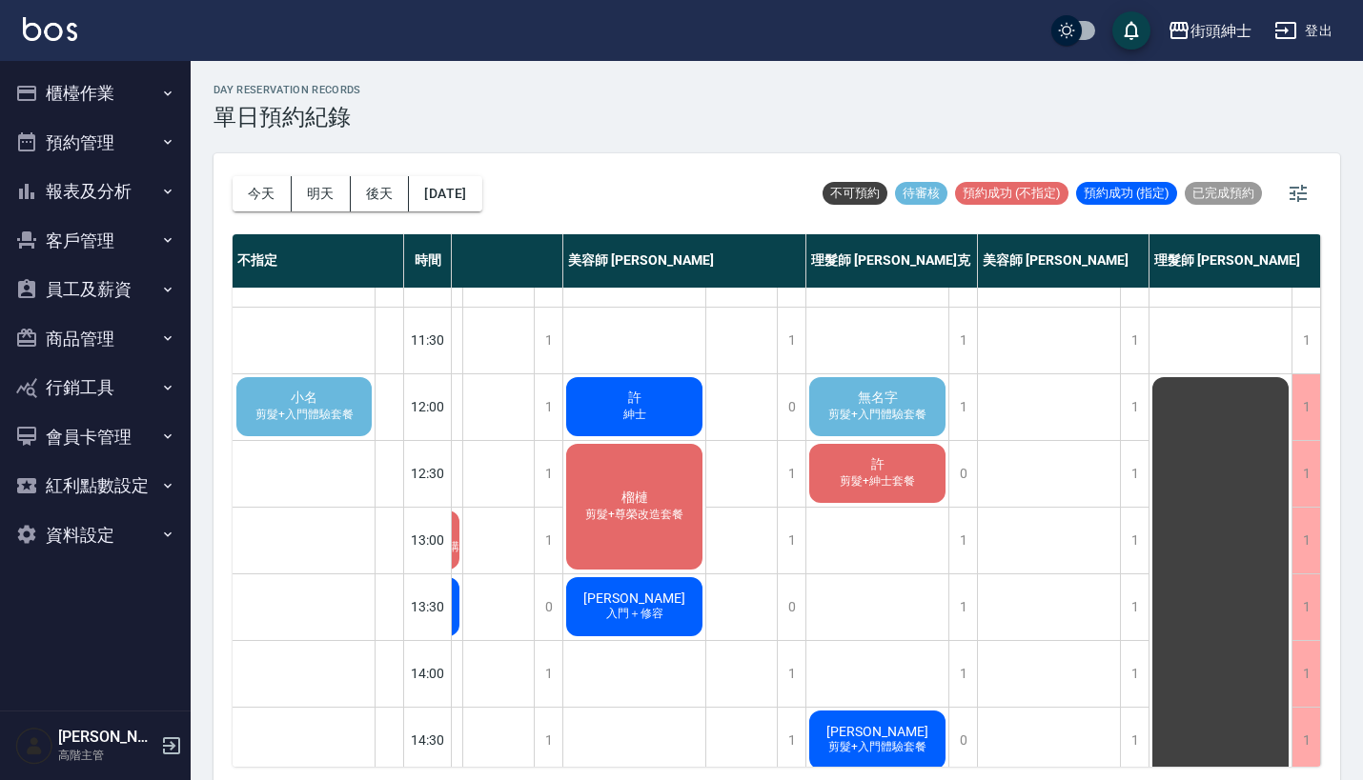
scroll to position [45, 136]
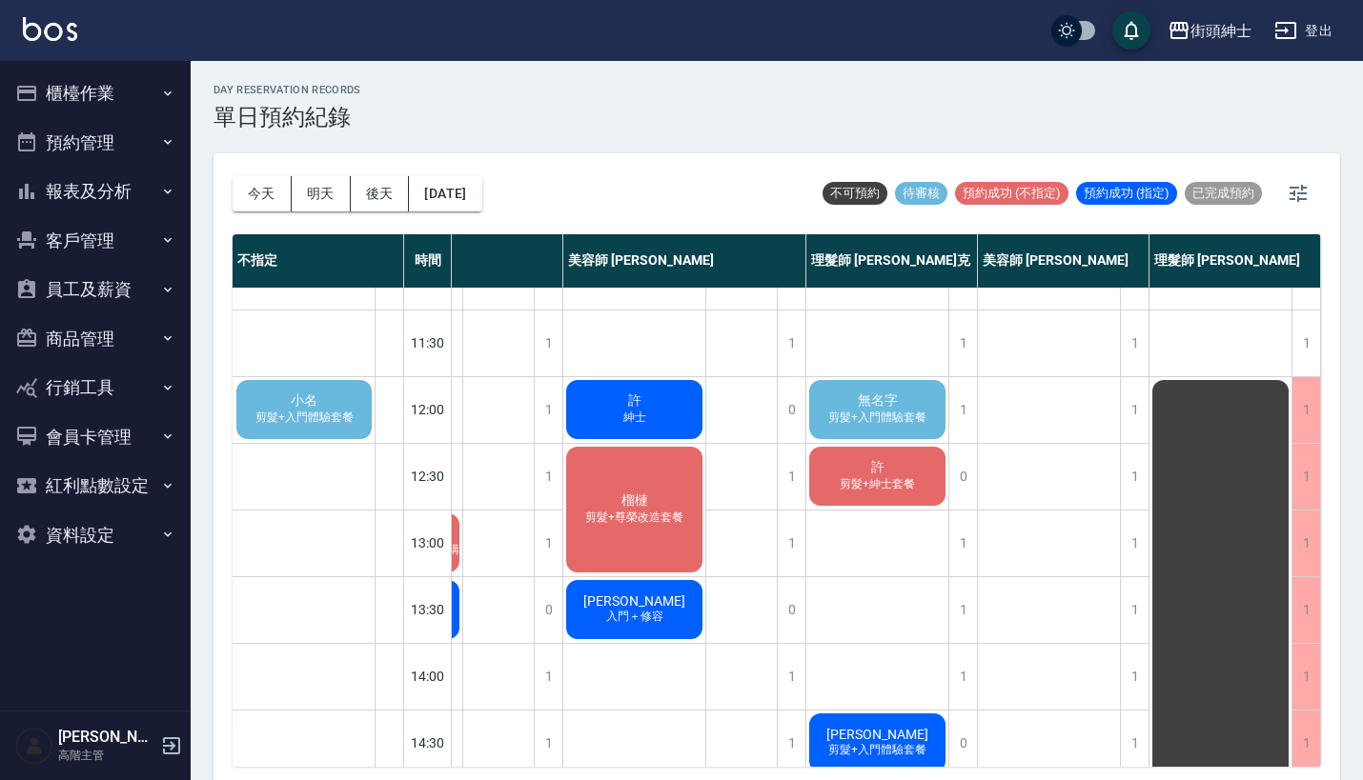
click at [904, 401] on div "無名字 剪髮+入門體驗套餐" at bounding box center [877, 409] width 142 height 65
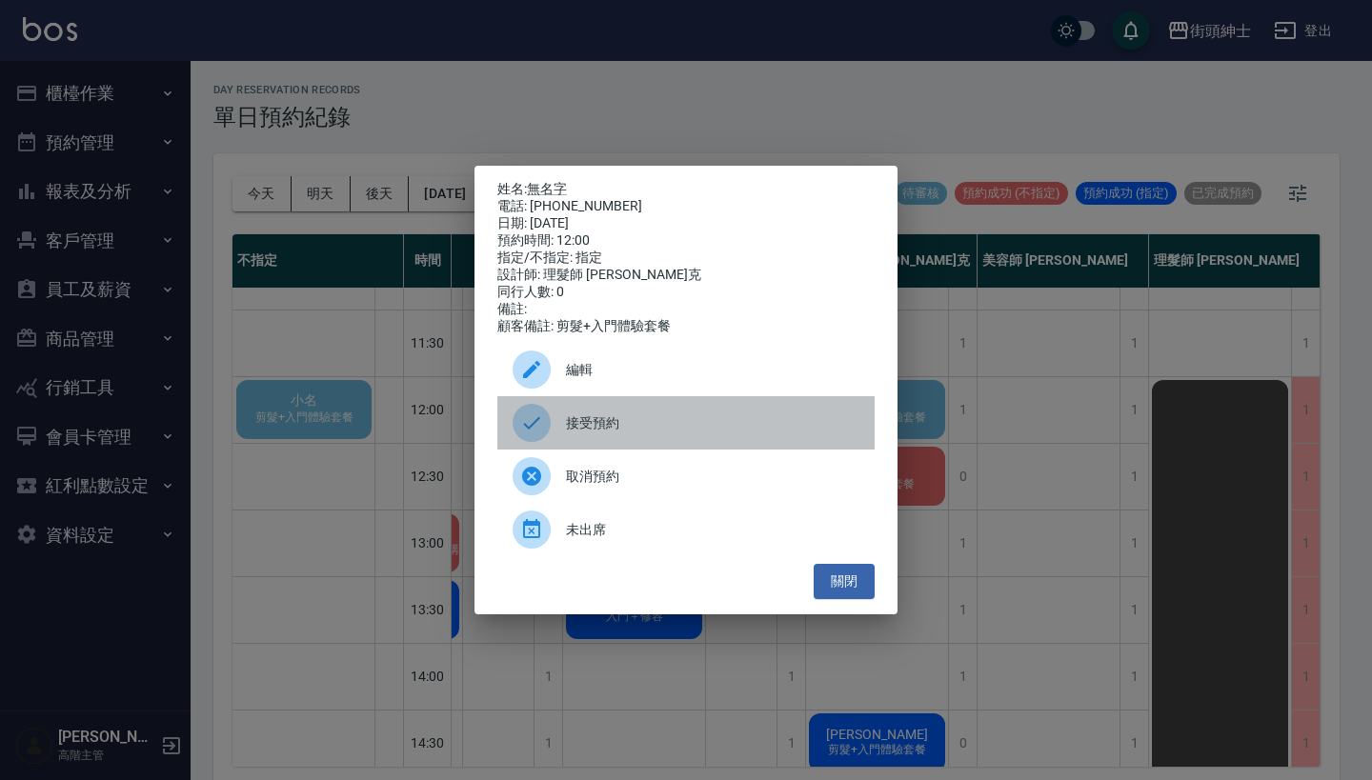
click at [672, 434] on span "接受預約" at bounding box center [712, 424] width 293 height 20
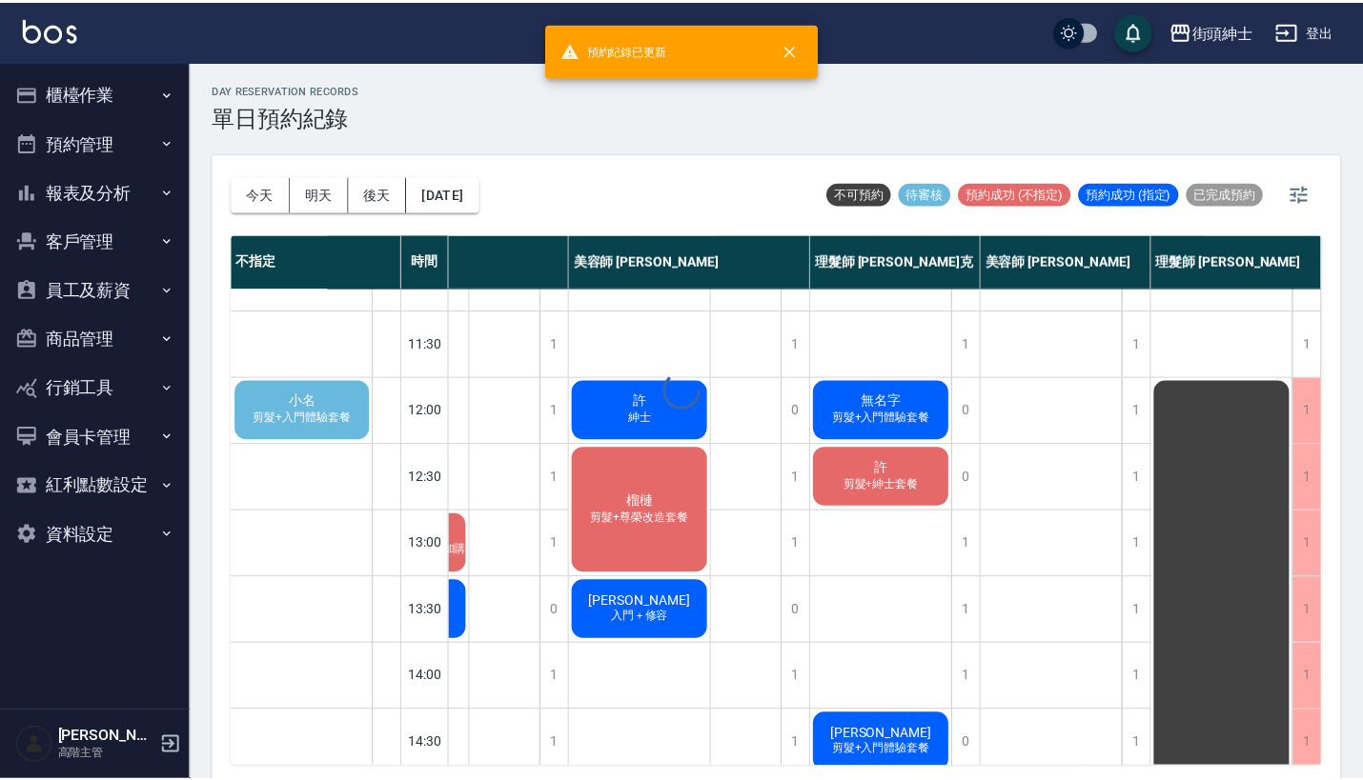
scroll to position [45, 132]
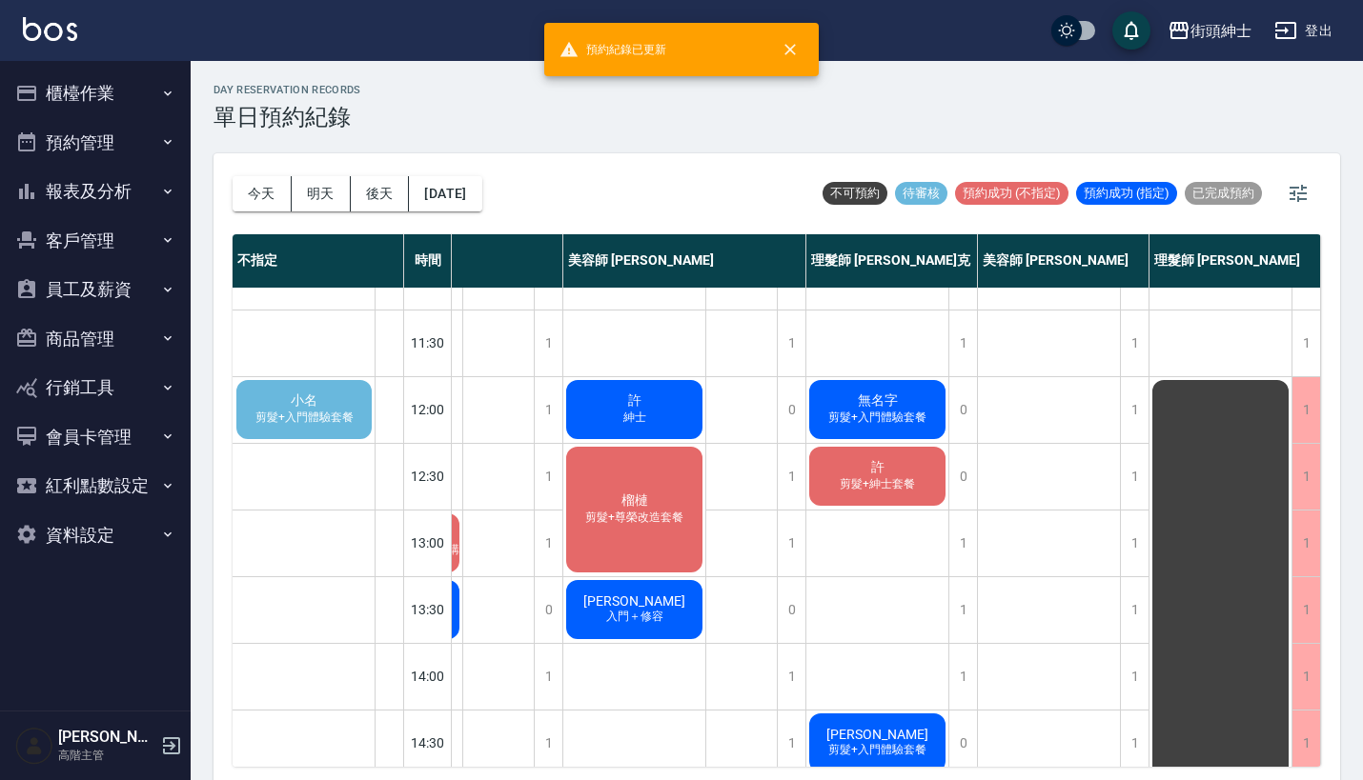
click at [872, 405] on span "無名字" at bounding box center [878, 401] width 48 height 17
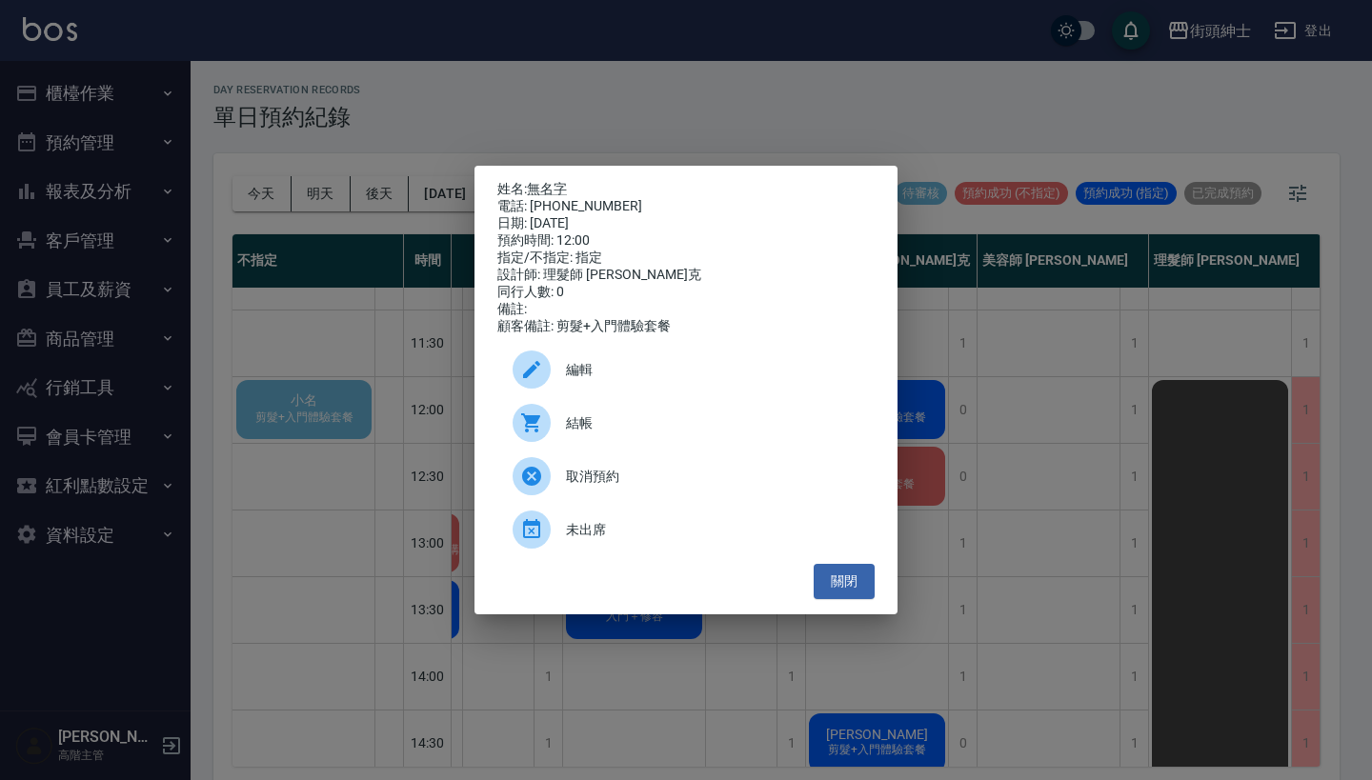
click at [1201, 508] on div "姓名: 無名字 電話: [PHONE_NUMBER] 日期: [DATE] 預約時間: 12:00 指定/不指定: 指定 設計師: 理髮師 [PERSON_N…" at bounding box center [686, 390] width 1372 height 780
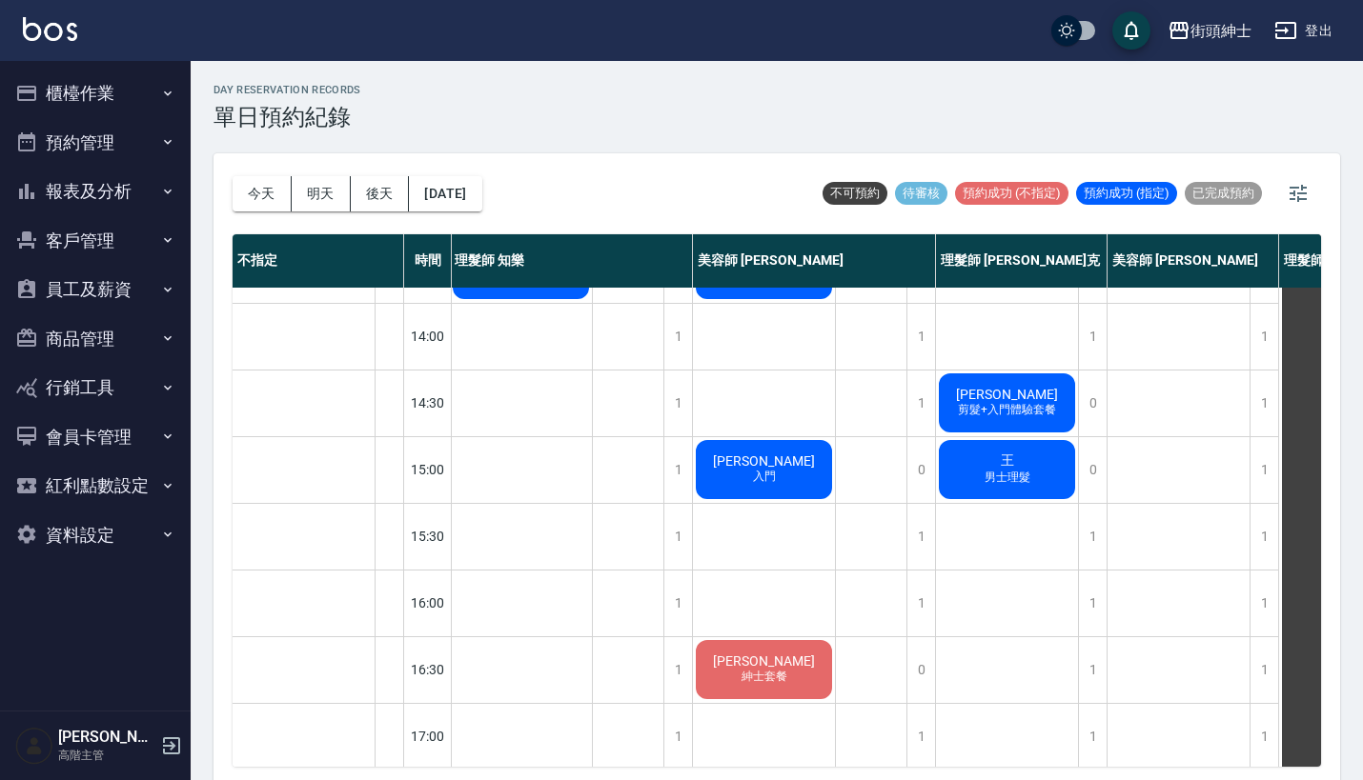
scroll to position [374, 2]
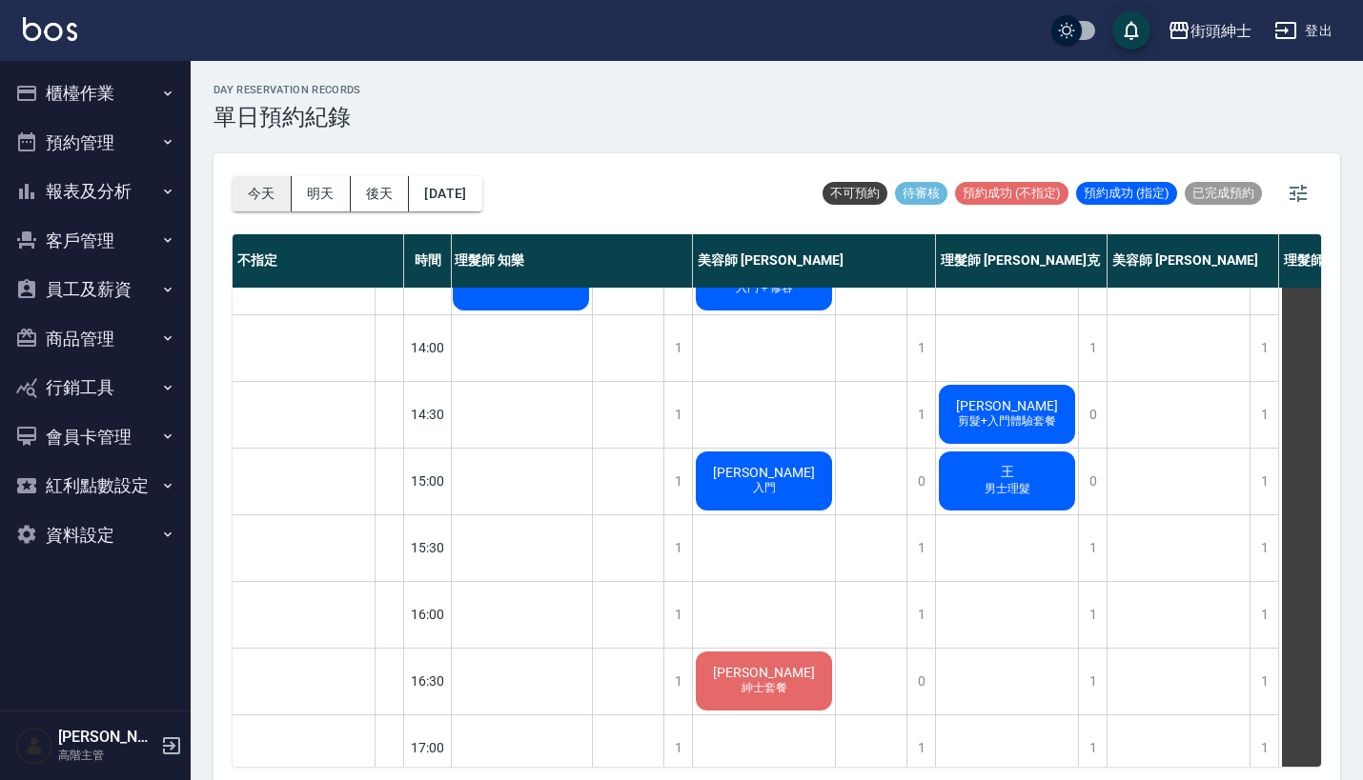
click at [250, 189] on button "今天" at bounding box center [262, 193] width 59 height 35
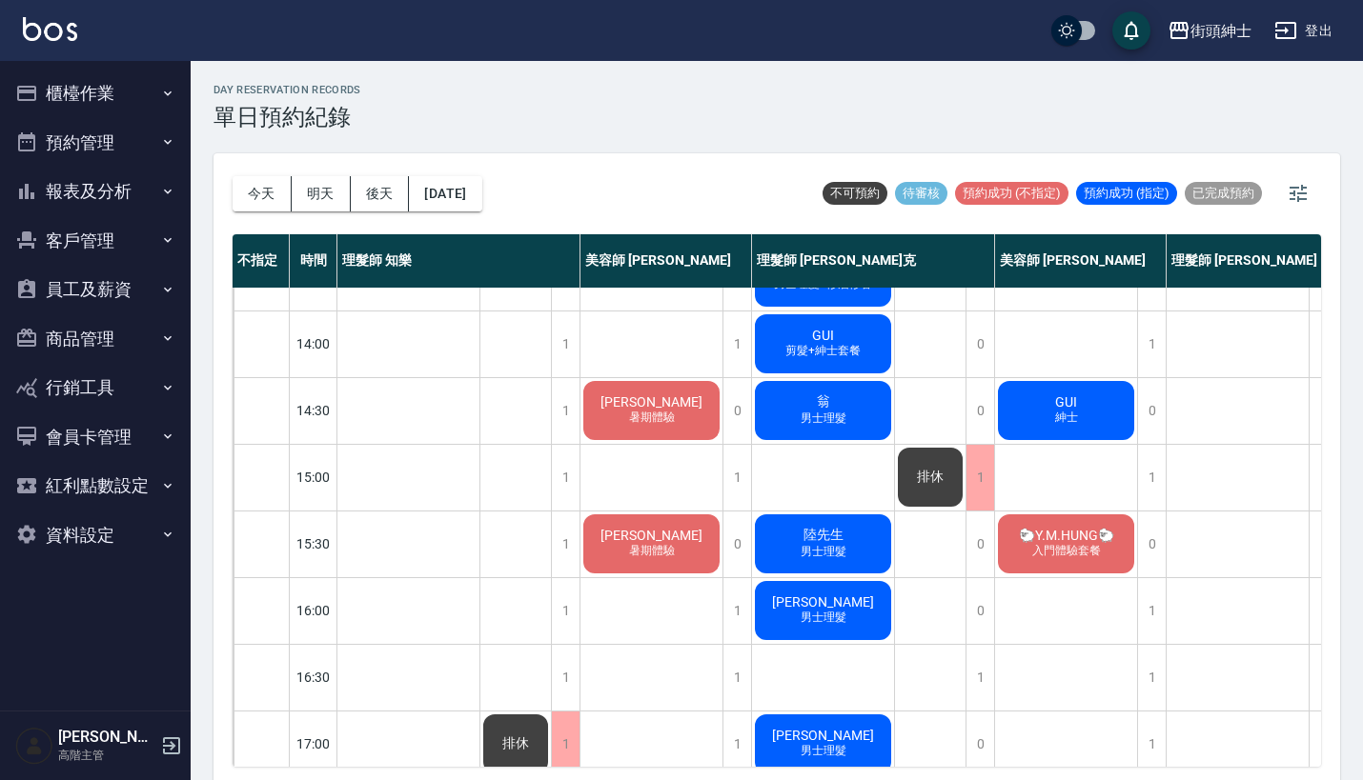
scroll to position [342, 0]
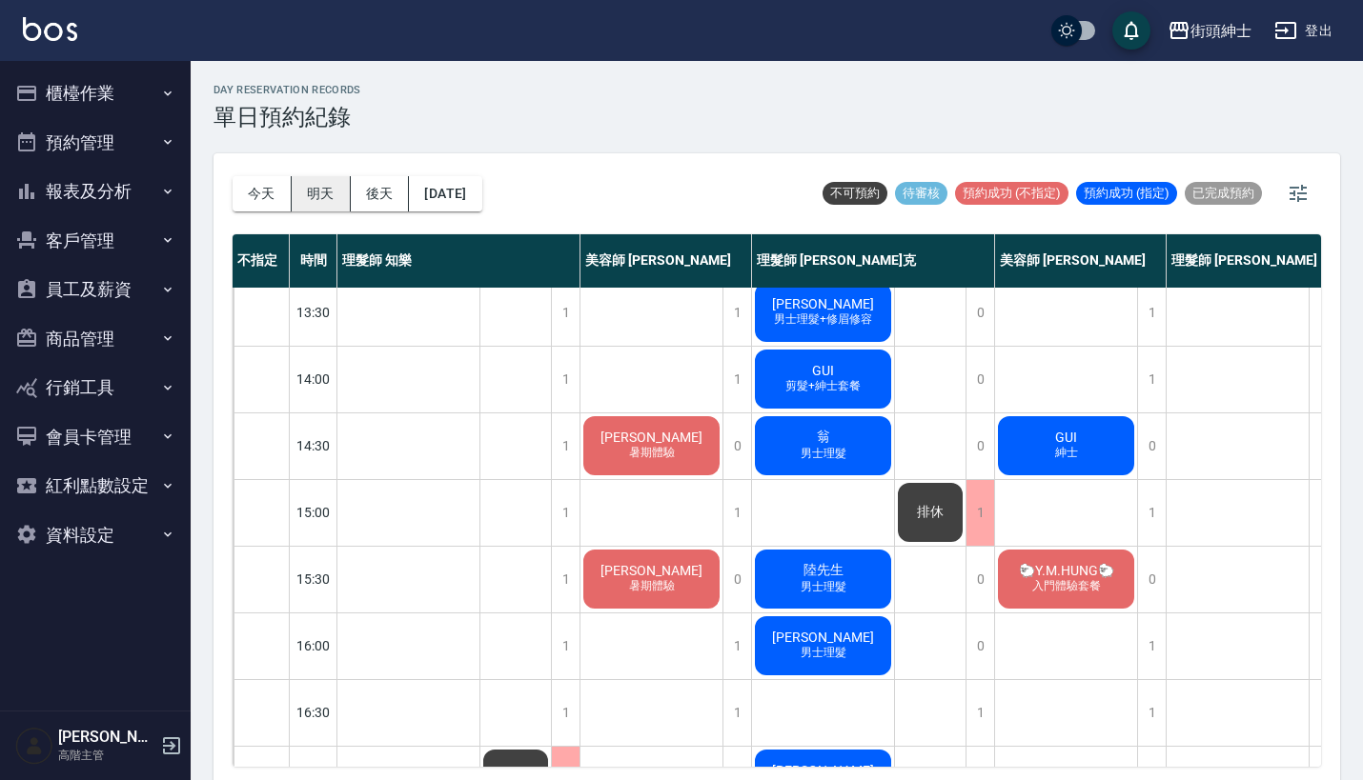
click at [327, 201] on button "明天" at bounding box center [321, 193] width 59 height 35
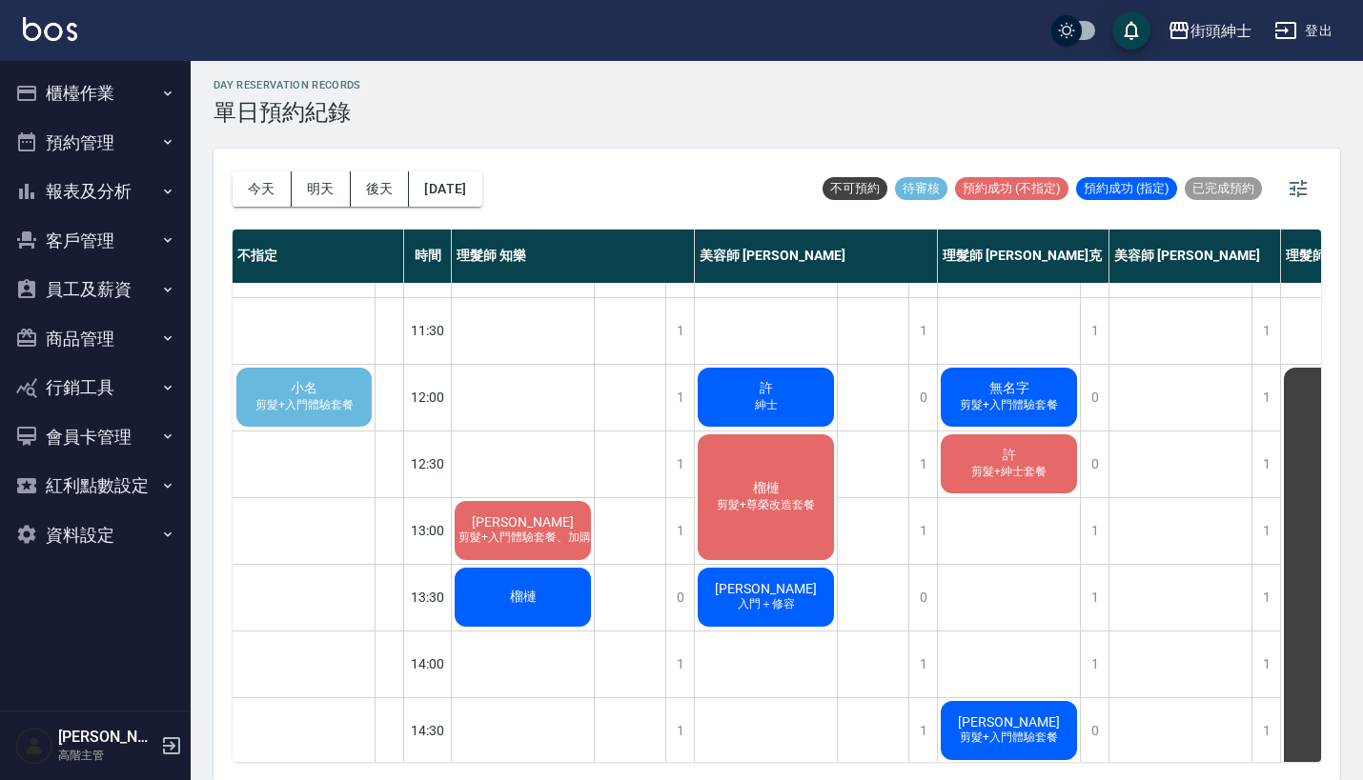
click at [1010, 416] on div "無名字 剪髮+入門體驗套餐" at bounding box center [1009, 397] width 142 height 65
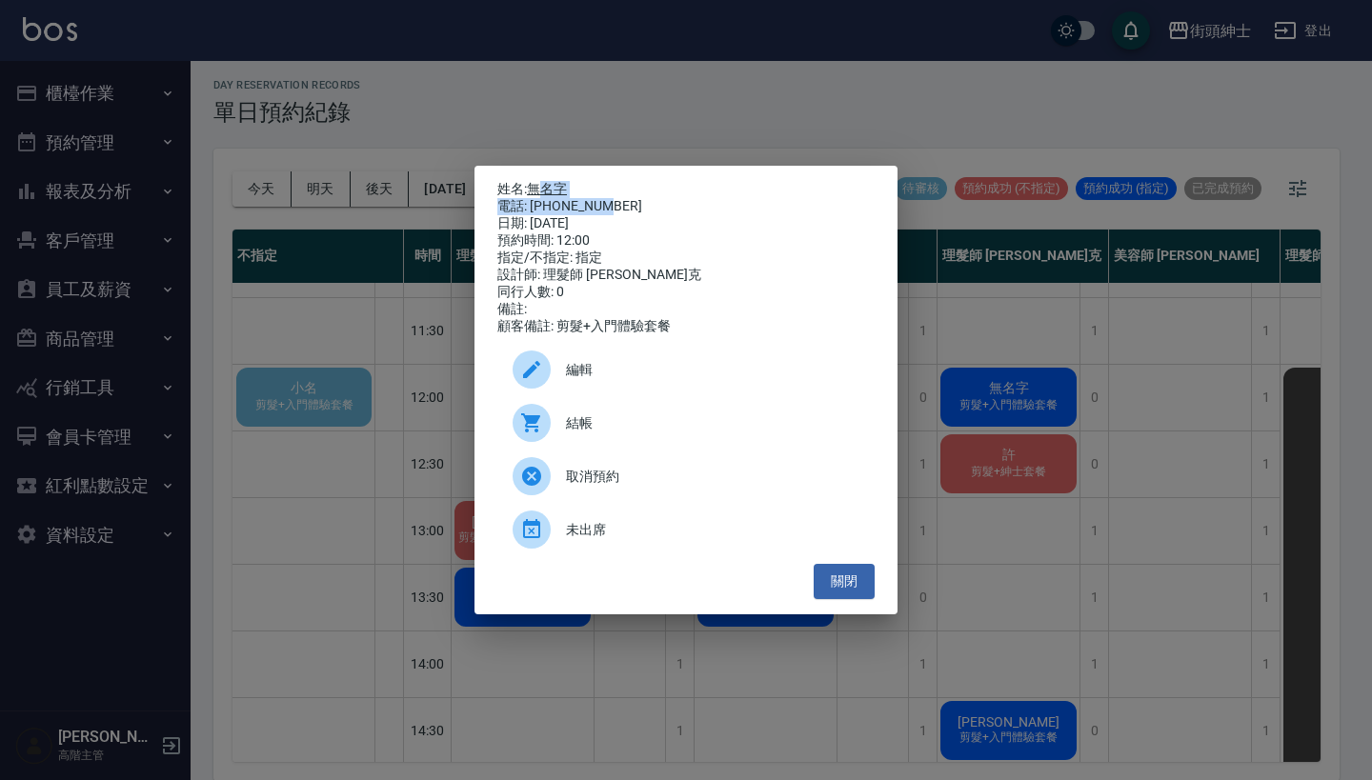
drag, startPoint x: 613, startPoint y: 203, endPoint x: 540, endPoint y: 189, distance: 73.8
click at [540, 189] on div "姓名: 無名字 電話: [PHONE_NUMBER] 日期: [DATE] 預約時間: 12:00 指定/不指定: 指定 設計師: 理髮師 [PERSON_N…" at bounding box center [685, 258] width 377 height 154
click at [697, 215] on div "日期: [DATE]" at bounding box center [685, 223] width 377 height 17
drag, startPoint x: 605, startPoint y: 208, endPoint x: 536, endPoint y: 185, distance: 72.3
click at [536, 184] on div "姓名: 無名字 電話: [PHONE_NUMBER] 日期: [DATE] 預約時間: 12:00 指定/不指定: 指定 設計師: 理髮師 [PERSON_N…" at bounding box center [685, 258] width 377 height 154
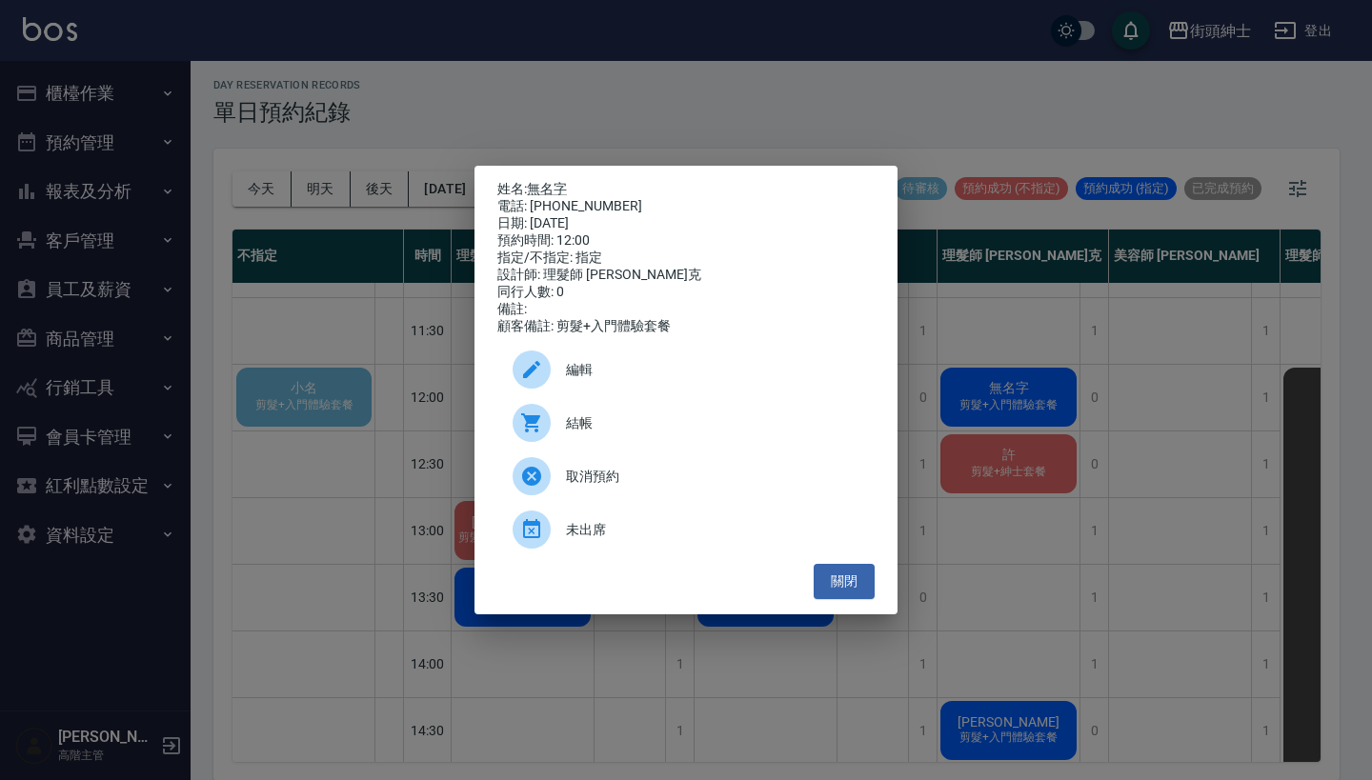
copy div "姓名: 無名字 電話: [PHONE_NUMBER]"
click at [671, 87] on div "姓名: 無名字 電話: [PHONE_NUMBER] 日期: [DATE] 預約時間: 12:00 指定/不指定: 指定 設計師: 理髮師 [PERSON_N…" at bounding box center [686, 390] width 1372 height 780
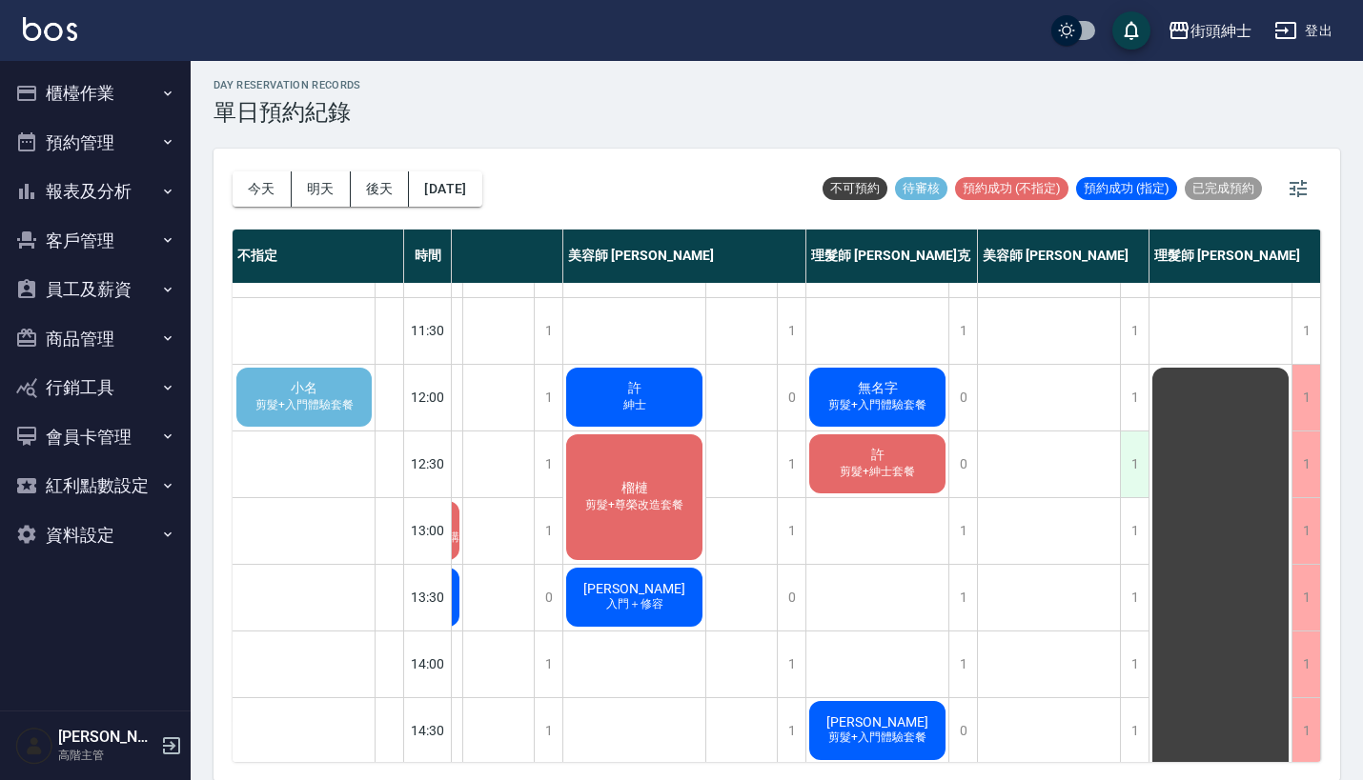
click at [1121, 466] on div "1" at bounding box center [1134, 465] width 29 height 66
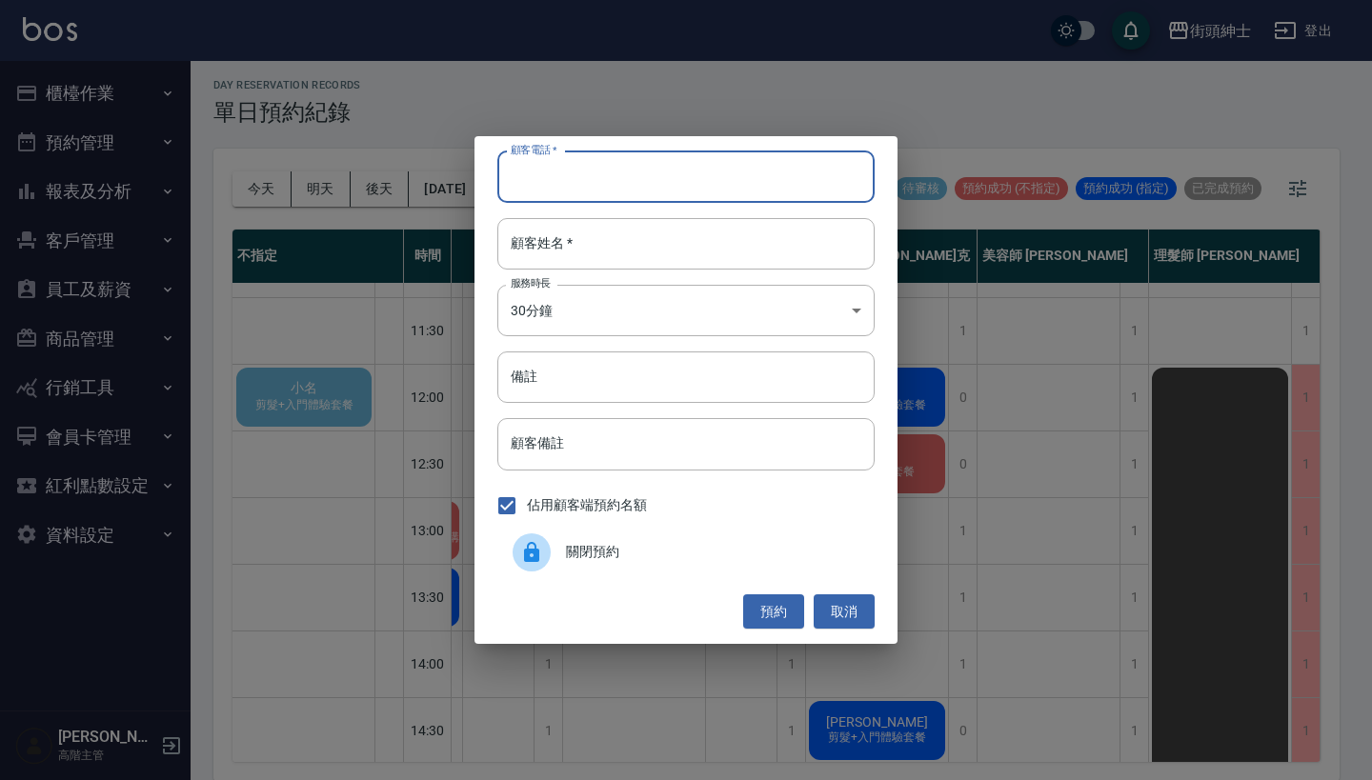
paste input "無名字 電話: [PHONE_NUMBER]"
drag, startPoint x: 597, startPoint y: 182, endPoint x: 606, endPoint y: 215, distance: 34.4
type input "無名字 電話: [PHONE_NUMBER]"
paste input "無名字 電話: [PHONE_NUMBER]"
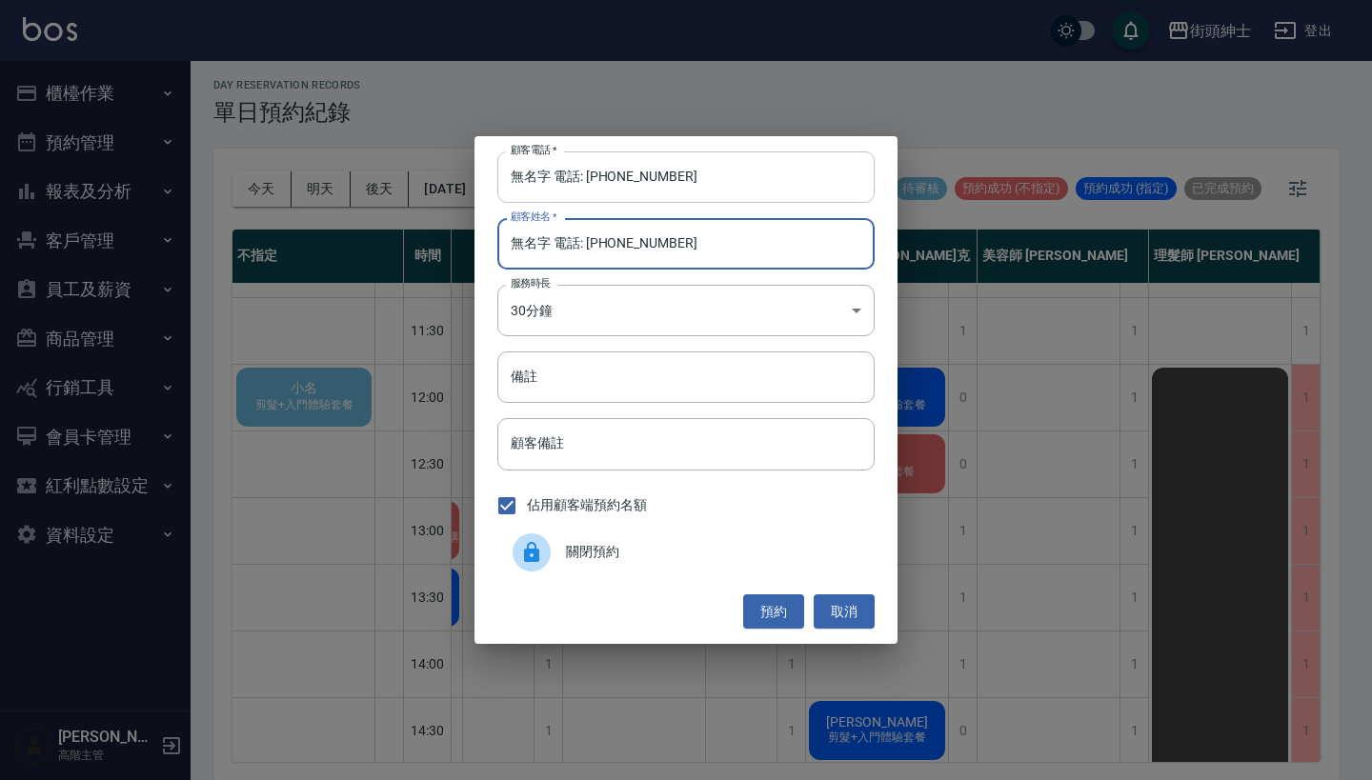
type input "無名字 電話: [PHONE_NUMBER]"
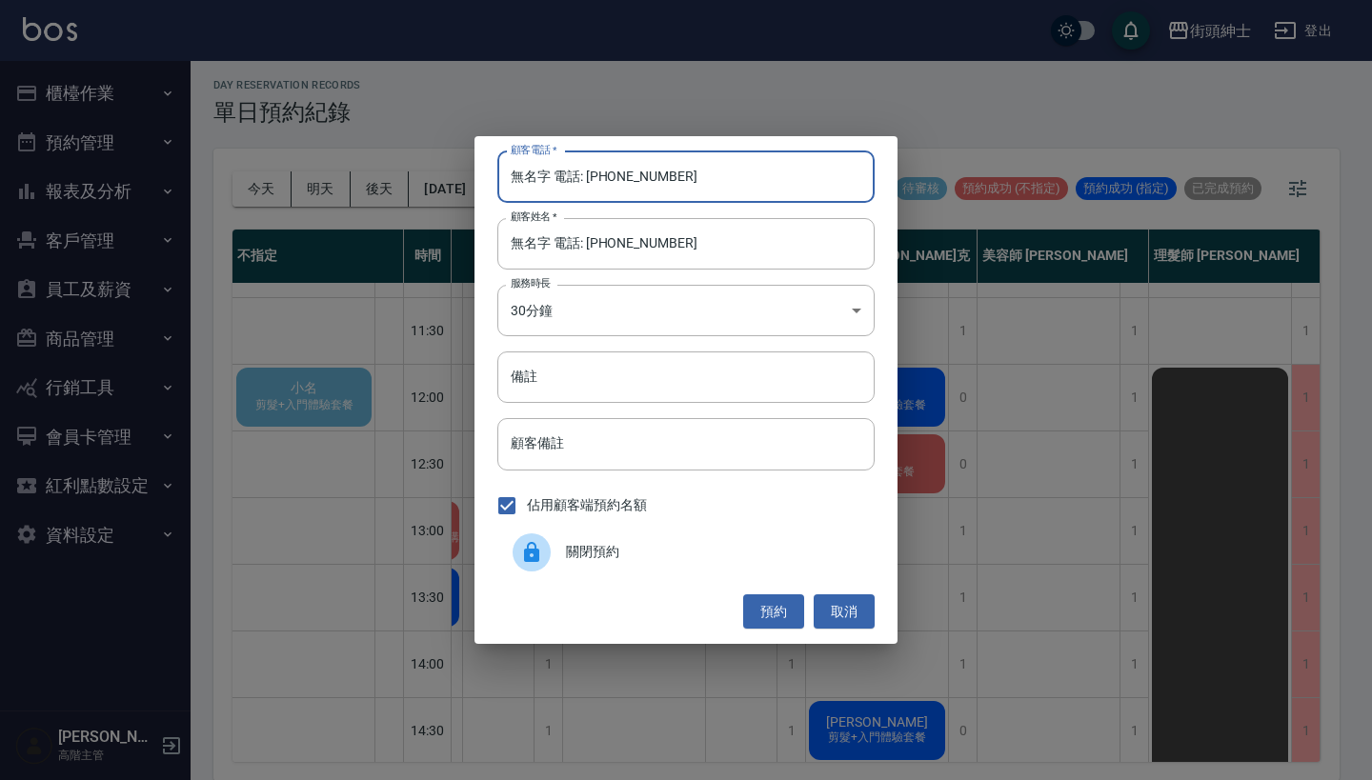
drag, startPoint x: 591, startPoint y: 179, endPoint x: 398, endPoint y: 173, distance: 192.6
click at [398, 173] on div "顧客電話   * 無名字 電話: [PHONE_NUMBER] 顧客電話   * 顧客姓名   * 無名字 電話: [PHONE_NUMBER] 顧客姓名  …" at bounding box center [686, 390] width 1372 height 780
type input "0988052359"
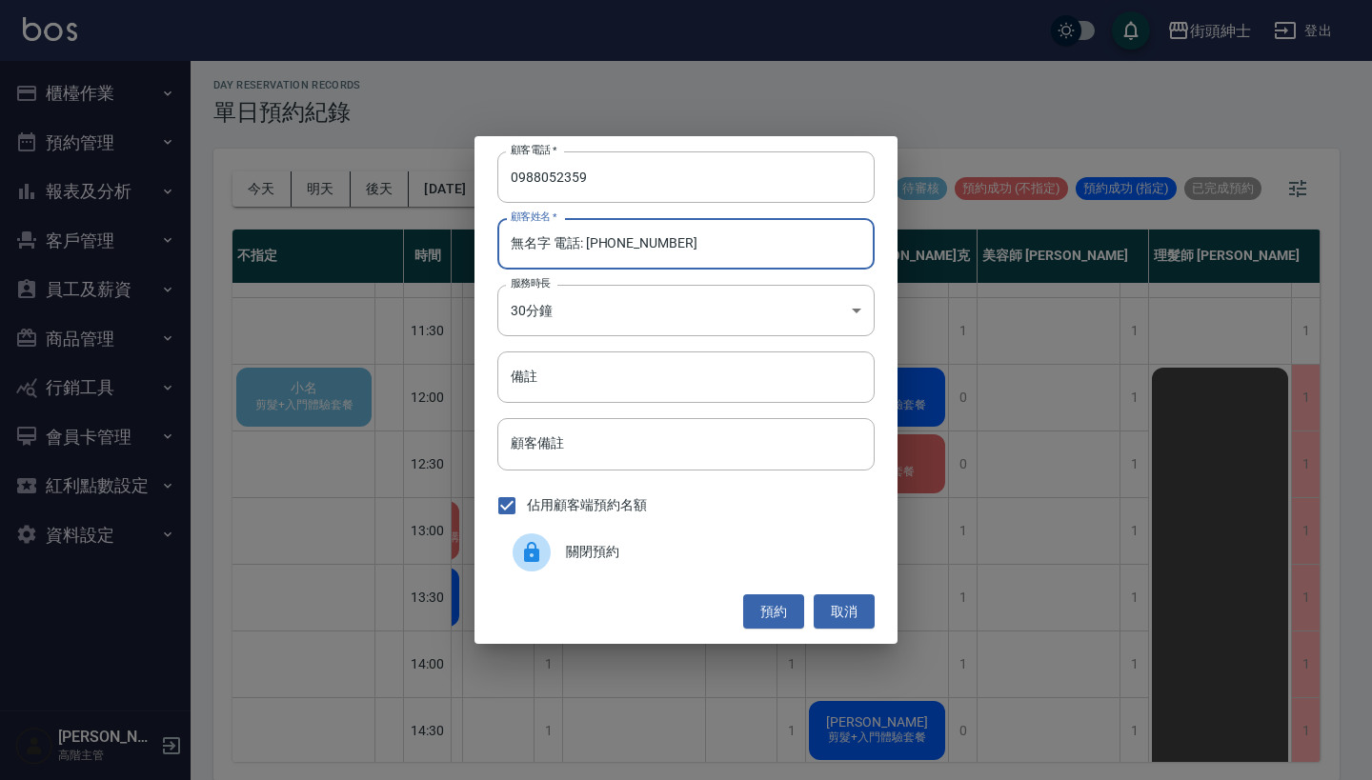
drag, startPoint x: 672, startPoint y: 253, endPoint x: 555, endPoint y: 249, distance: 117.3
click at [555, 248] on input "無名字 電話: [PHONE_NUMBER]" at bounding box center [685, 243] width 377 height 51
type input "無名字"
click at [758, 600] on button "預約" at bounding box center [773, 612] width 61 height 35
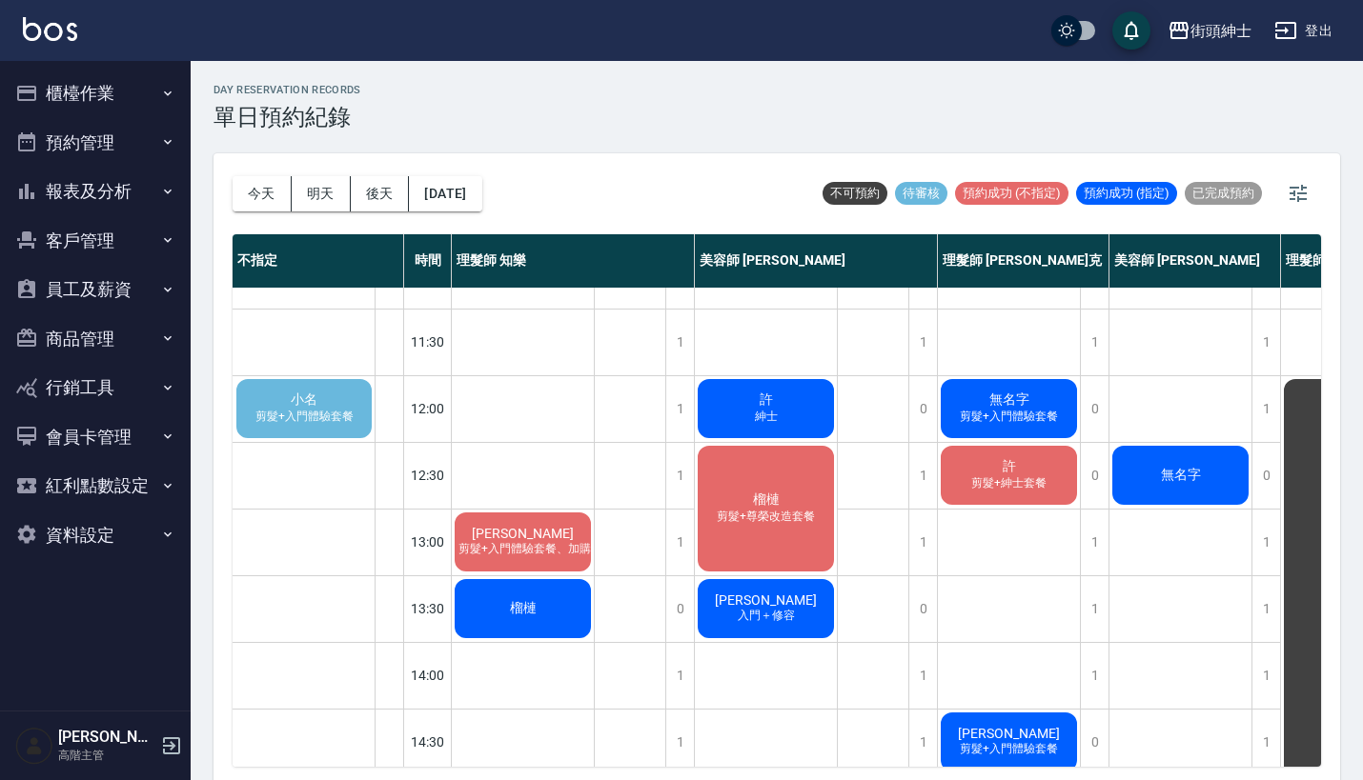
scroll to position [51, -1]
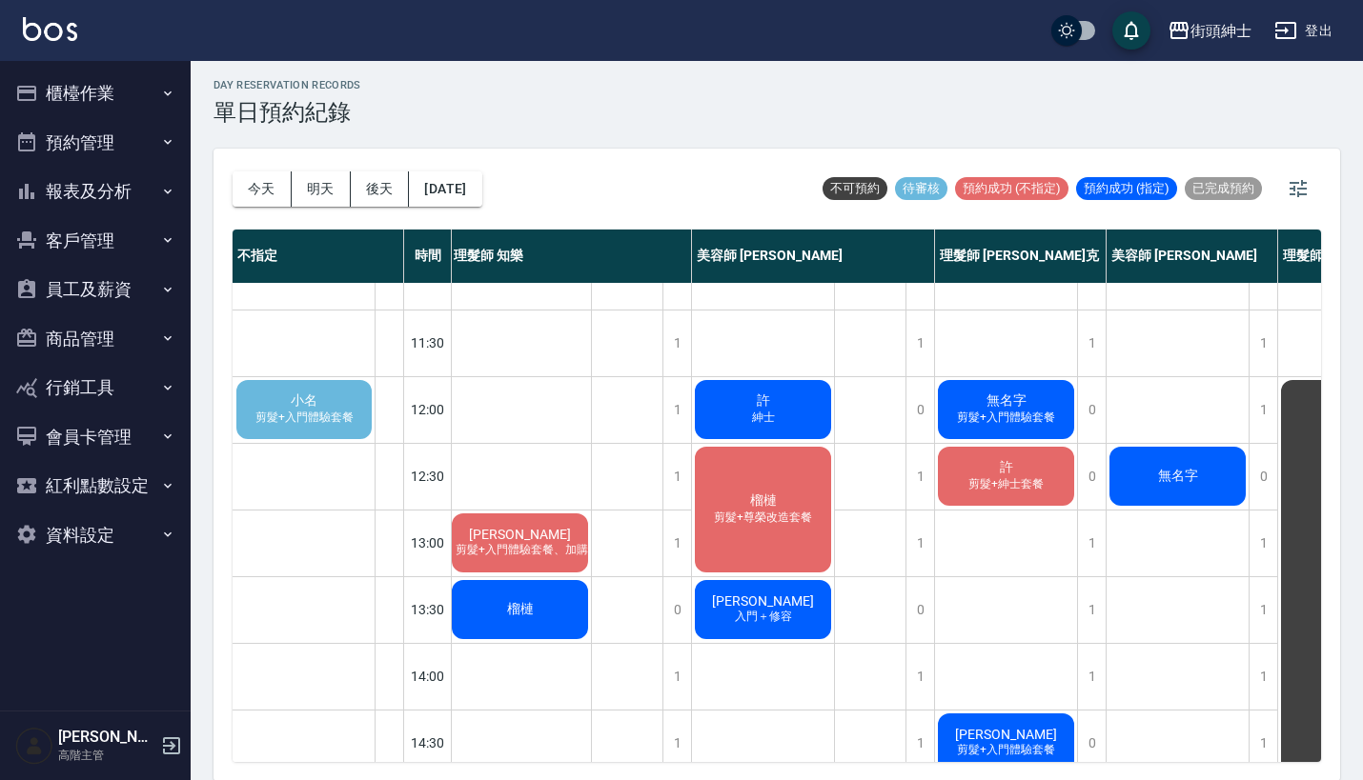
click at [333, 405] on div "小名 剪髮+入門體驗套餐" at bounding box center [303, 409] width 141 height 65
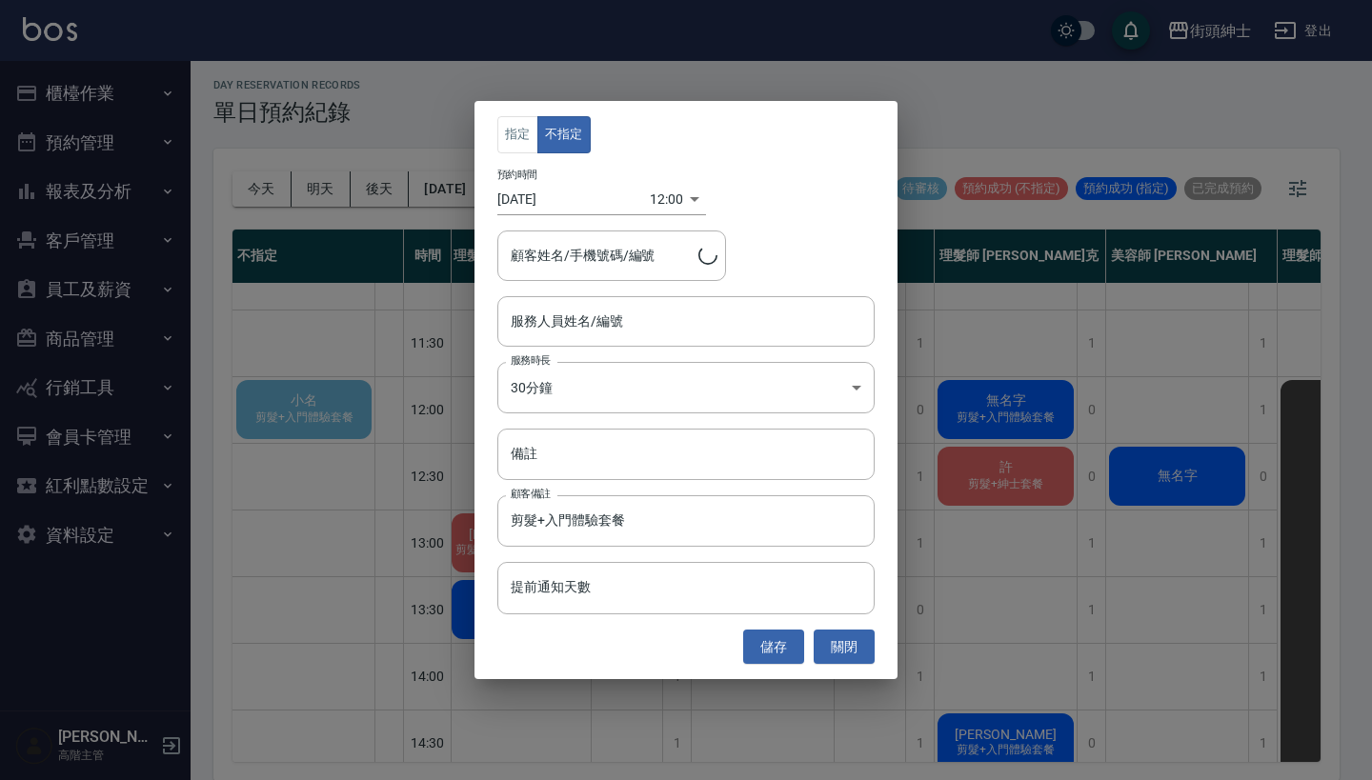
type input "小名/0932252108"
click at [1028, 151] on div "指定 不指定 預約時間 [DATE] 12:00 1757995200000 顧客姓名/手機號碼/編號 小名/0932252108 顧客姓名/手機號碼/編號 …" at bounding box center [686, 390] width 1372 height 780
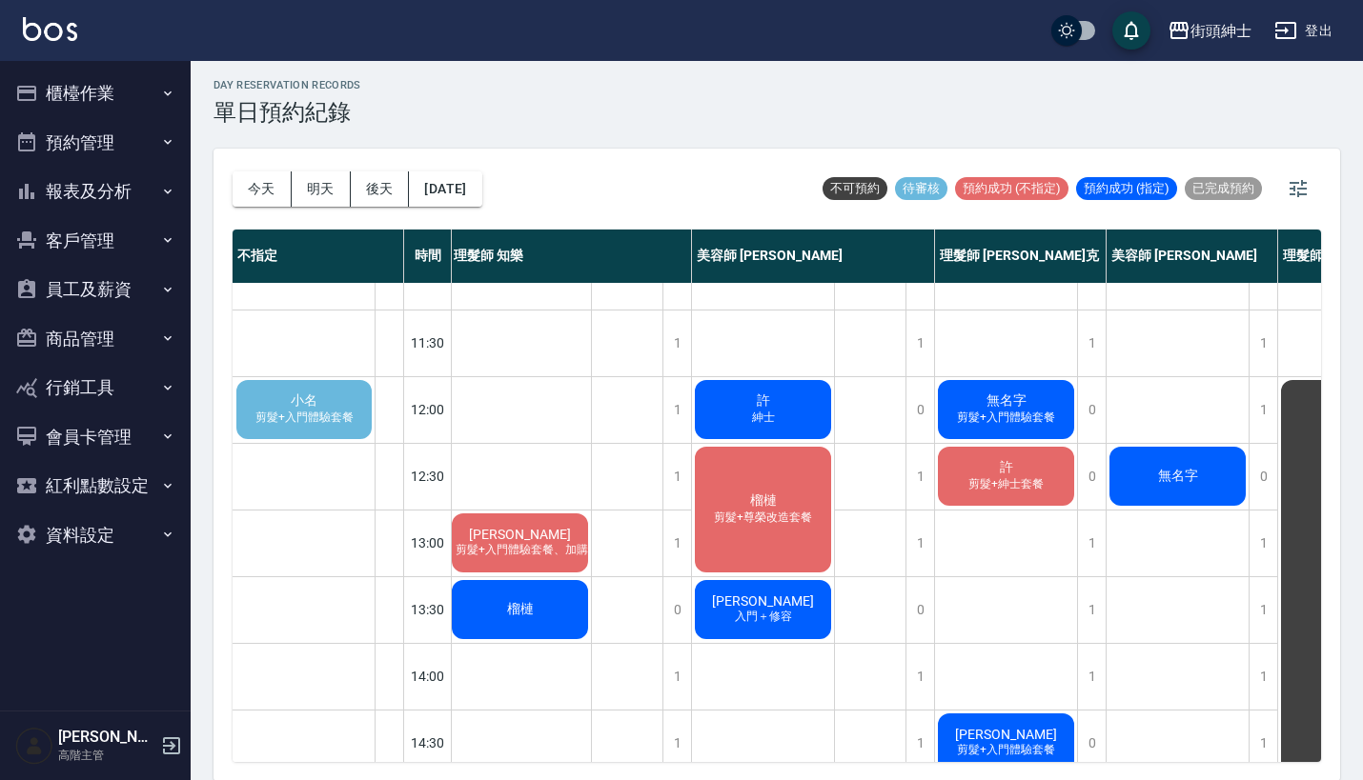
click at [334, 395] on div "小名 剪髮+入門體驗套餐" at bounding box center [303, 409] width 141 height 65
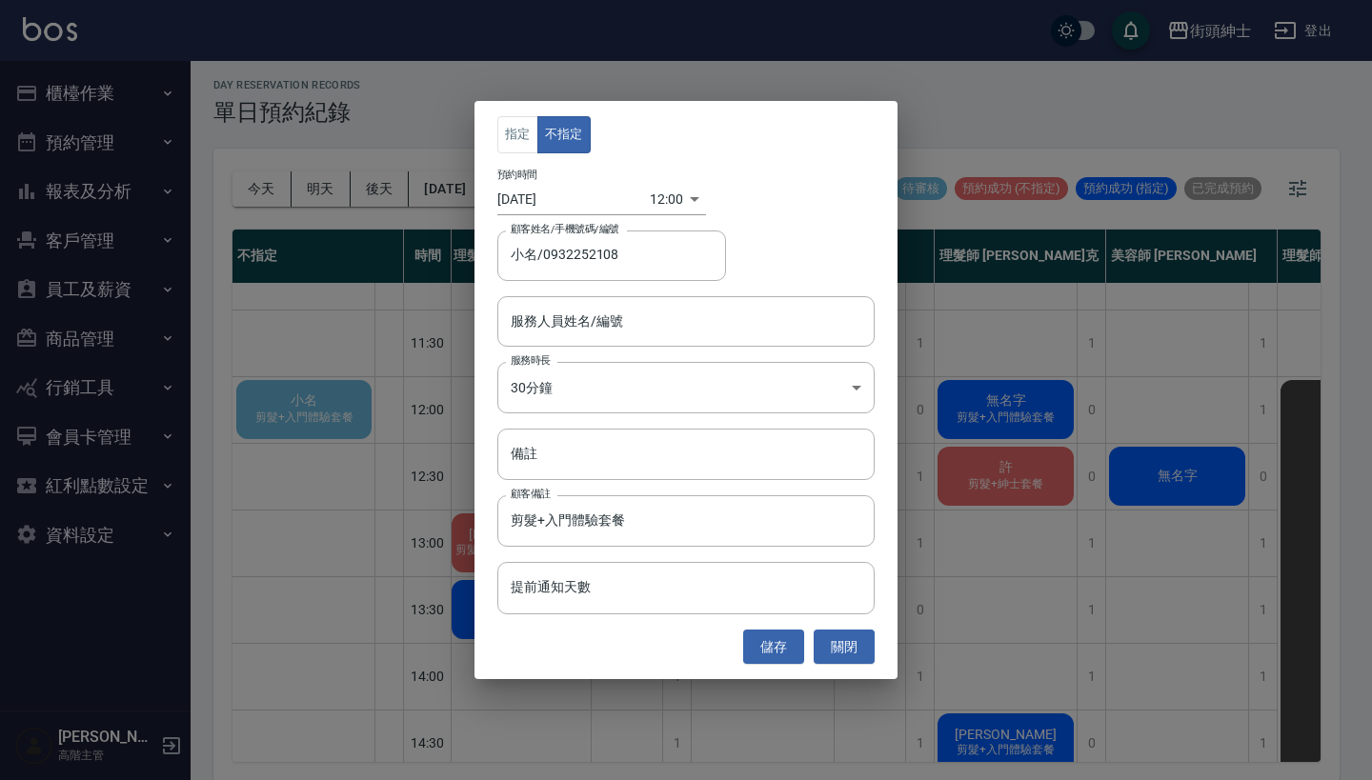
click at [921, 247] on div "指定 不指定 預約時間 [DATE] 12:00 1757995200000 顧客姓名/手機號碼/編號 小名/0932252108 顧客姓名/手機號碼/編號 …" at bounding box center [686, 390] width 1372 height 780
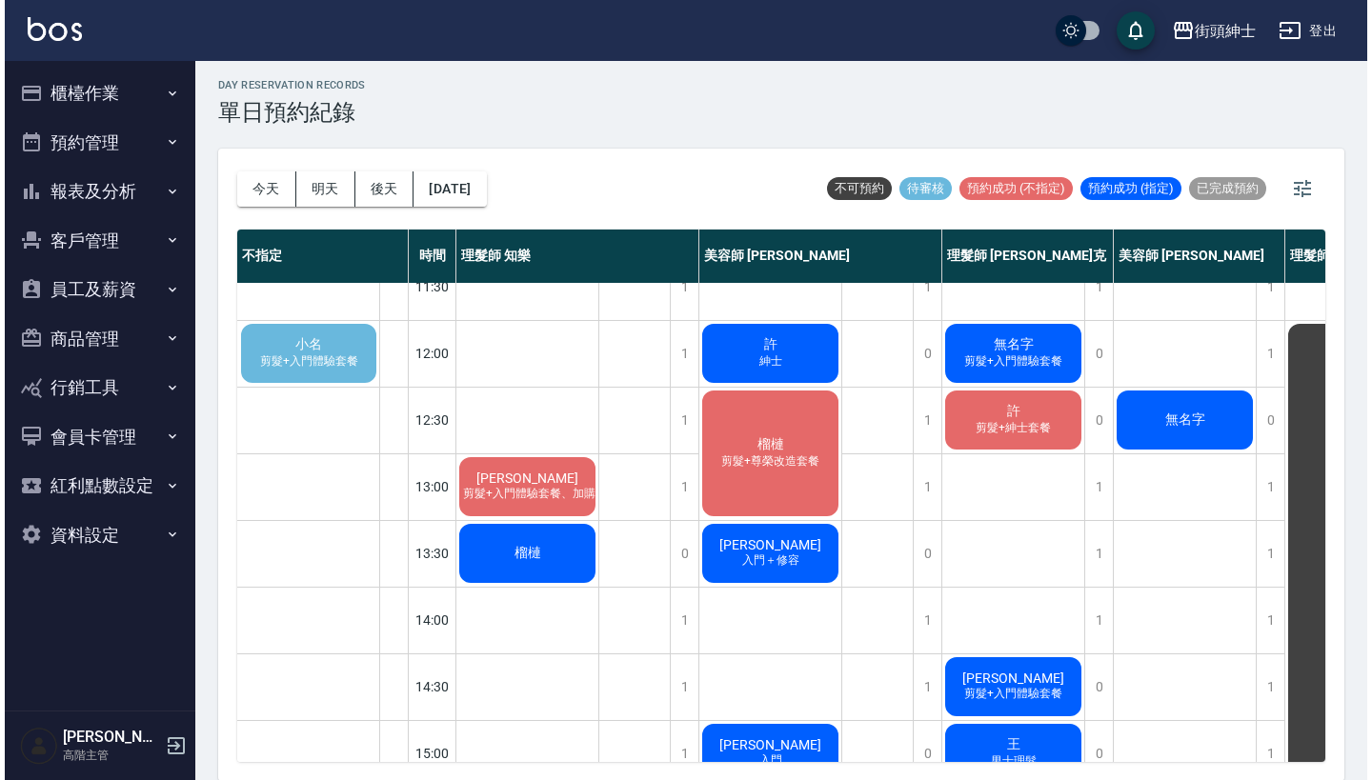
scroll to position [98, 0]
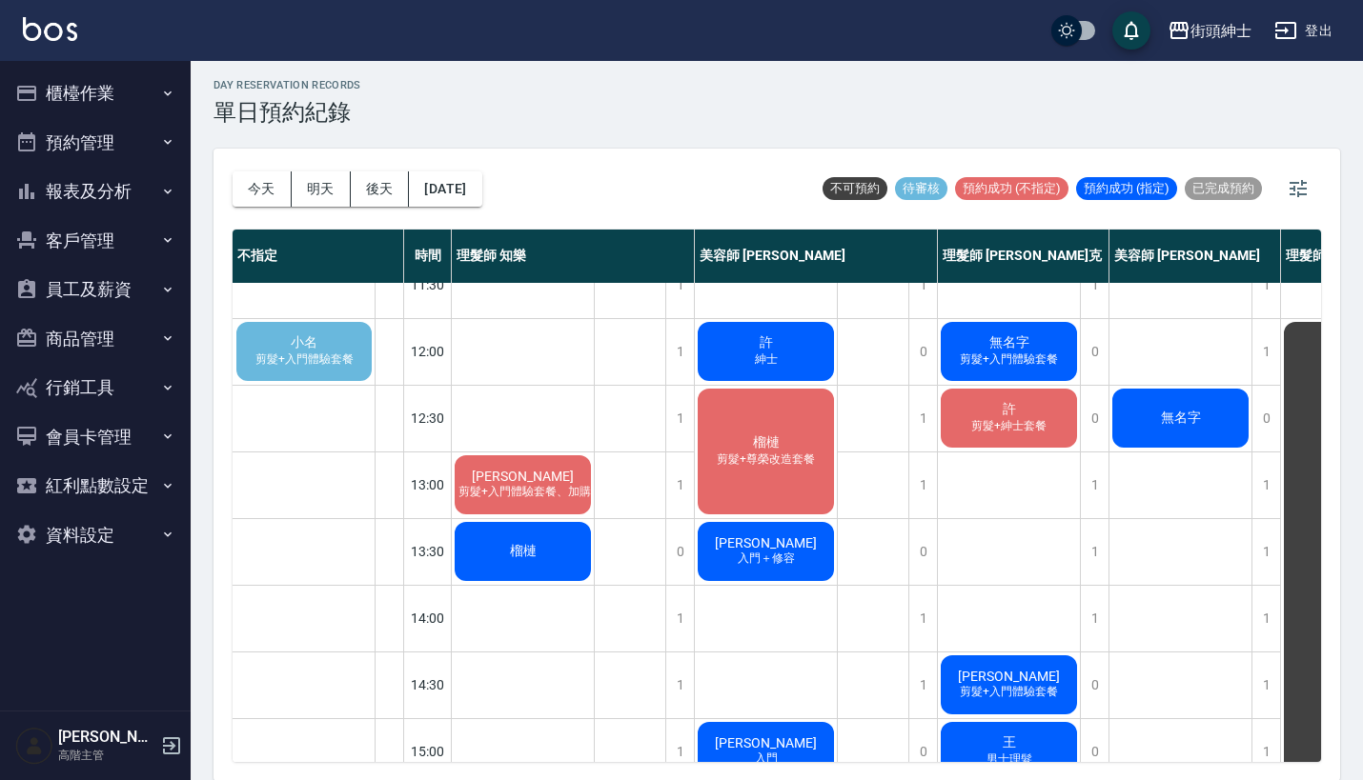
click at [303, 330] on div "小名 剪髮+入門體驗套餐" at bounding box center [303, 351] width 141 height 65
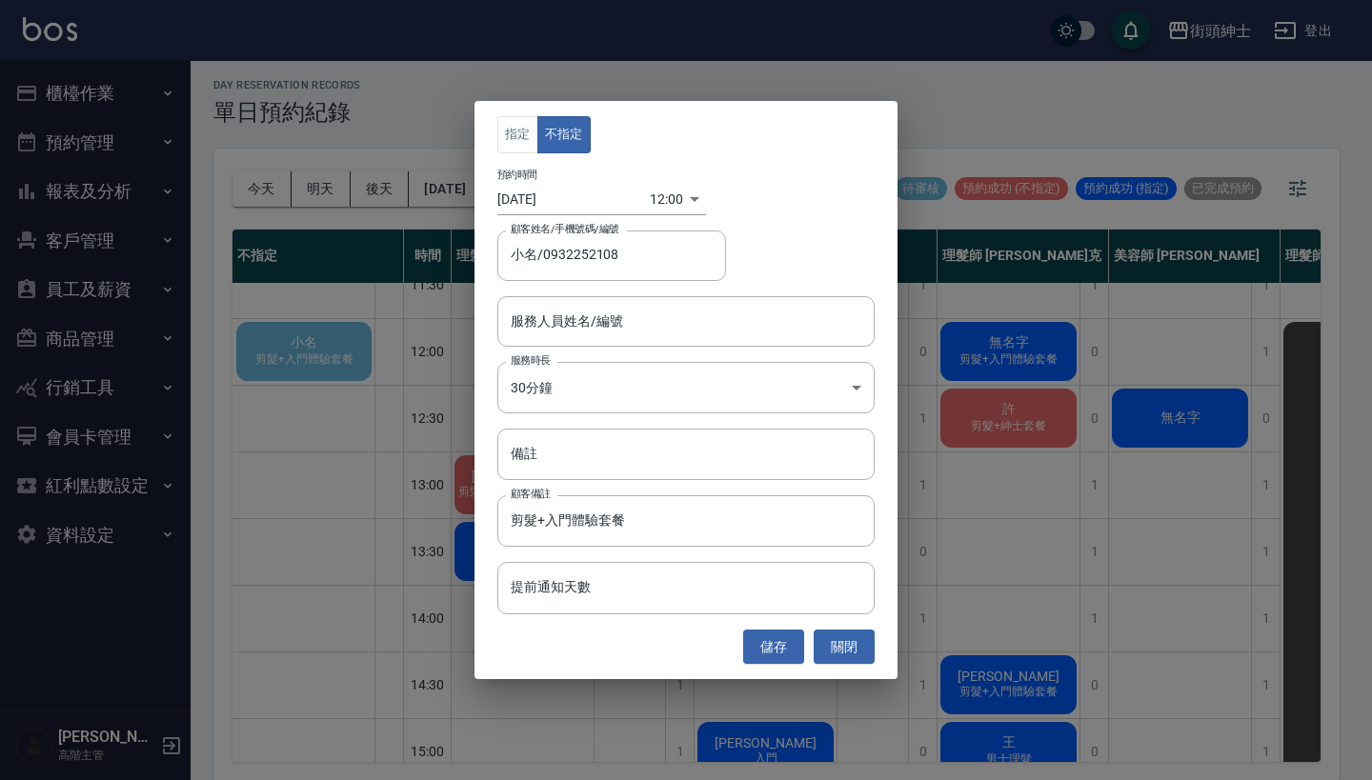
click at [668, 187] on body "街頭紳士 登出 櫃檯作業 打帳單 帳單列表 掛單列表 座位開單 營業儀表板 現金收支登錄 高階收支登錄 材料自購登錄 每日結帳 排班表 現場電腦打卡 掃碼打卡…" at bounding box center [686, 388] width 1372 height 786
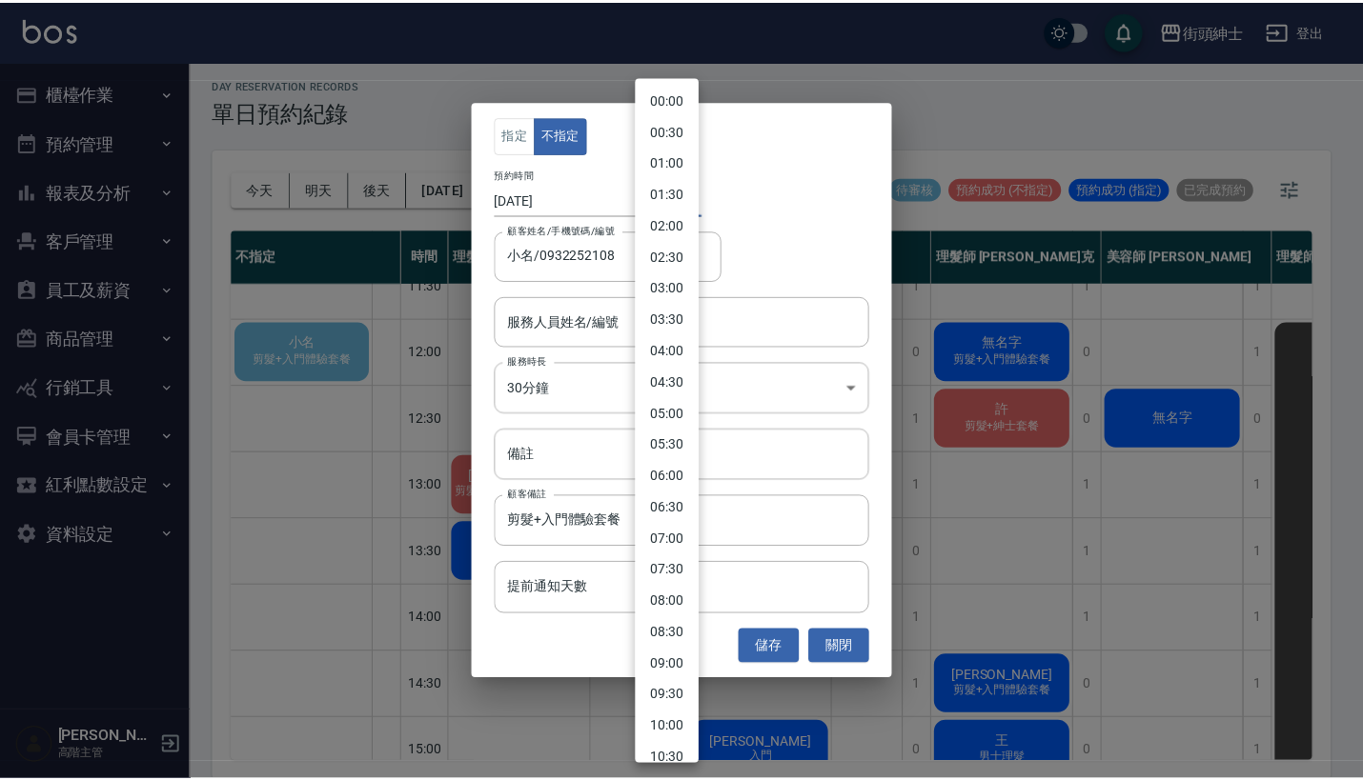
scroll to position [435, 0]
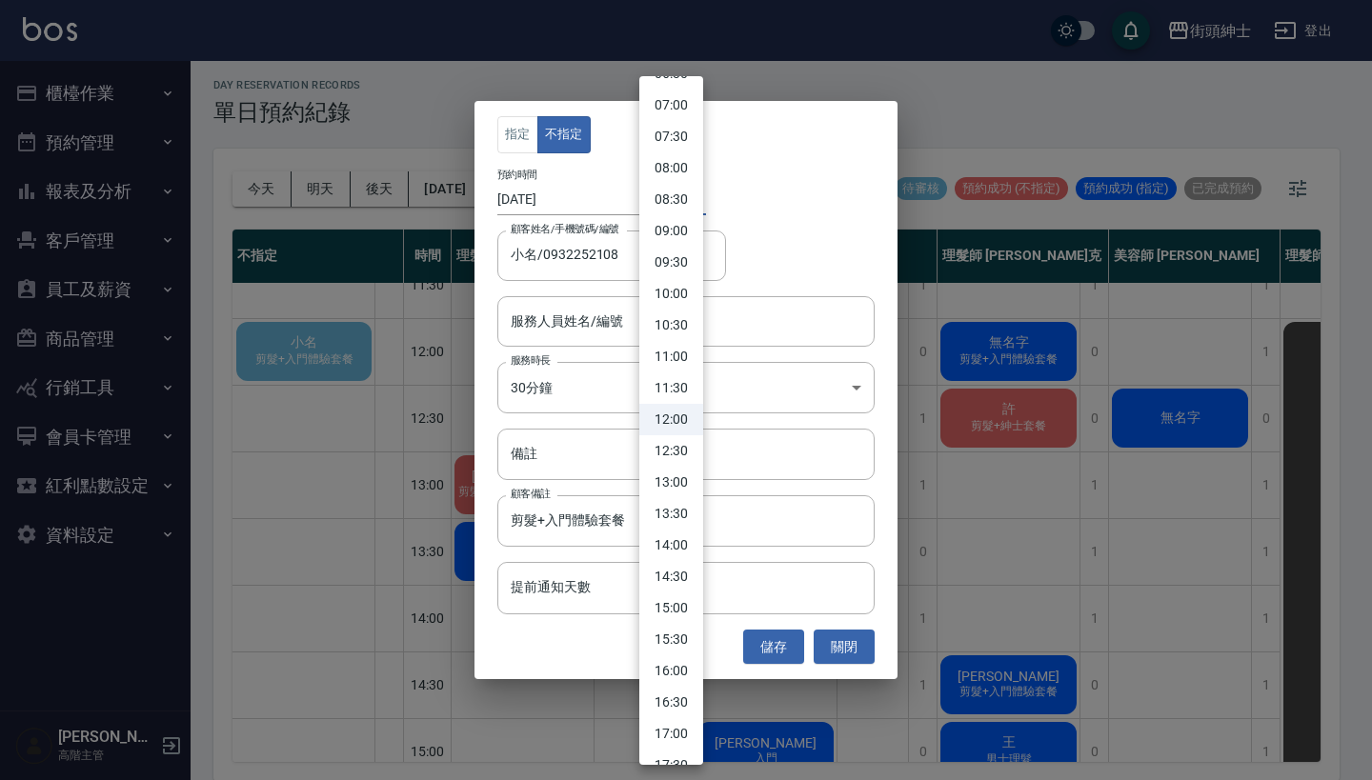
click at [678, 449] on li "12:30" at bounding box center [671, 450] width 64 height 31
type input "1757997000000"
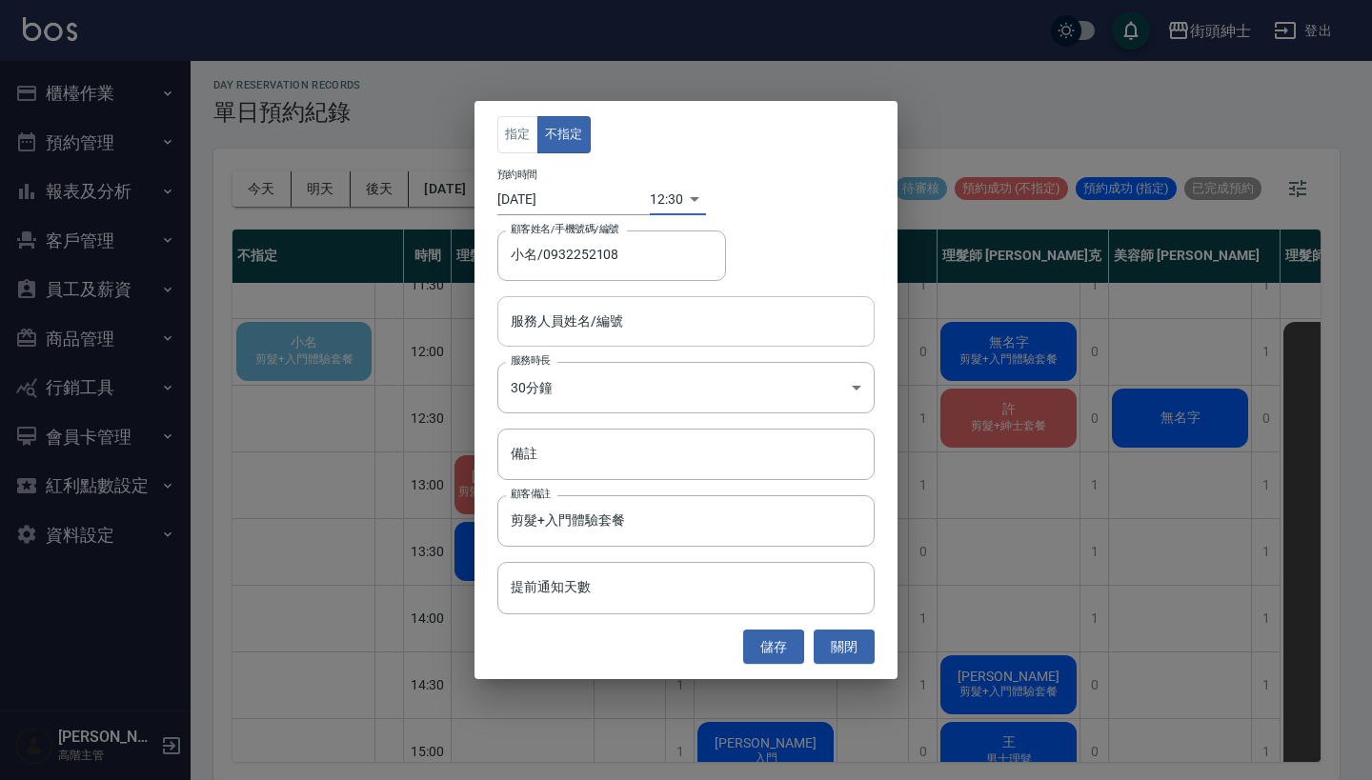
click at [653, 314] on input "服務人員姓名/編號" at bounding box center [686, 321] width 360 height 33
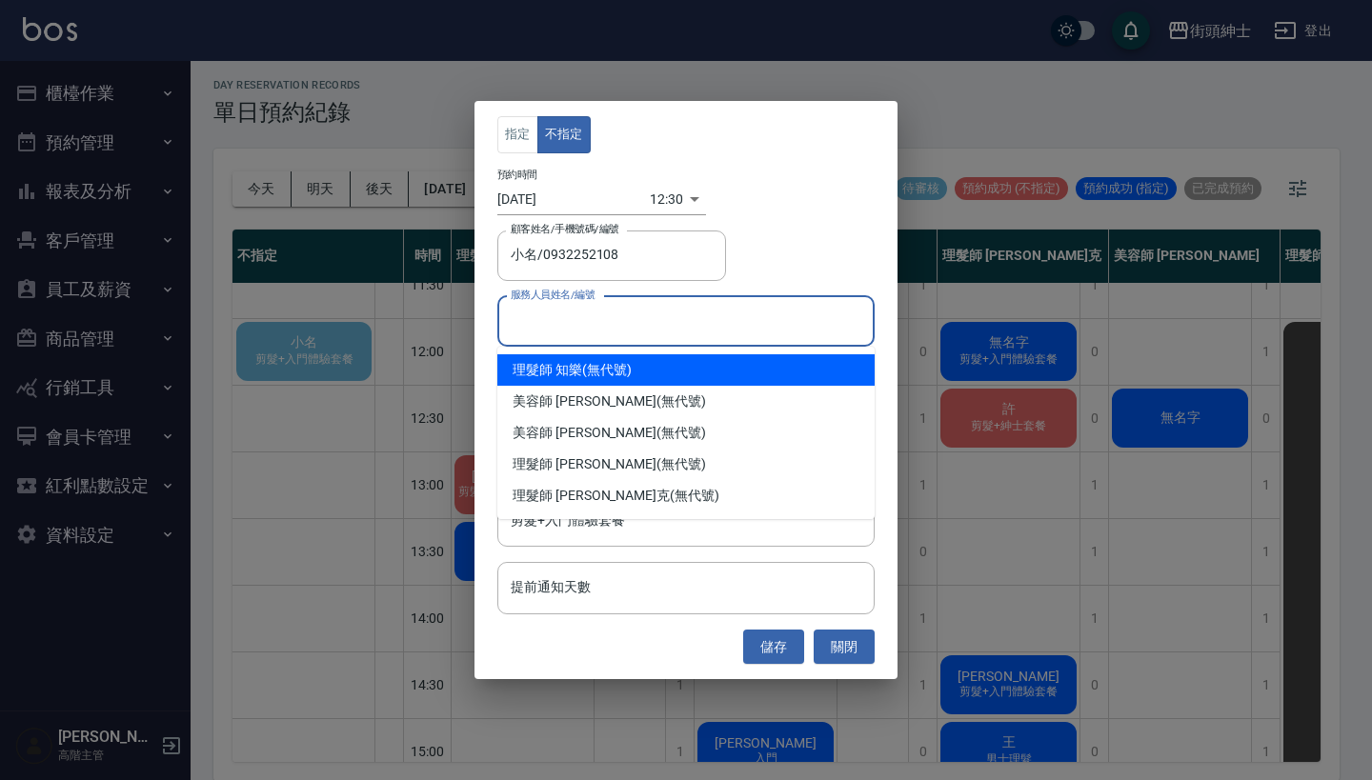
click at [640, 364] on div "理髮師 知樂 (無代號)" at bounding box center [685, 369] width 377 height 31
type input "理髮師 知樂(無代號)"
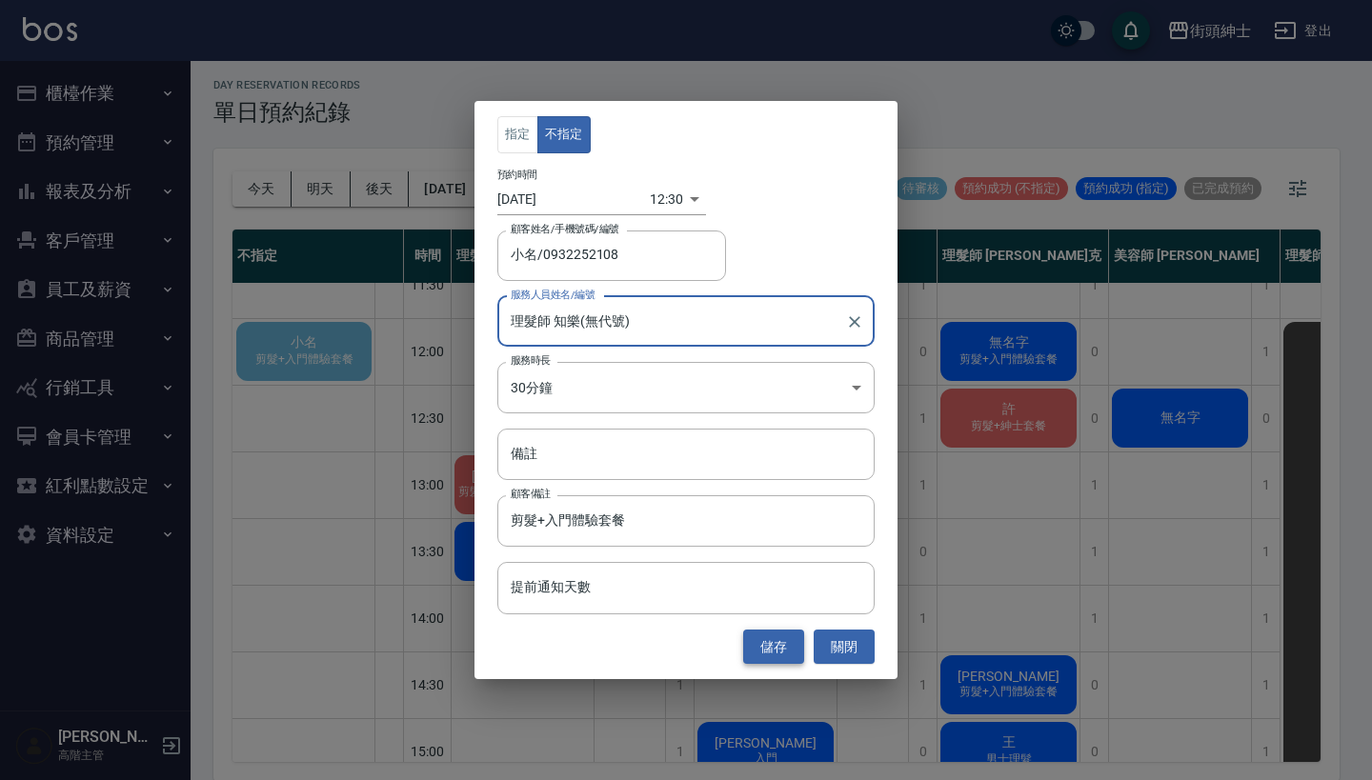
click at [782, 648] on button "儲存" at bounding box center [773, 647] width 61 height 35
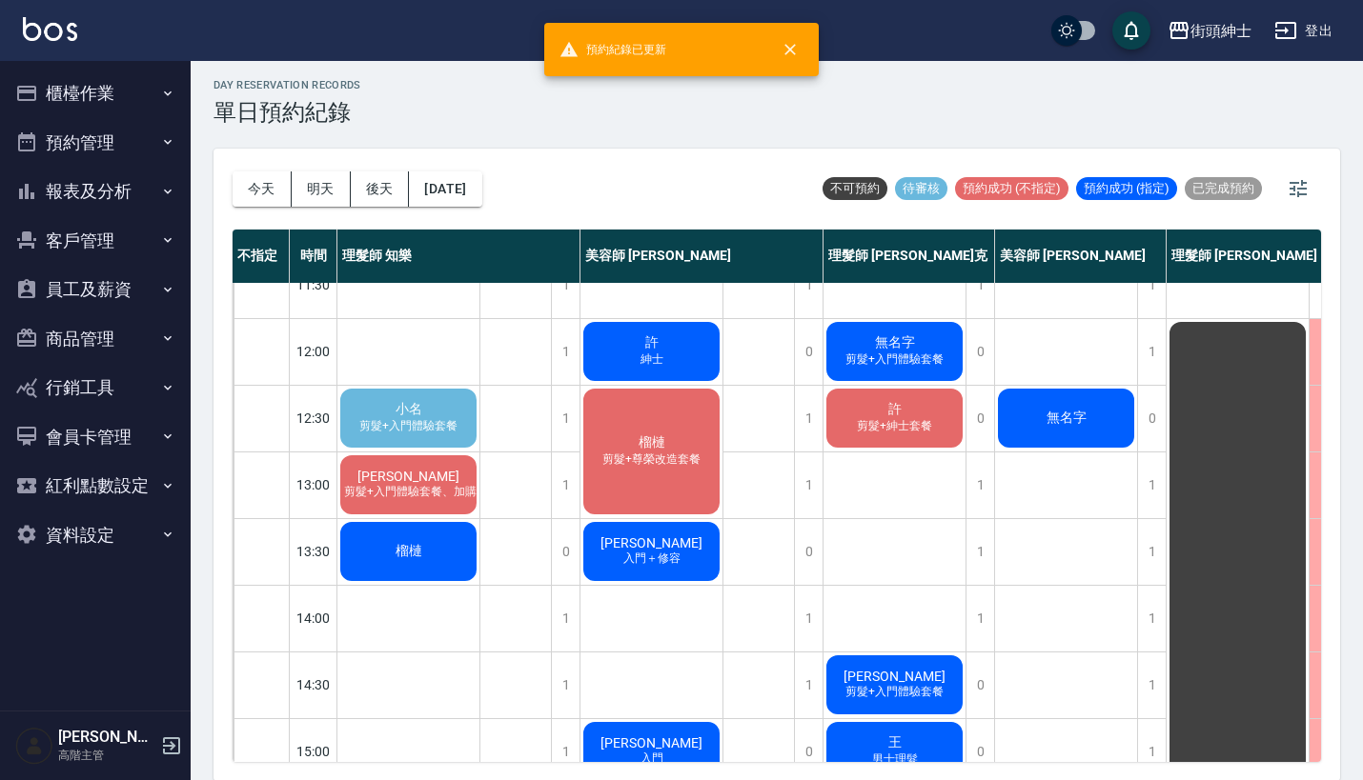
click at [403, 415] on span "小名" at bounding box center [409, 409] width 34 height 17
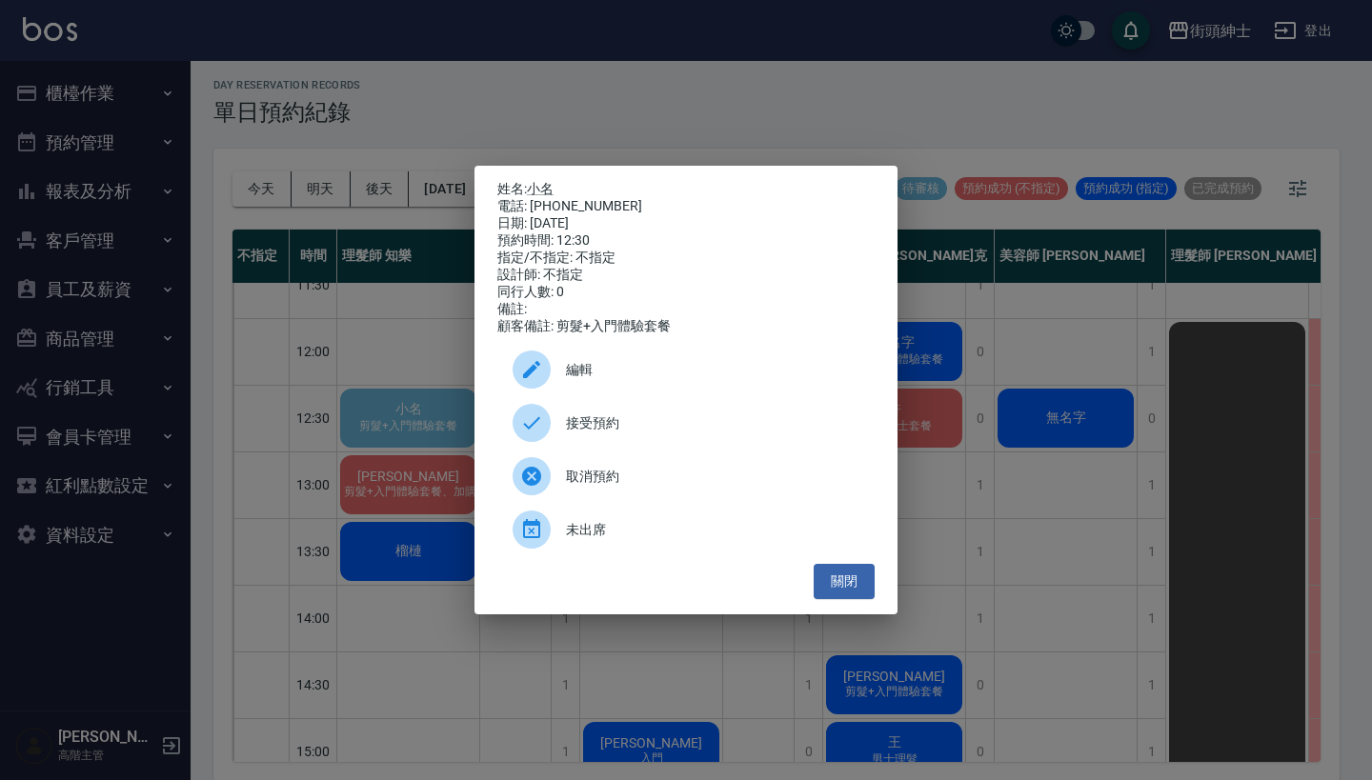
click at [573, 421] on div "接受預約" at bounding box center [685, 422] width 377 height 53
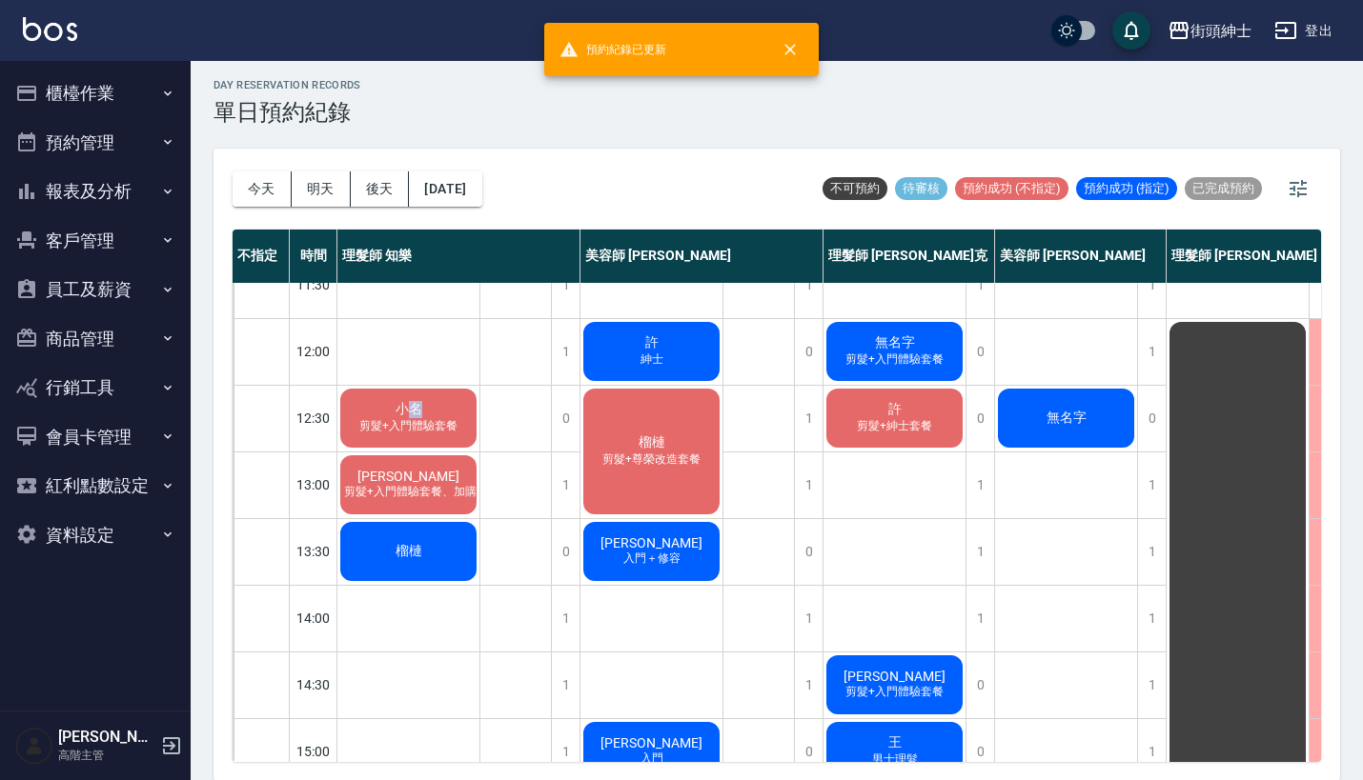
click at [415, 414] on span "小名" at bounding box center [409, 409] width 34 height 17
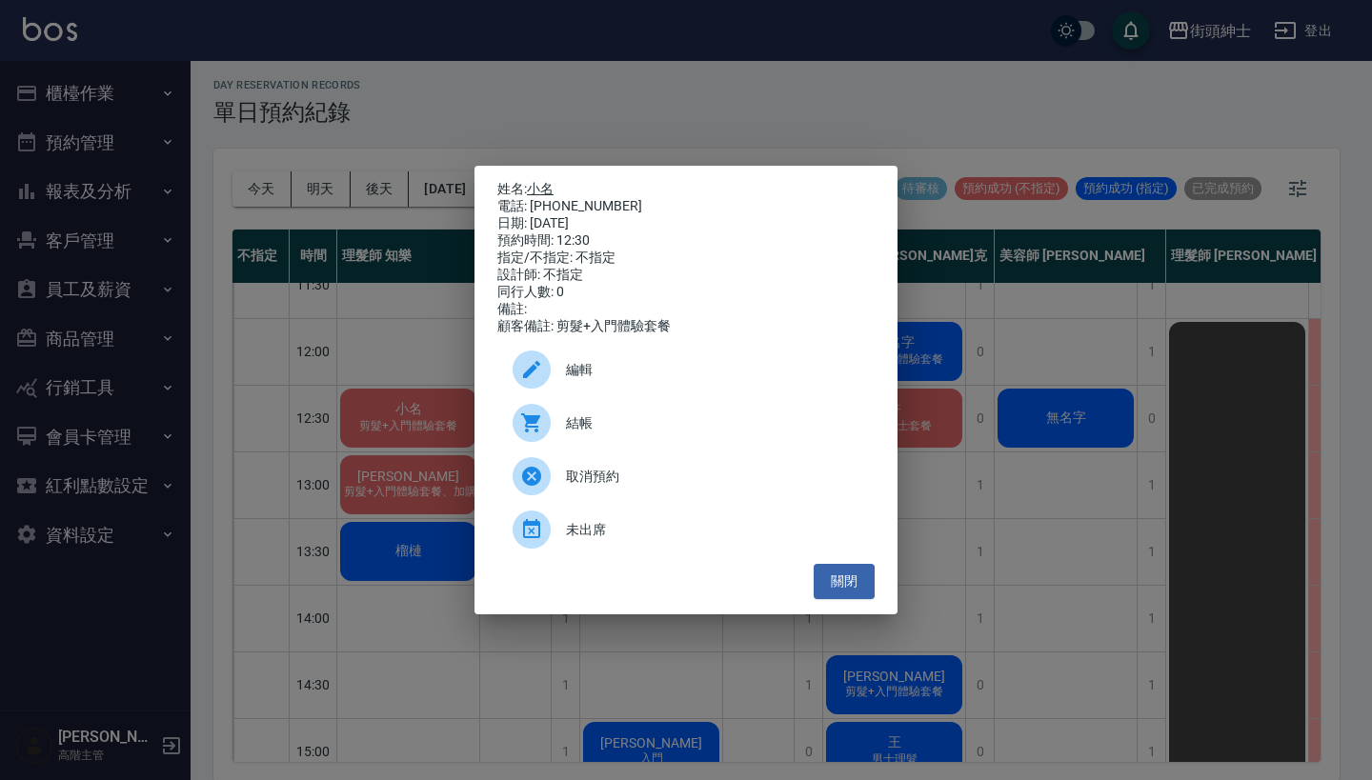
drag, startPoint x: 615, startPoint y: 201, endPoint x: 536, endPoint y: 189, distance: 79.1
click at [536, 189] on div "姓名: 小名 電話: [PHONE_NUMBER] 日期: [DATE] 預約時間: 12:30 指定/不指定: 不指定 設計師: 不指定 同行人數: 0 備…" at bounding box center [685, 258] width 377 height 154
copy div "姓名: 小名 電話: [PHONE_NUMBER]"
click at [706, 110] on div "姓名: 小名 電話: [PHONE_NUMBER] 日期: [DATE] 預約時間: 12:30 指定/不指定: 不指定 設計師: 不指定 同行人數: 0 備…" at bounding box center [686, 390] width 1372 height 780
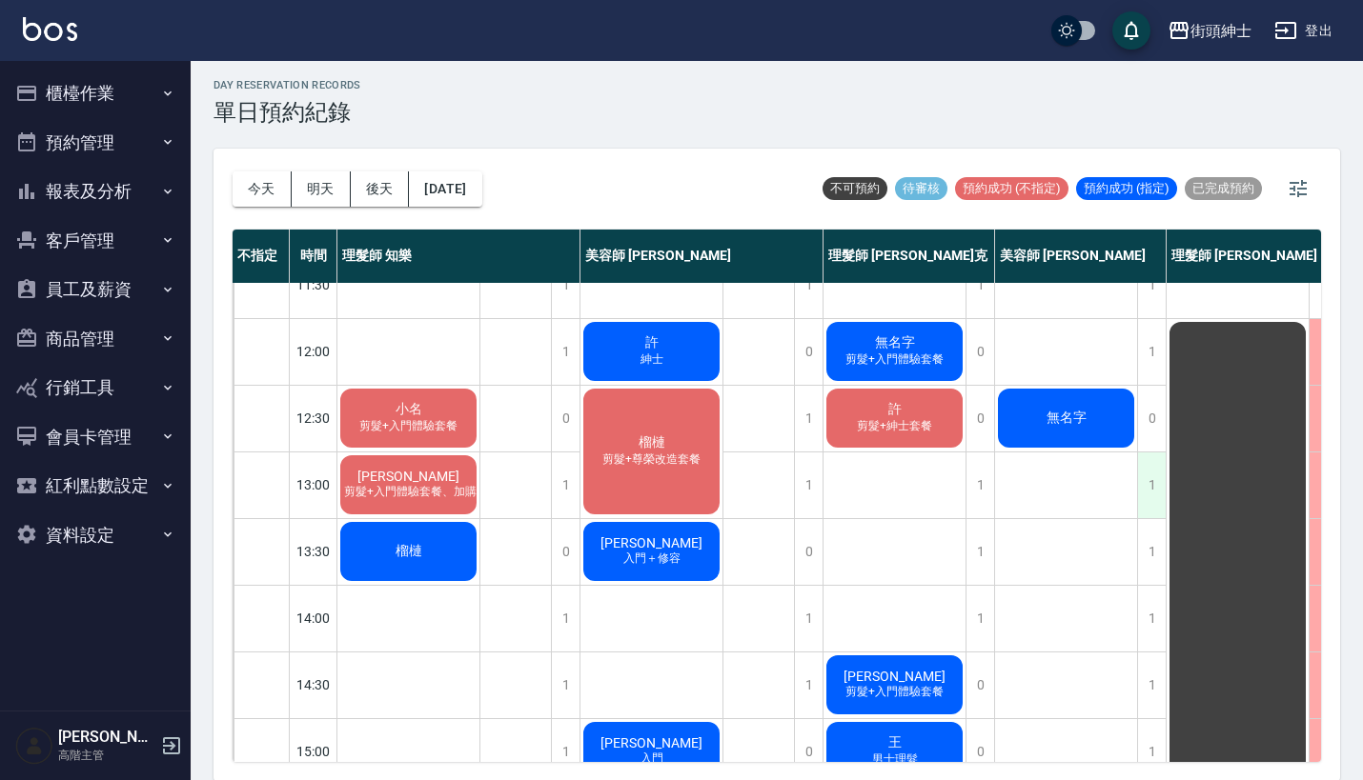
click at [1163, 492] on div "1" at bounding box center [1151, 486] width 29 height 66
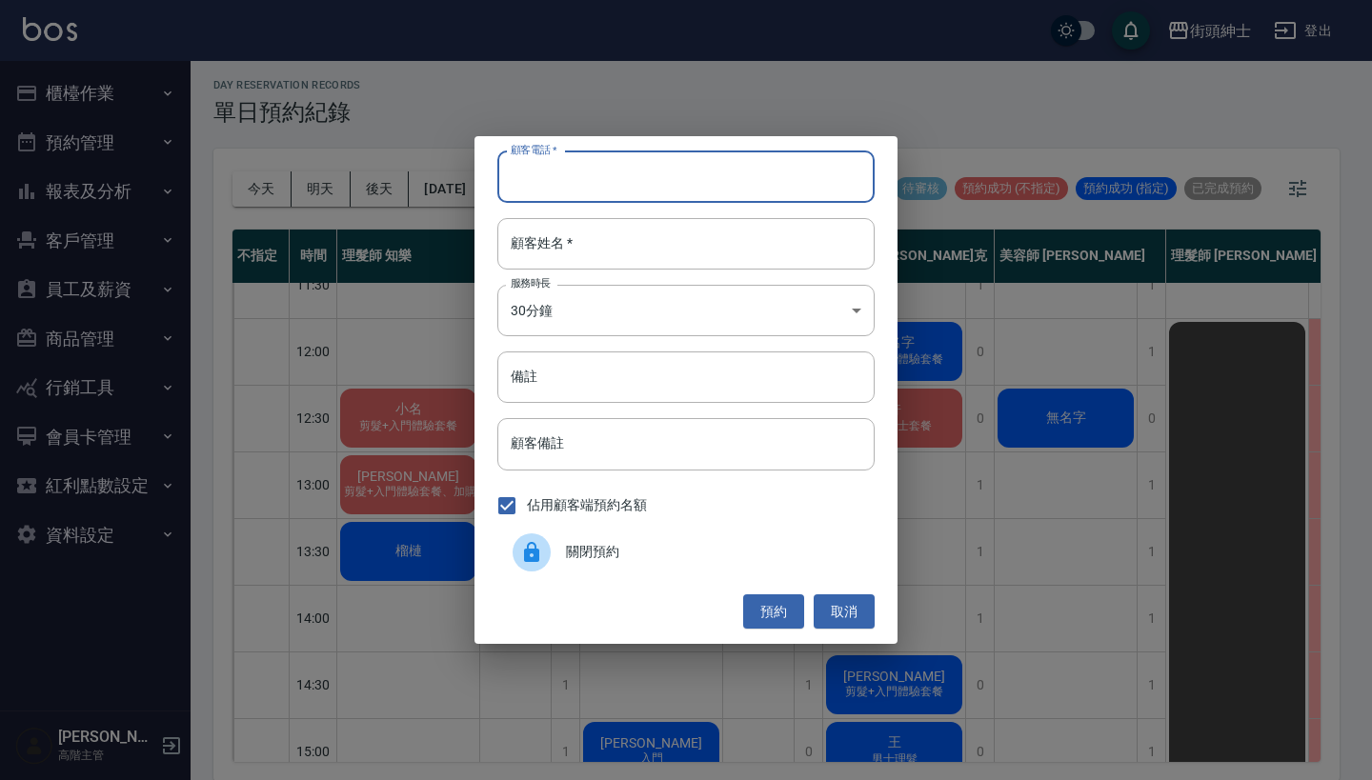
paste input "小名 電話: [PHONE_NUMBER]"
type input "小名 電話: [PHONE_NUMBER]"
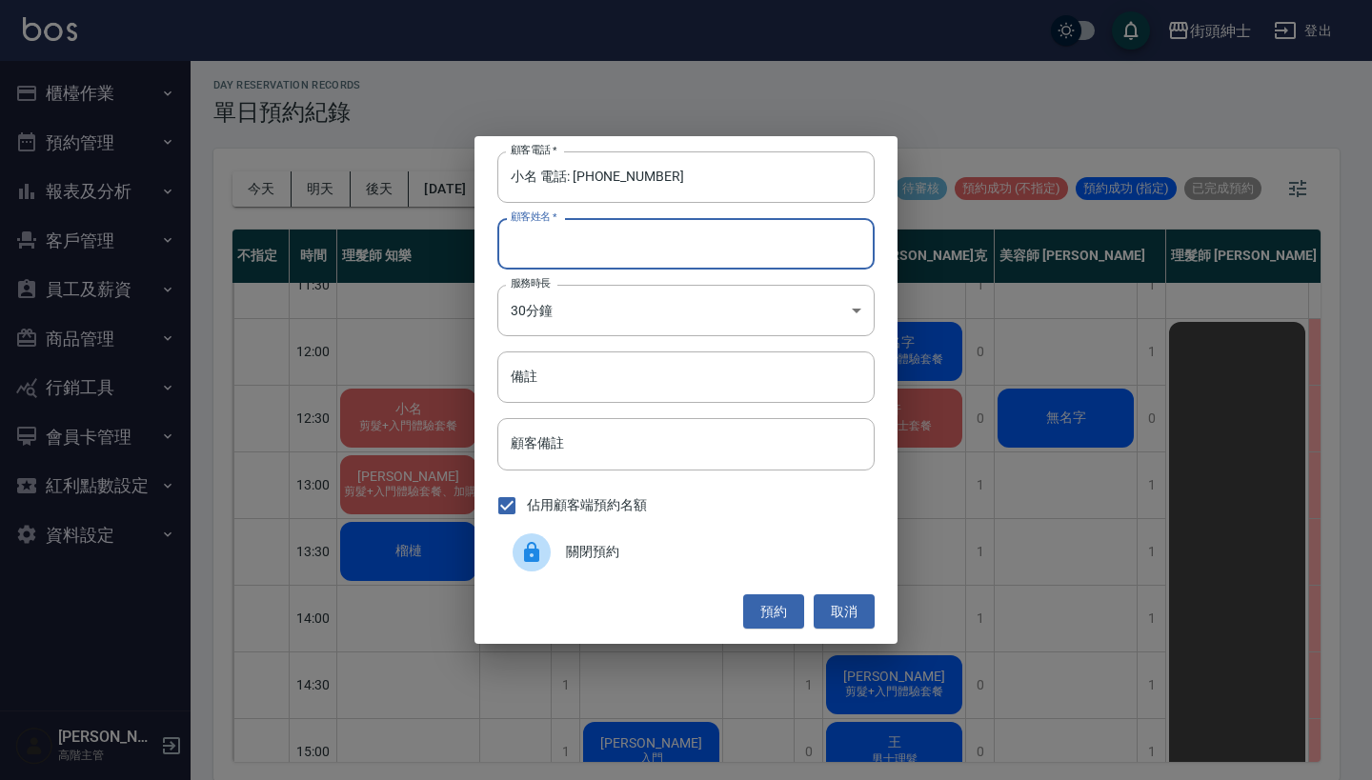
paste input "小名 電話: [PHONE_NUMBER]"
type input "小名 電話: [PHONE_NUMBER]"
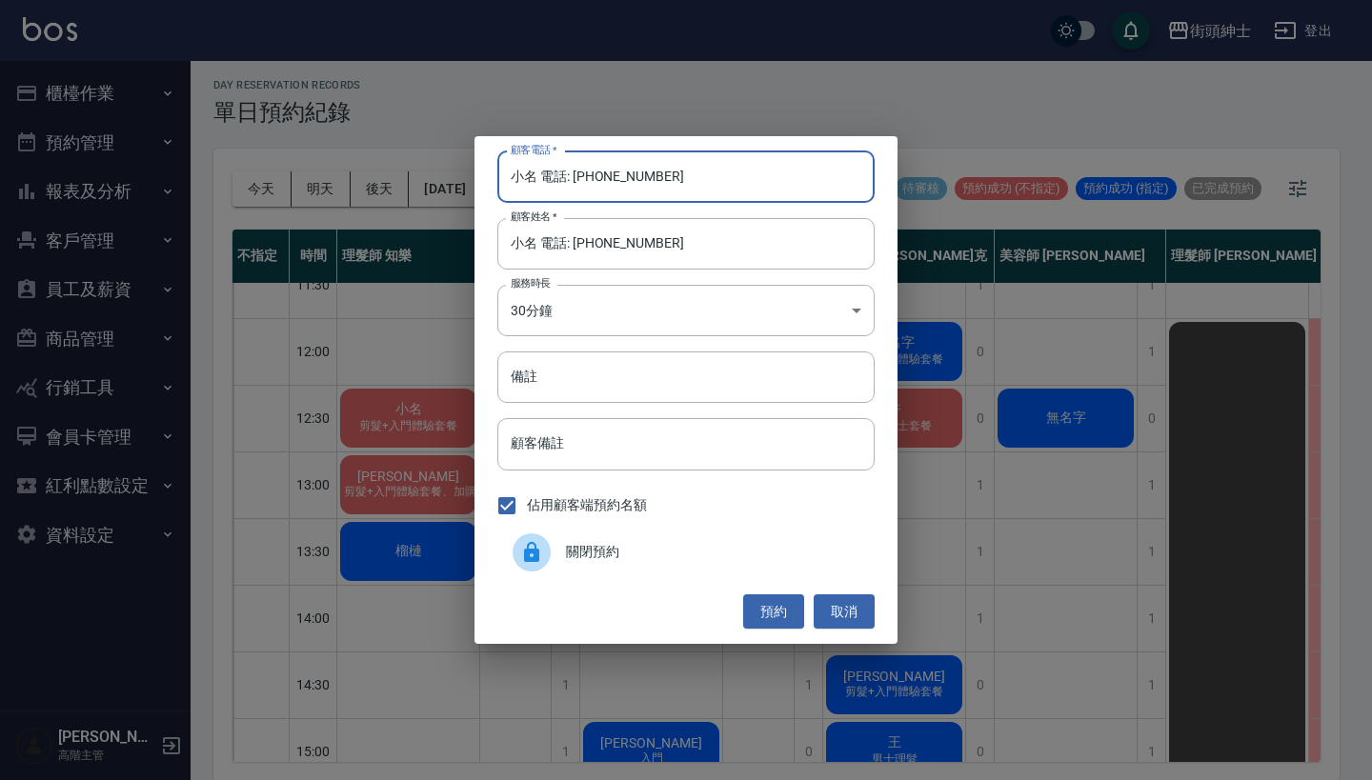
drag, startPoint x: 578, startPoint y: 178, endPoint x: 409, endPoint y: 178, distance: 169.6
click at [409, 178] on div "顧客電話   * 小名 電話: [PHONE_NUMBER] 顧客電話   * 顧客姓名   * 小名 電話: [PHONE_NUMBER] 顧客姓名   *…" at bounding box center [686, 390] width 1372 height 780
type input "0932252108"
click at [728, 239] on input "小名 電話: [PHONE_NUMBER]" at bounding box center [685, 243] width 377 height 51
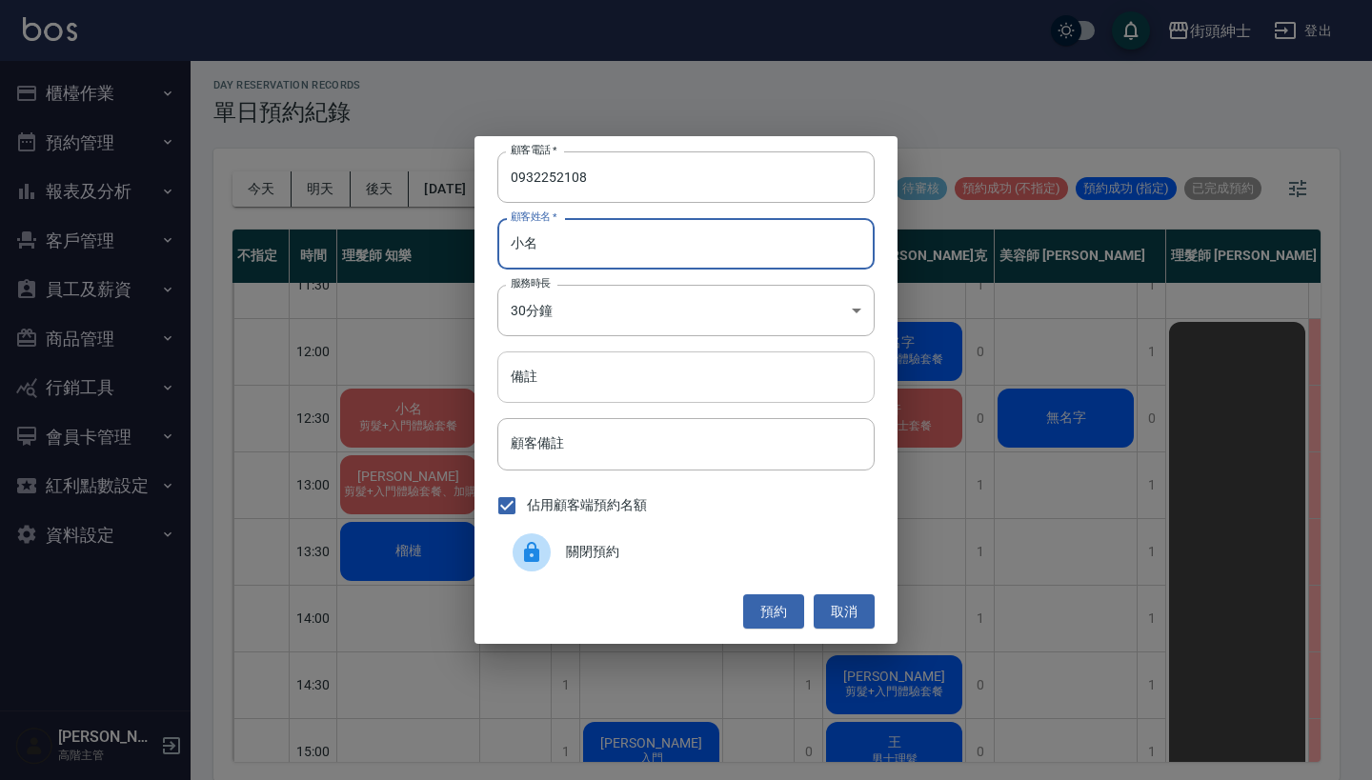
type input "小名"
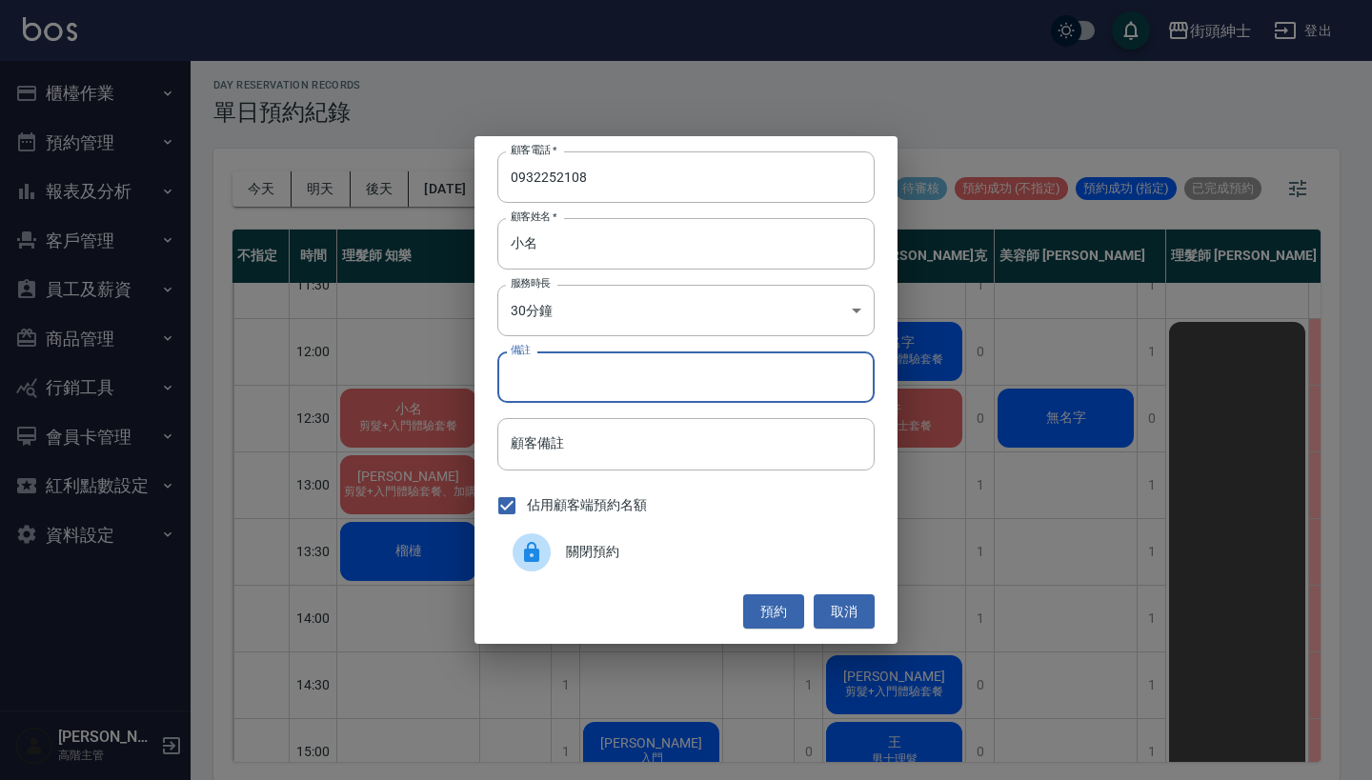
click at [755, 364] on input "備註" at bounding box center [685, 377] width 377 height 51
type input "入門"
click at [756, 611] on button "預約" at bounding box center [773, 612] width 61 height 35
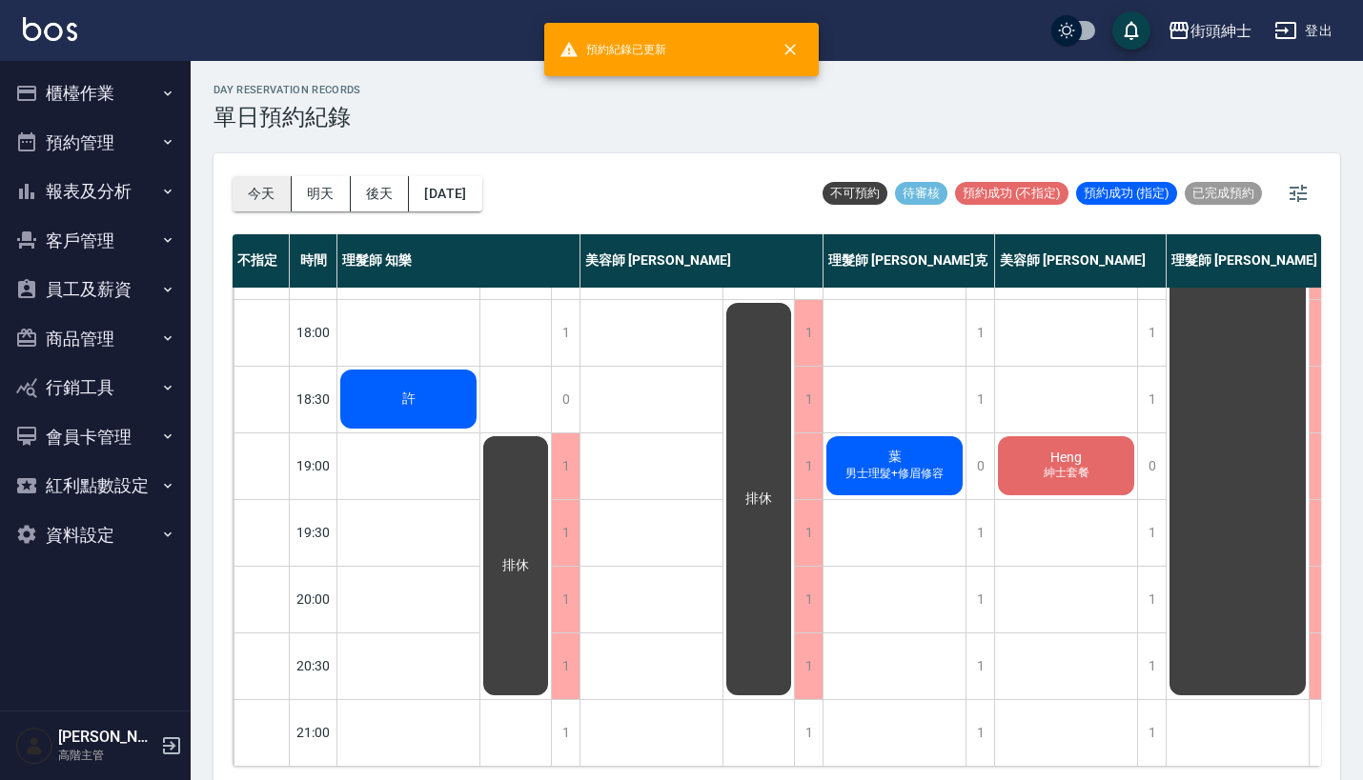
scroll to position [938, 0]
click at [269, 196] on button "今天" at bounding box center [262, 193] width 59 height 35
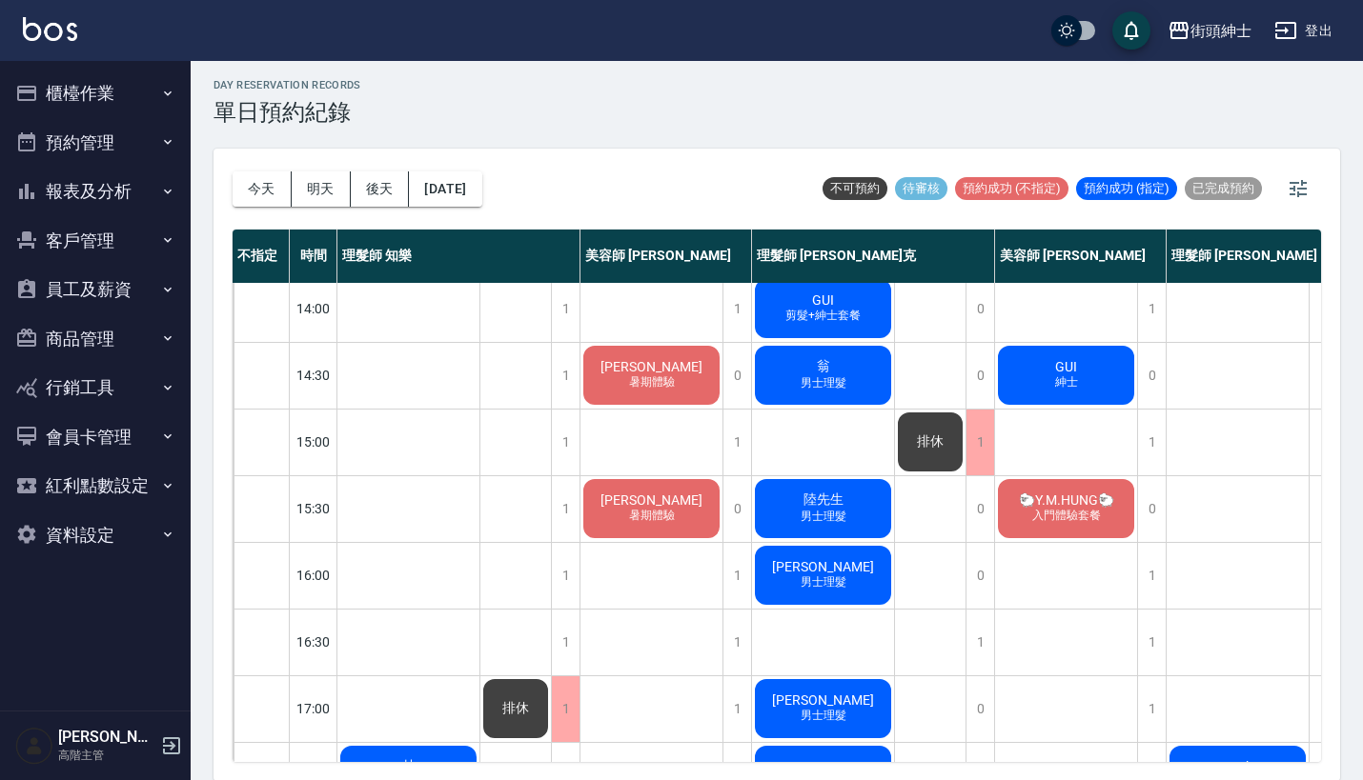
scroll to position [415, 0]
